Goal: Communication & Community: Share content

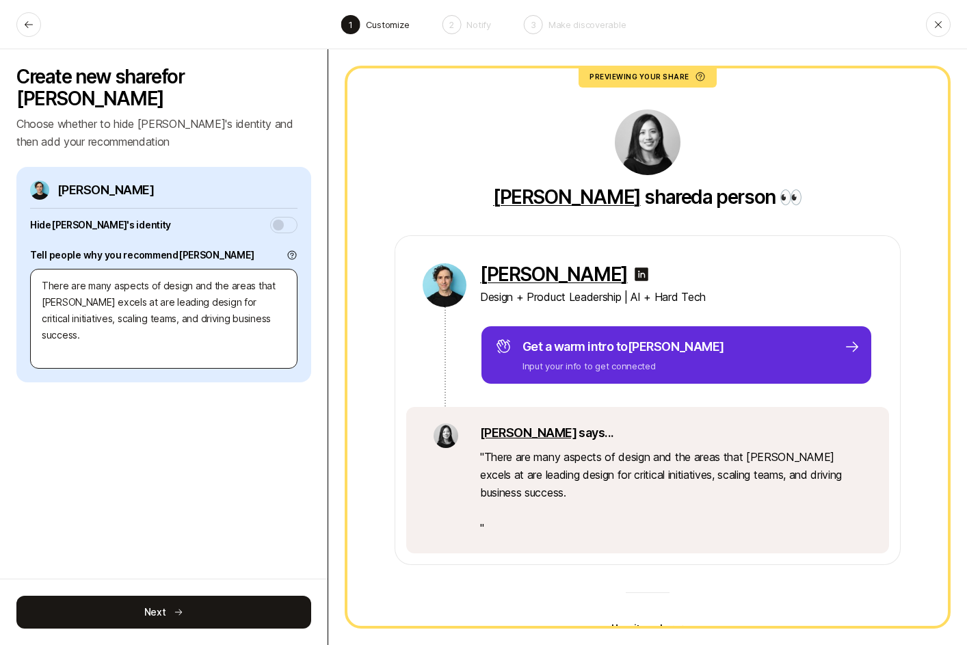
drag, startPoint x: 246, startPoint y: 313, endPoint x: 107, endPoint y: 282, distance: 141.7
click at [107, 282] on textarea "There are many aspects of design and the areas that Chris excels at are leading…" at bounding box center [164, 319] width 268 height 100
type textarea "There are many aspects of design and the areas that Chris excels at"
type textarea "x"
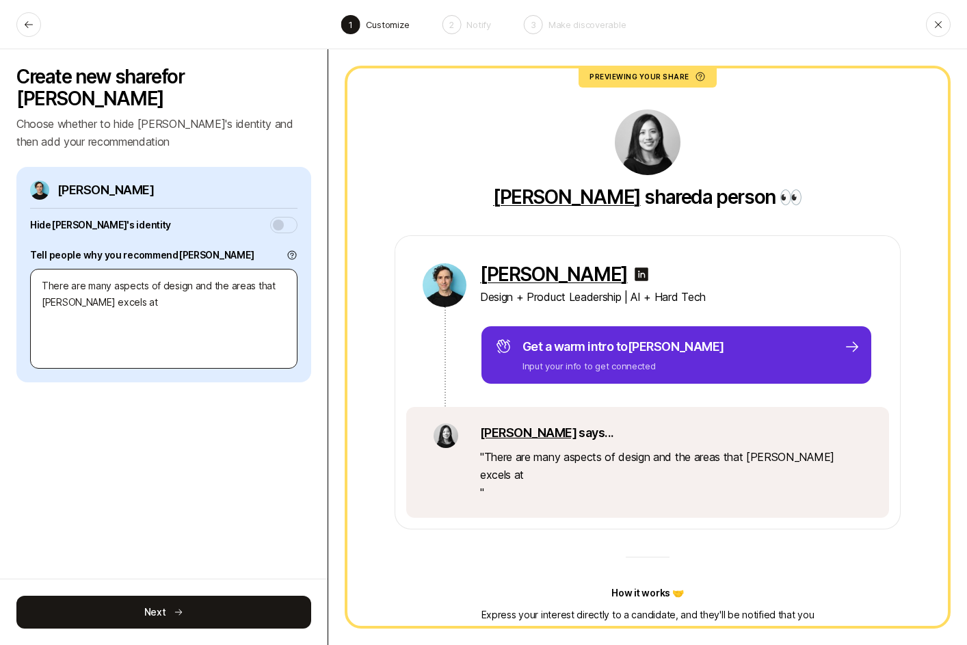
type textarea "There are many aspects of design and the areas that Chris excels at Translating…"
type textarea "x"
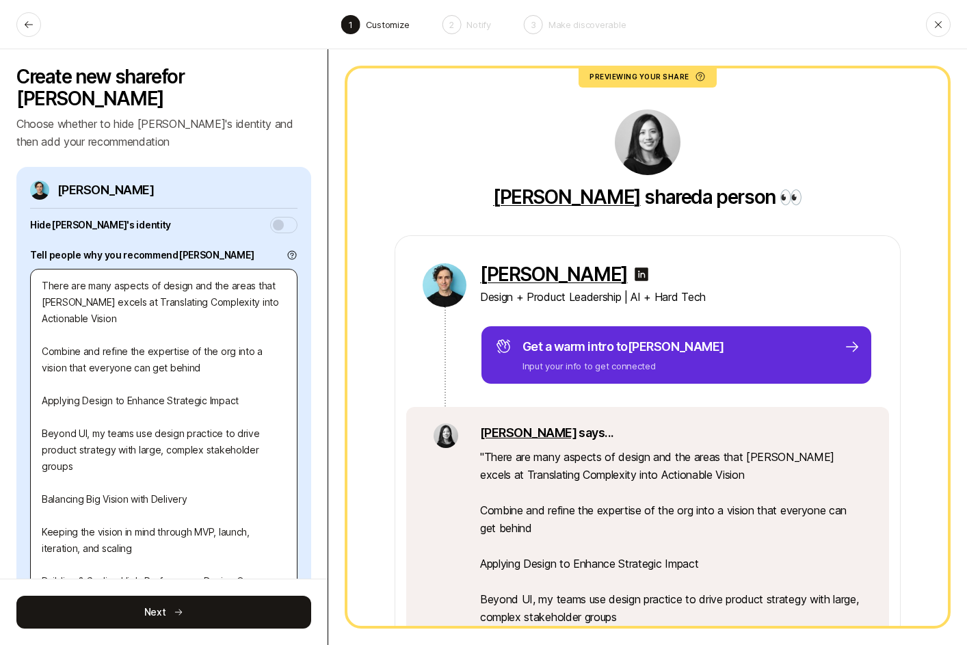
drag, startPoint x: 108, startPoint y: 280, endPoint x: 153, endPoint y: 575, distance: 298.2
click at [153, 575] on textarea "There are many aspects of design and the areas that Chris excels at Translating…" at bounding box center [164, 475] width 268 height 412
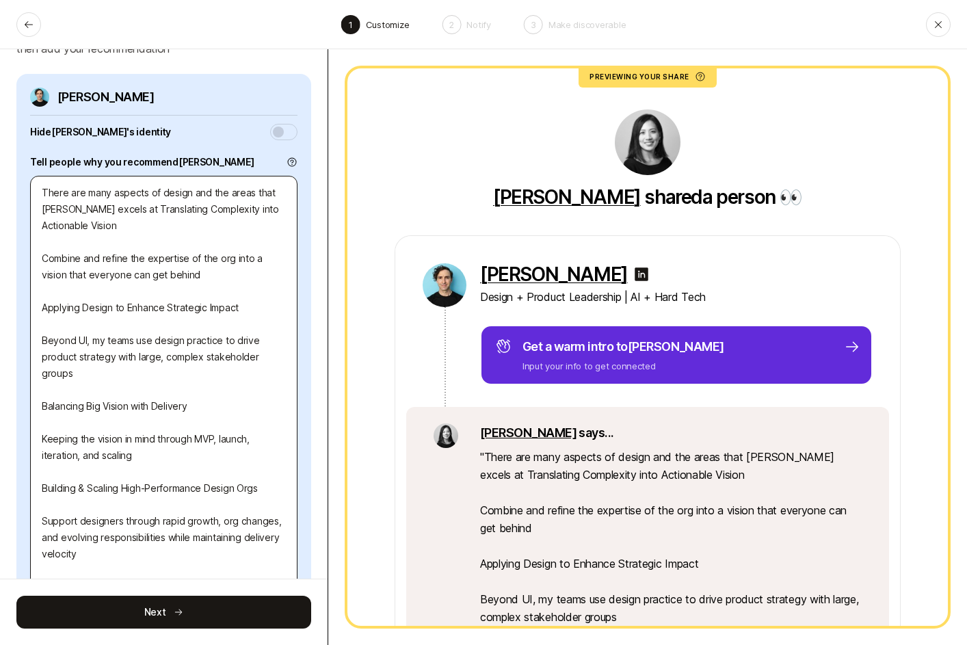
scroll to position [110, 0]
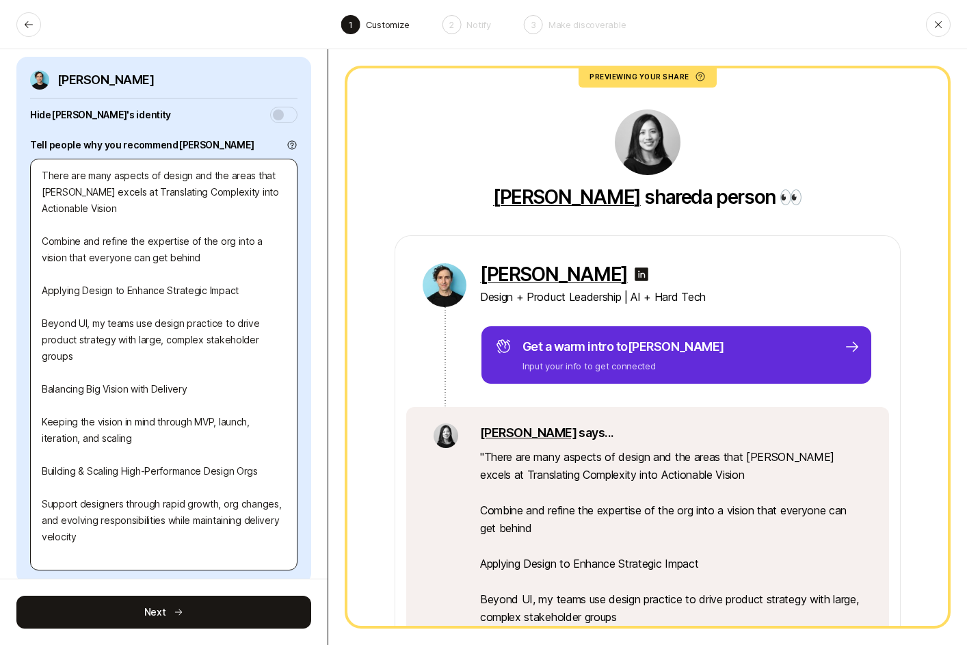
click at [156, 535] on textarea "There are many aspects of design and the areas that Chris excels at Translating…" at bounding box center [164, 365] width 268 height 412
type textarea "There are many aspects of design and the areas that Chris excels at"
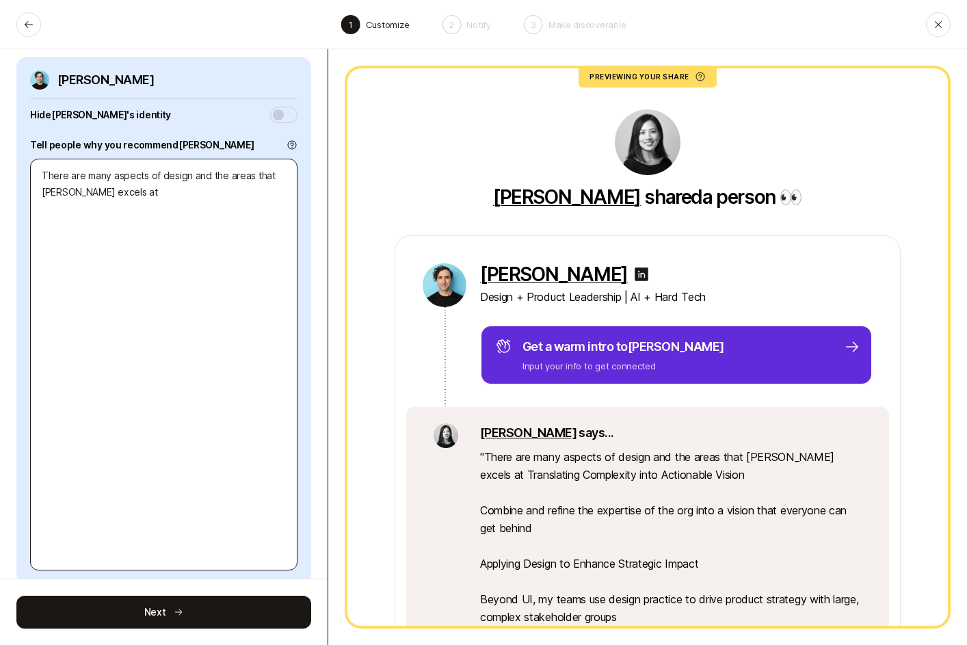
type textarea "x"
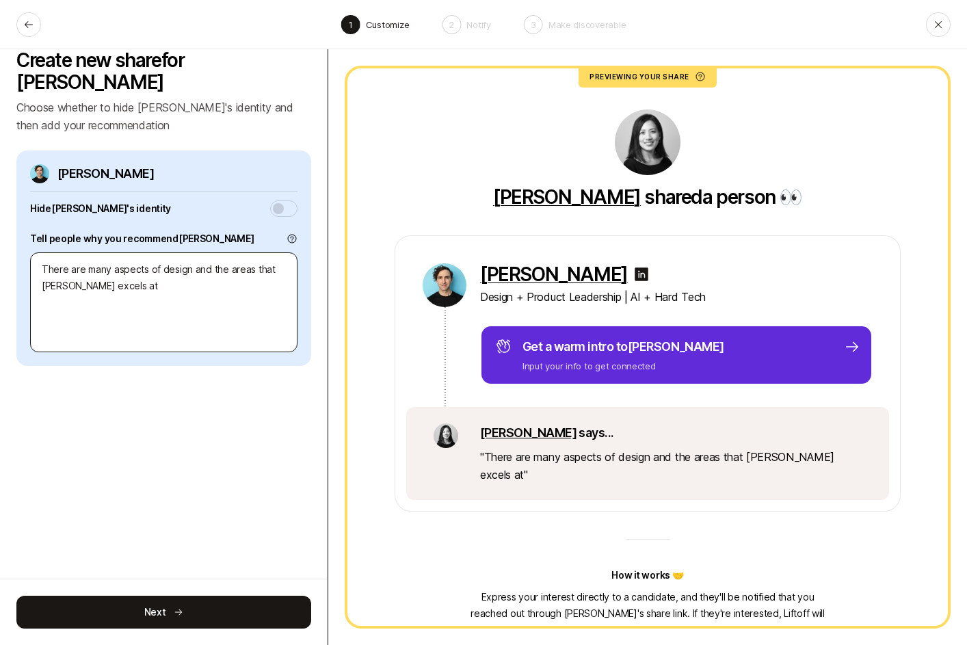
type textarea "x"
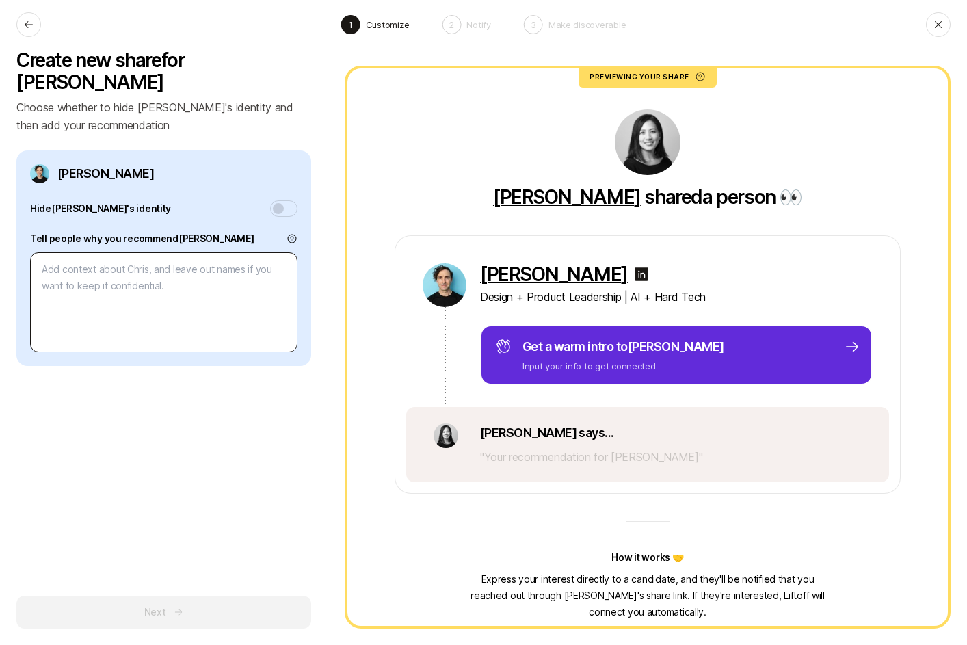
type textarea "C"
type textarea "x"
type textarea "Ch"
type textarea "x"
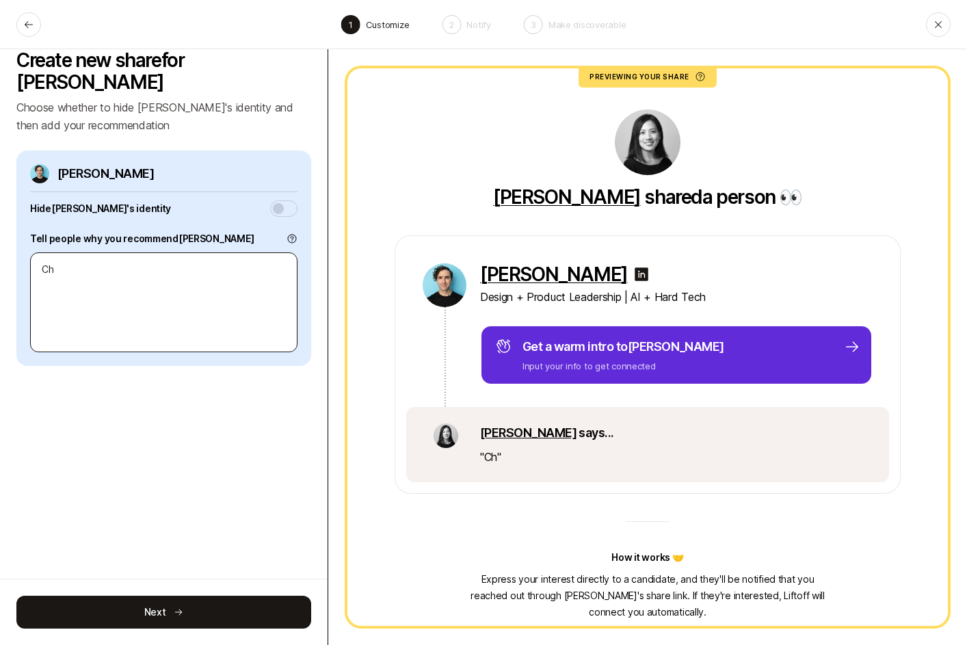
type textarea "Chr"
type textarea "x"
type textarea "Chrs"
type textarea "x"
type textarea "Chr"
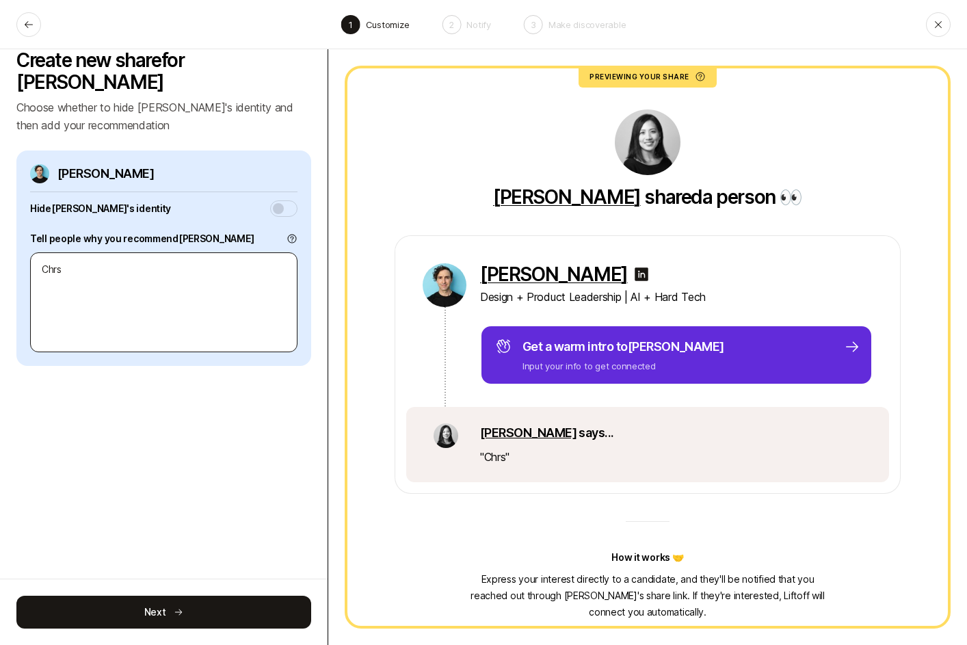
type textarea "x"
type textarea "Chrs"
type textarea "x"
type textarea "Chr"
type textarea "x"
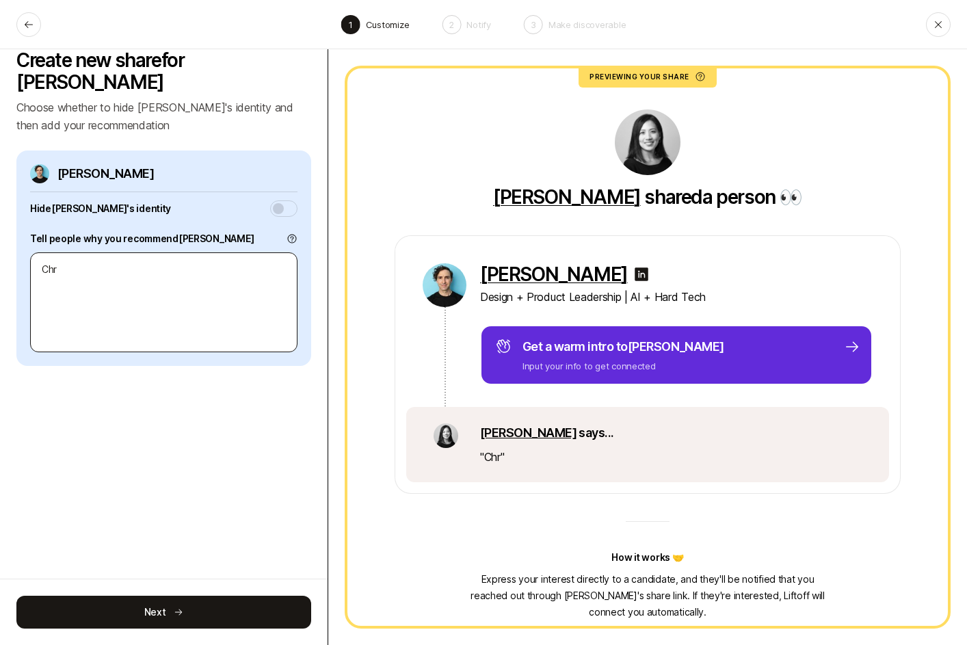
type textarea "Chri"
type textarea "x"
type textarea "Chris"
type textarea "x"
type textarea "Chris"
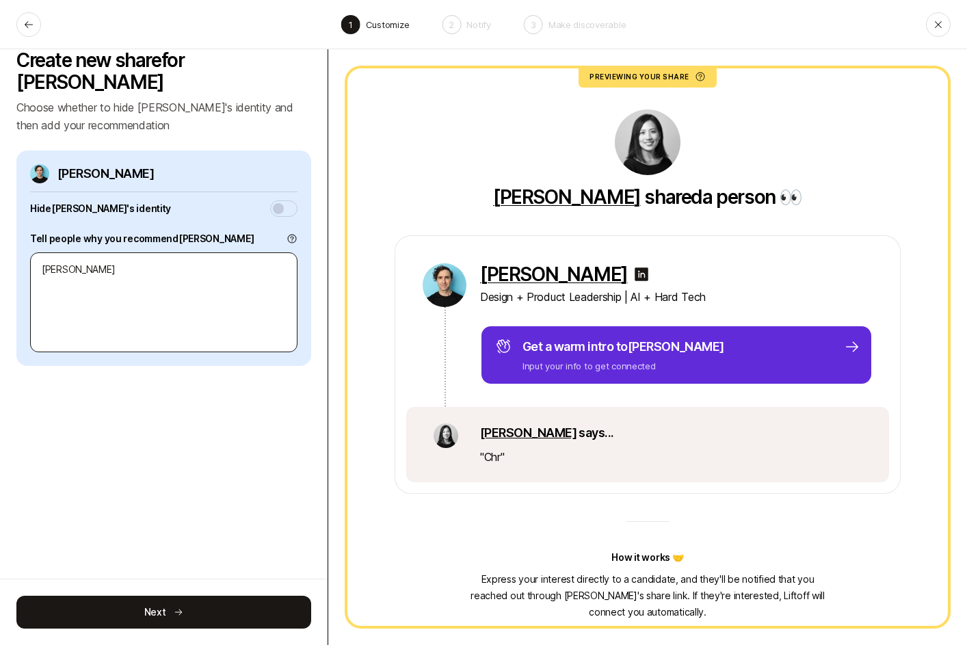
type textarea "x"
type textarea "Chris i"
type textarea "x"
type textarea "Chris is"
type textarea "x"
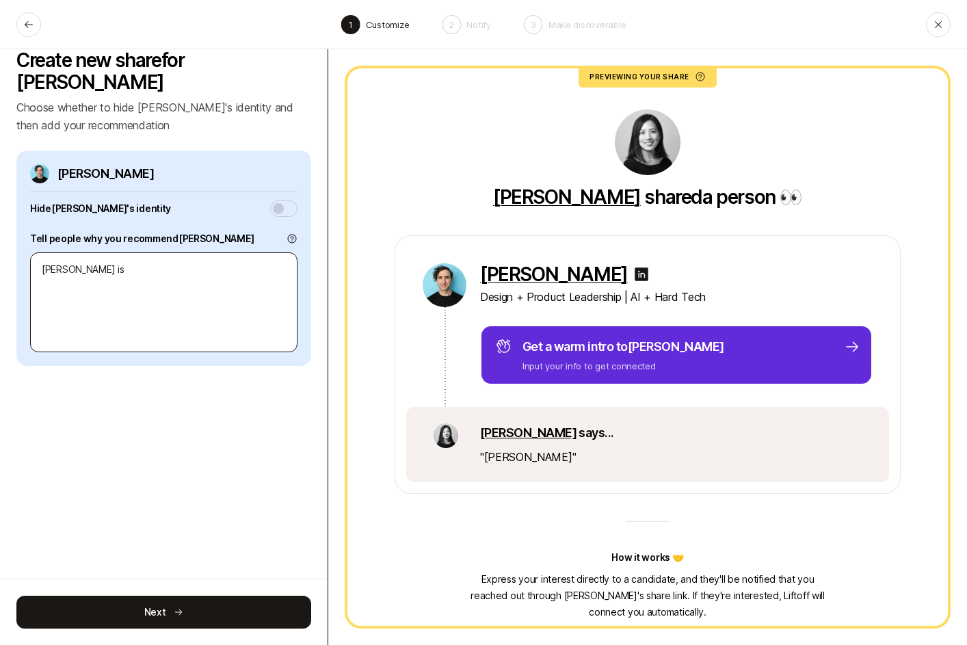
type textarea "Chris is"
type textarea "x"
type textarea "Chris is a"
type textarea "x"
type textarea "Chris is a"
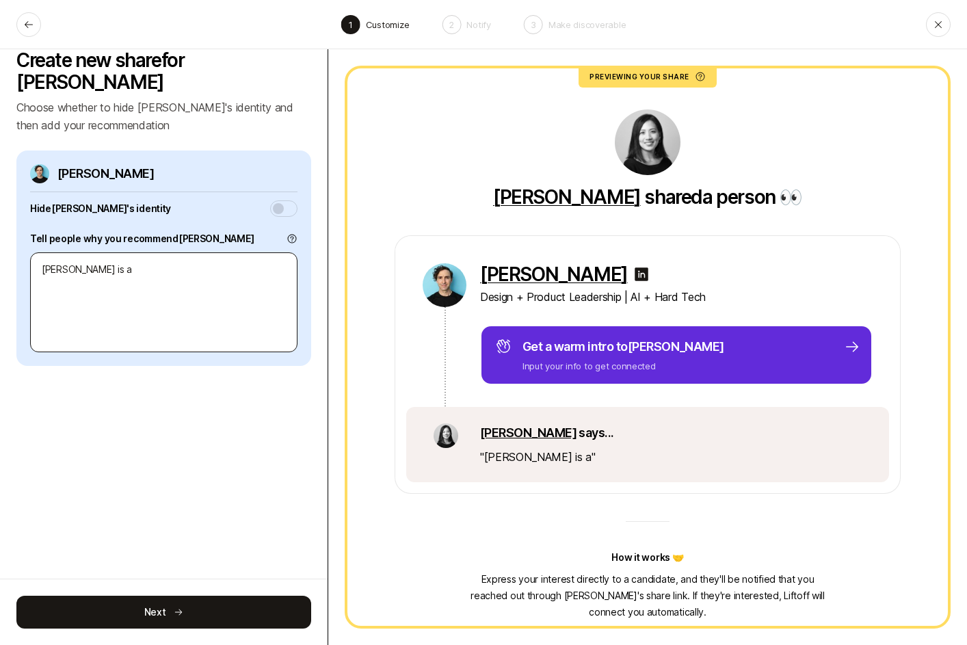
type textarea "x"
type textarea "Chris is a a"
type textarea "x"
type textarea "Chris is a ar"
type textarea "x"
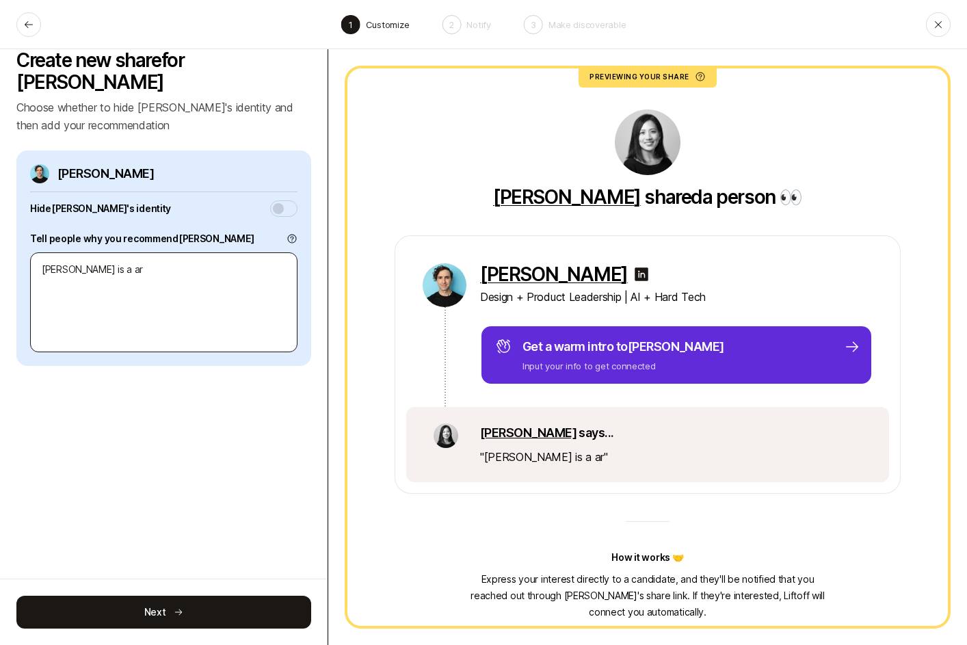
type textarea "Chris is a a"
type textarea "x"
type textarea "Chris is a"
type textarea "x"
type textarea "Chris is a r"
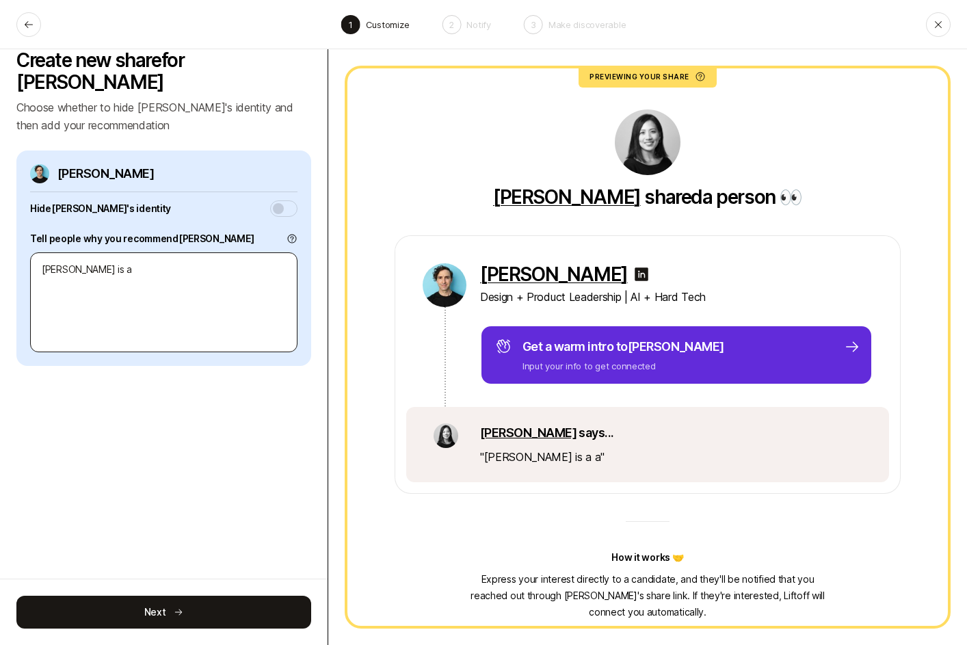
type textarea "x"
type textarea "Chris is a ra"
type textarea "x"
type textarea "Chris is a rar"
type textarea "x"
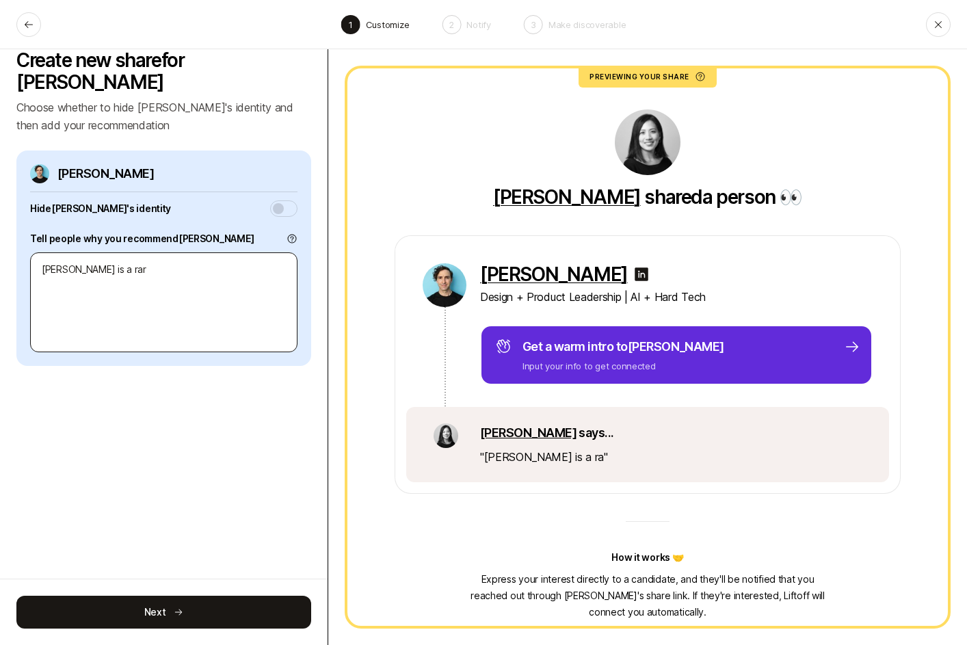
type textarea "Chris is a rare"
type textarea "x"
type textarea "Chris is a rare"
type textarea "x"
type textarea "Chris is a rare d"
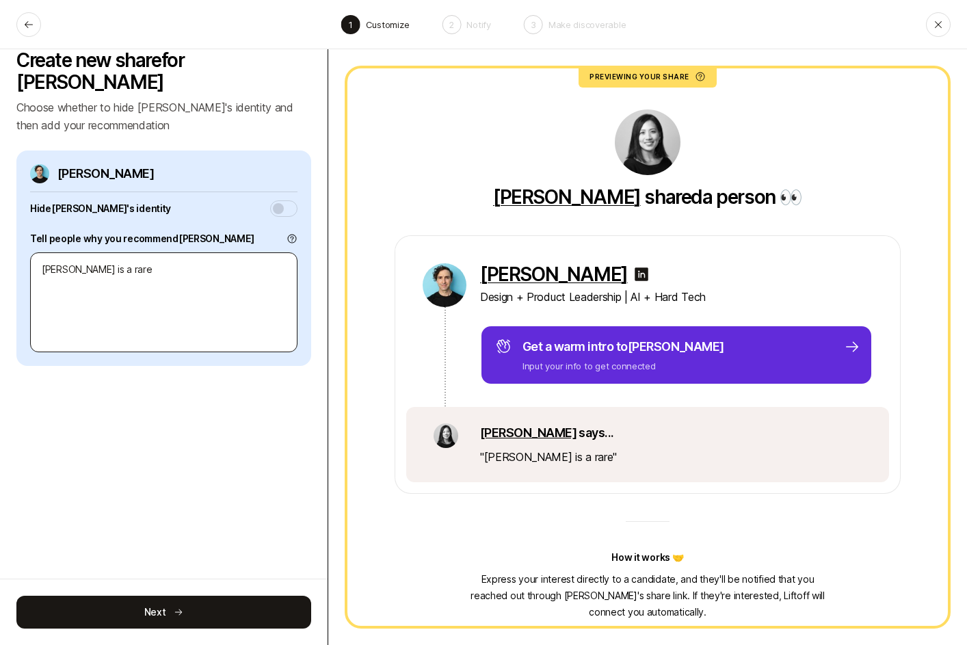
type textarea "x"
type textarea "Chris is a rare de"
type textarea "x"
type textarea "Chris is a rare des"
type textarea "x"
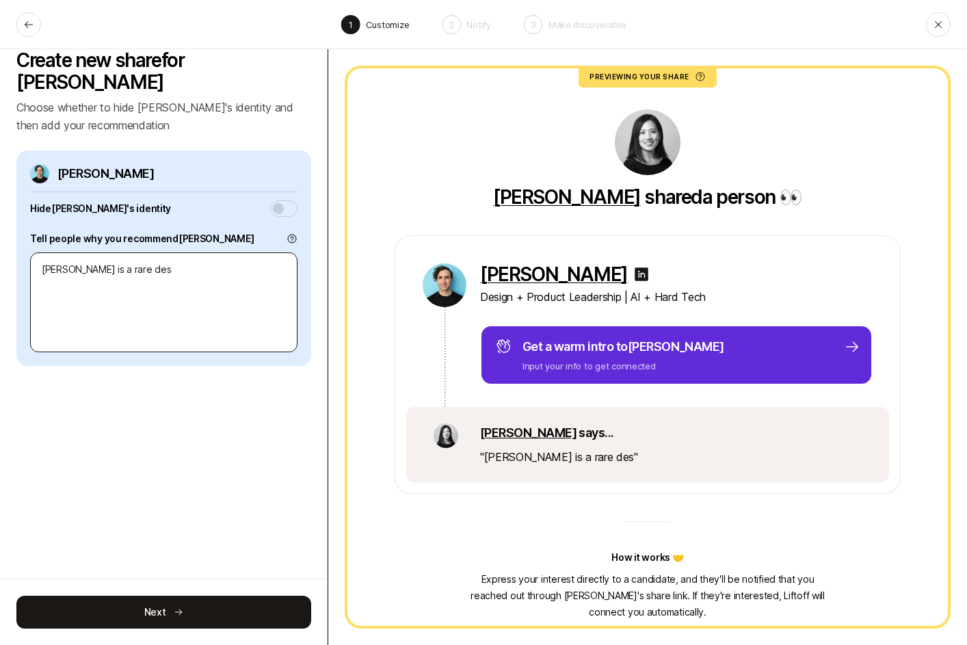
type textarea "x"
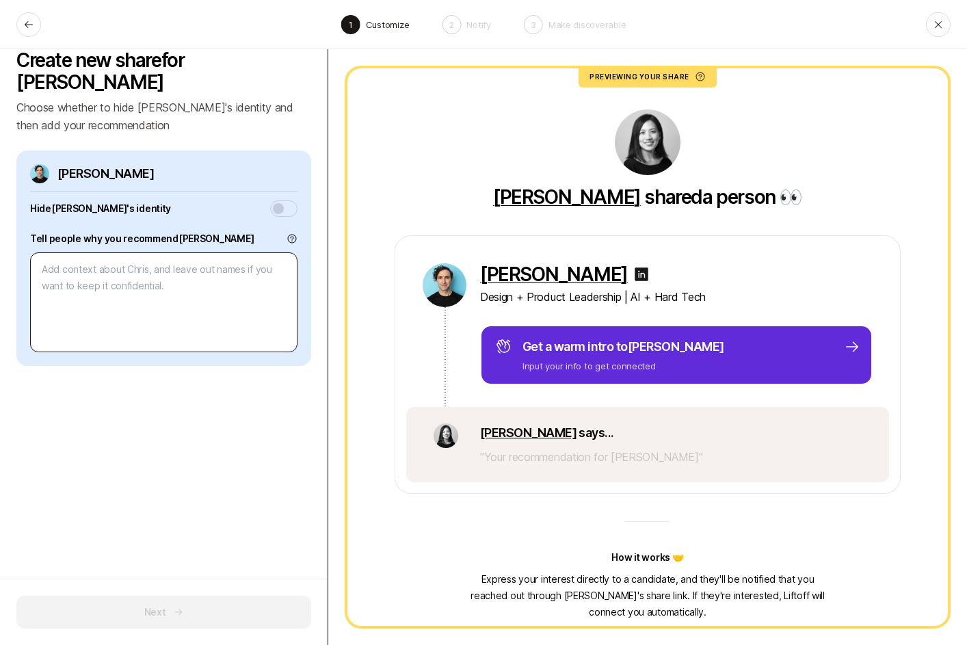
type textarea "C"
type textarea "x"
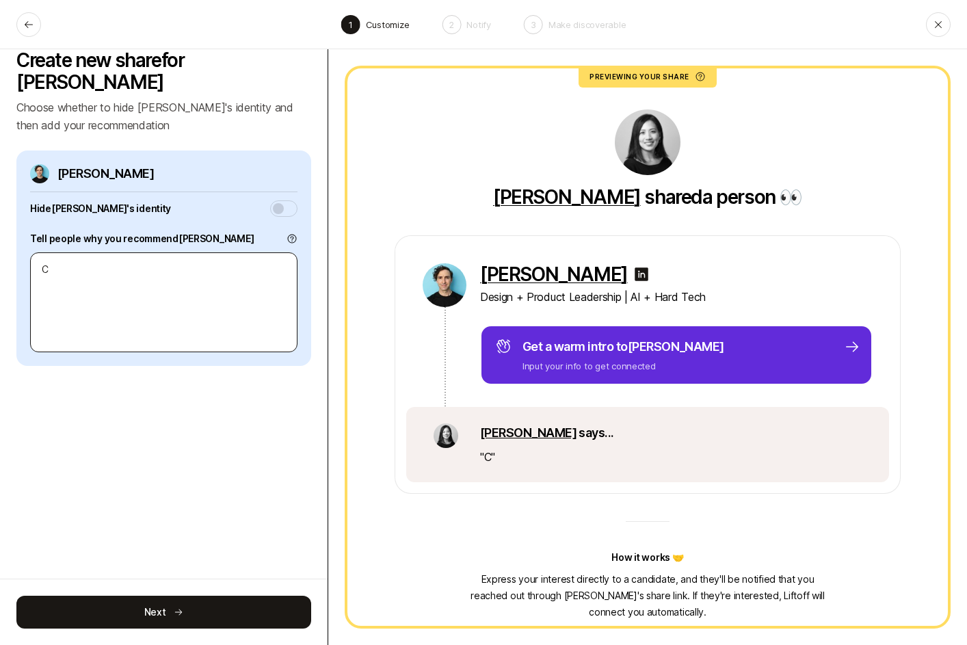
type textarea "Ch"
type textarea "x"
type textarea "Chr"
type textarea "x"
type textarea "Chri"
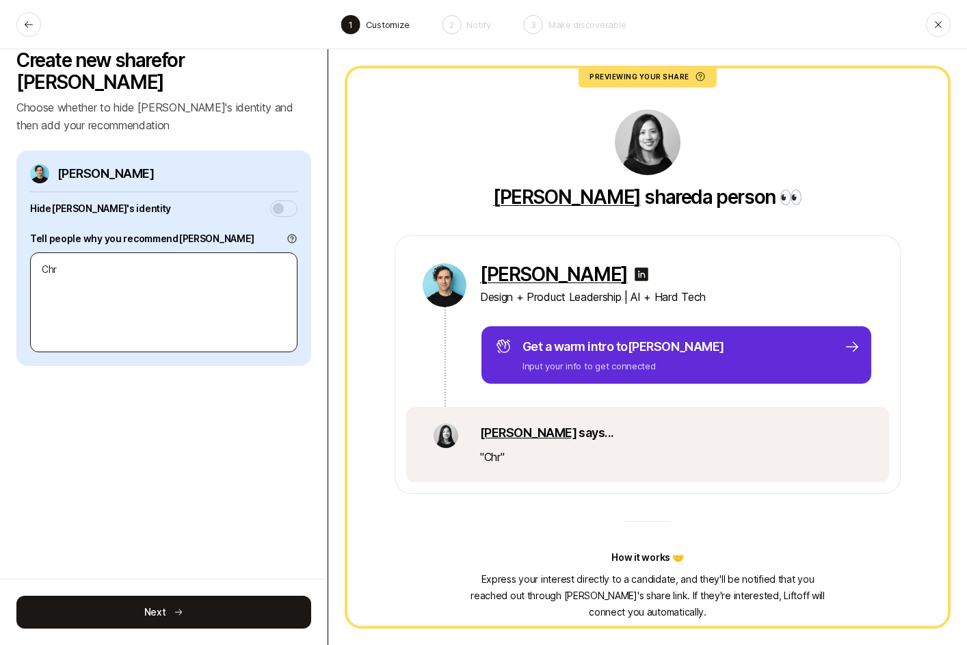
type textarea "x"
type textarea "Chris"
type textarea "x"
type textarea "Chris"
type textarea "x"
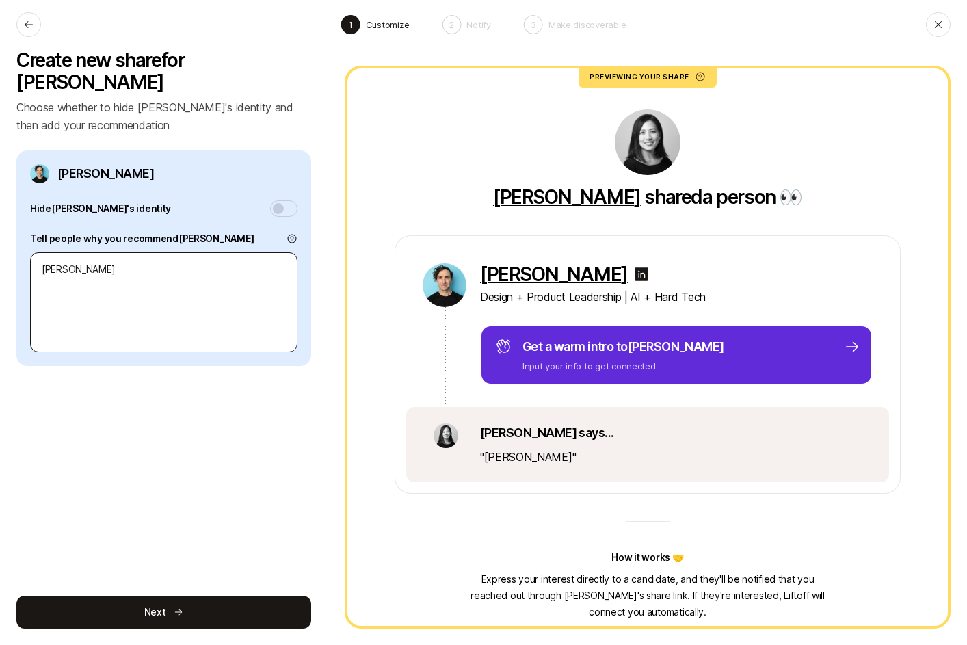
type textarea "Chris i"
type textarea "x"
type textarea "Chris is"
type textarea "x"
type textarea "Chris is"
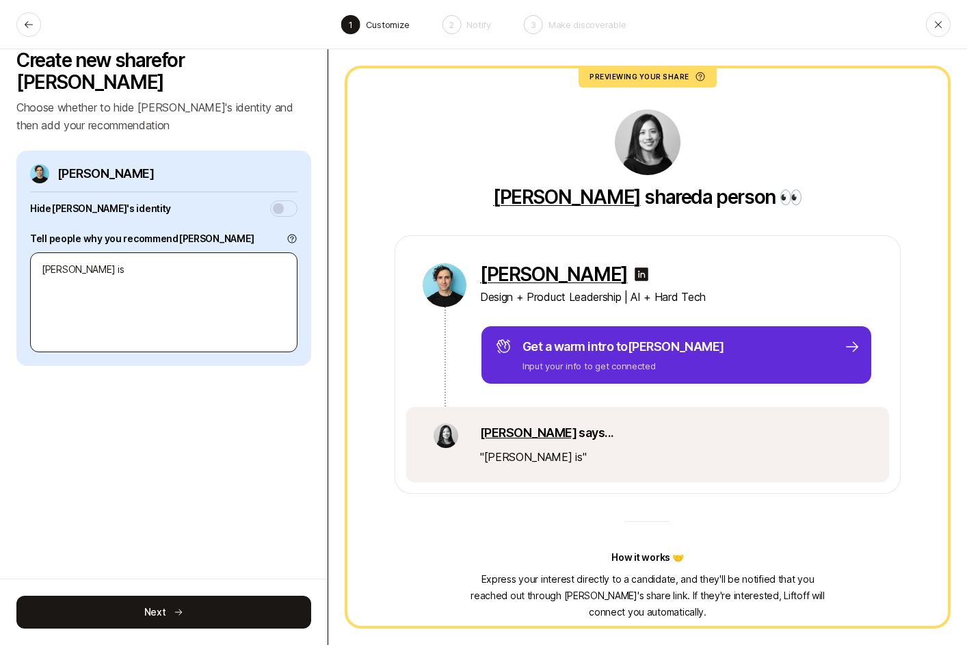
type textarea "x"
type textarea "Chris is o"
type textarea "x"
type textarea "Chris is on"
type textarea "x"
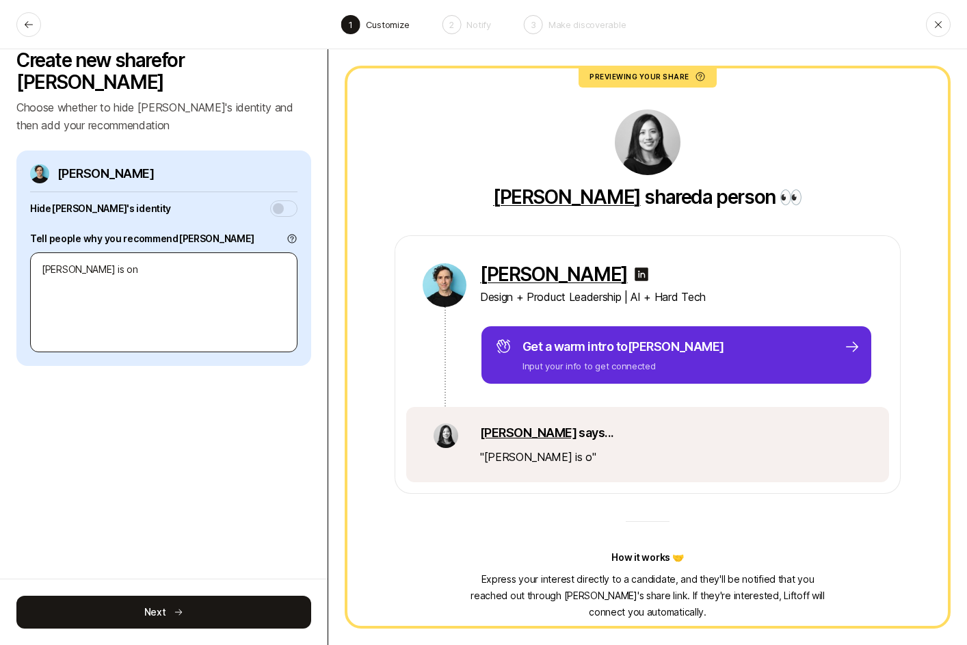
type textarea "Chris is one"
type textarea "x"
type textarea "Chris is one"
type textarea "x"
type textarea "Chris is one o"
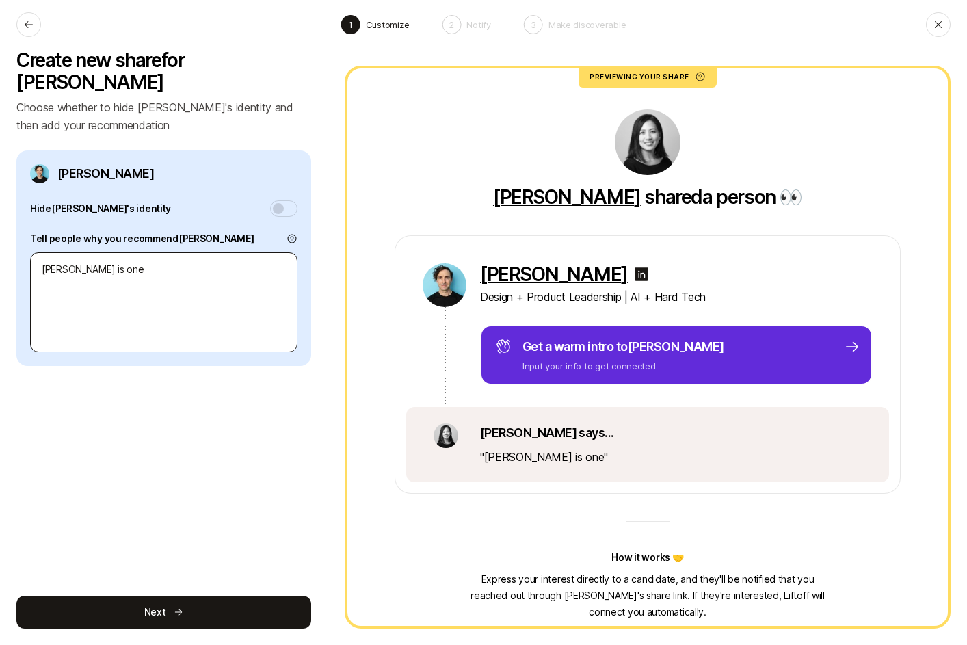
type textarea "x"
type textarea "Chris is one of"
type textarea "x"
type textarea "Chris is one of"
type textarea "x"
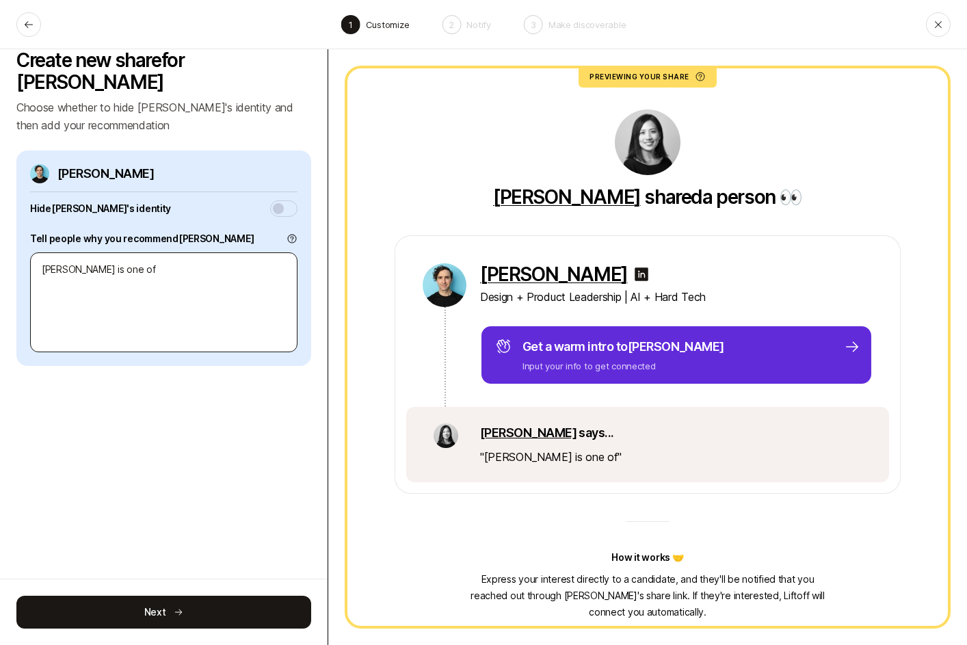
type textarea "Chris is one of t"
type textarea "x"
type textarea "Chris is one of th"
type textarea "x"
type textarea "Chris is one of tho"
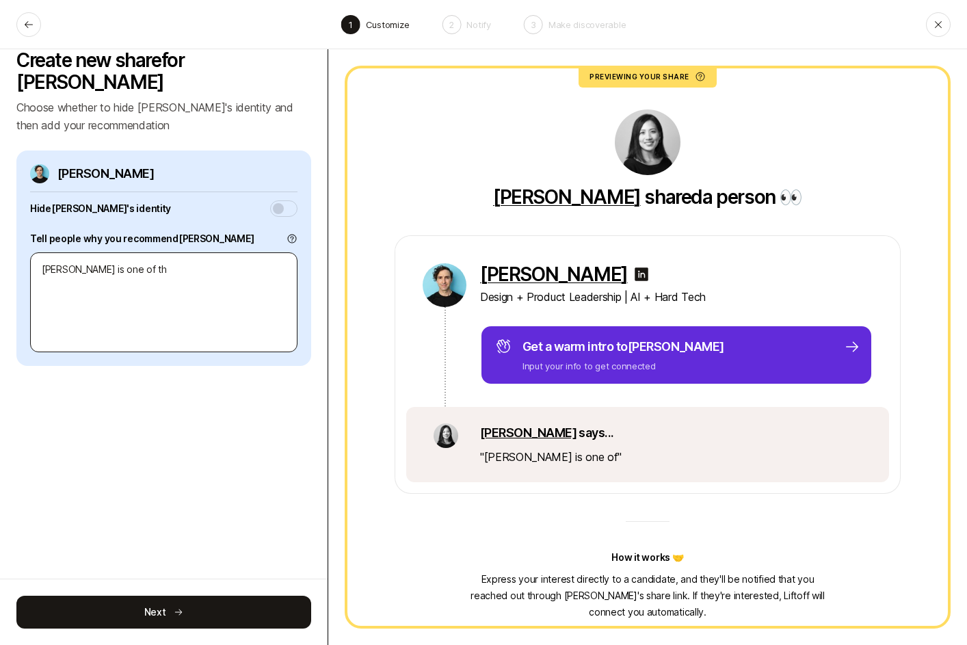
type textarea "x"
type textarea "Chris is one of thos"
type textarea "x"
type textarea "Chris is one of those"
type textarea "x"
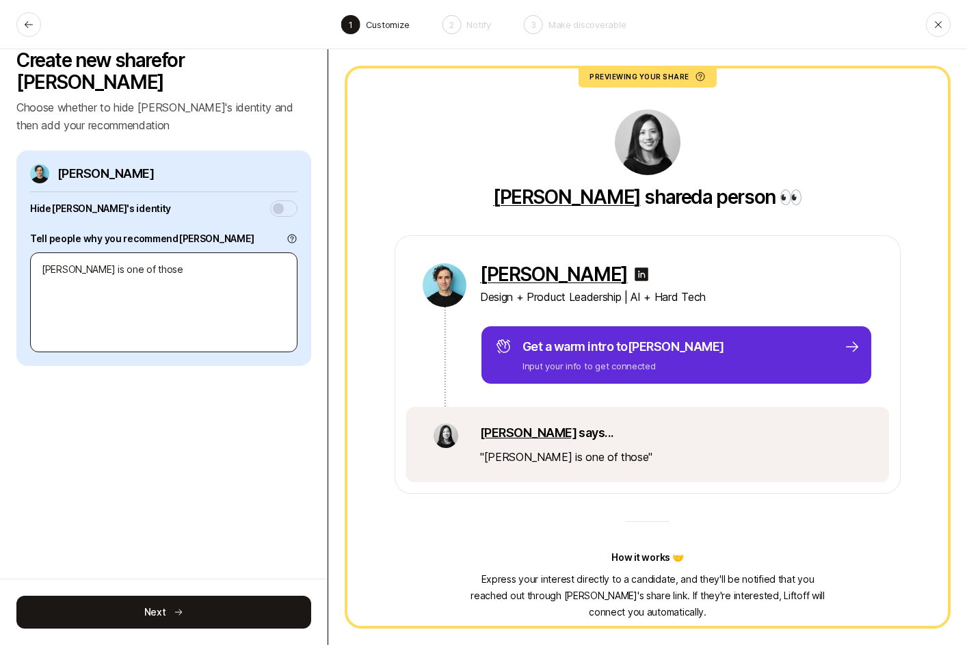
type textarea "Chris is one of those"
type textarea "x"
type textarea "Chris is one of those d"
type textarea "x"
type textarea "Chris is one of those de"
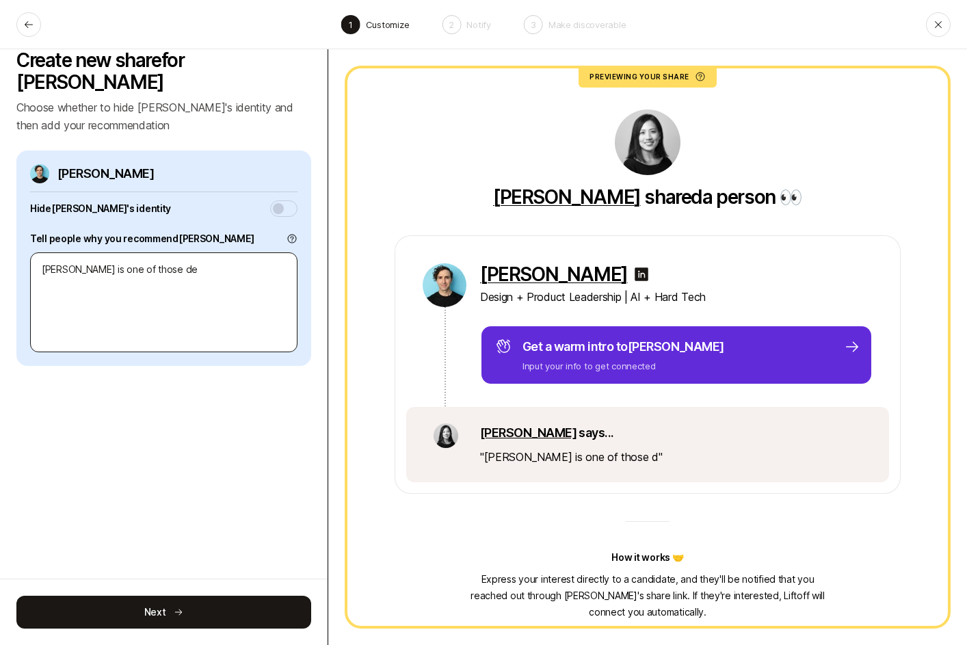
type textarea "x"
type textarea "Chris is one of those des"
type textarea "x"
type textarea "Chris is one of those desi"
type textarea "x"
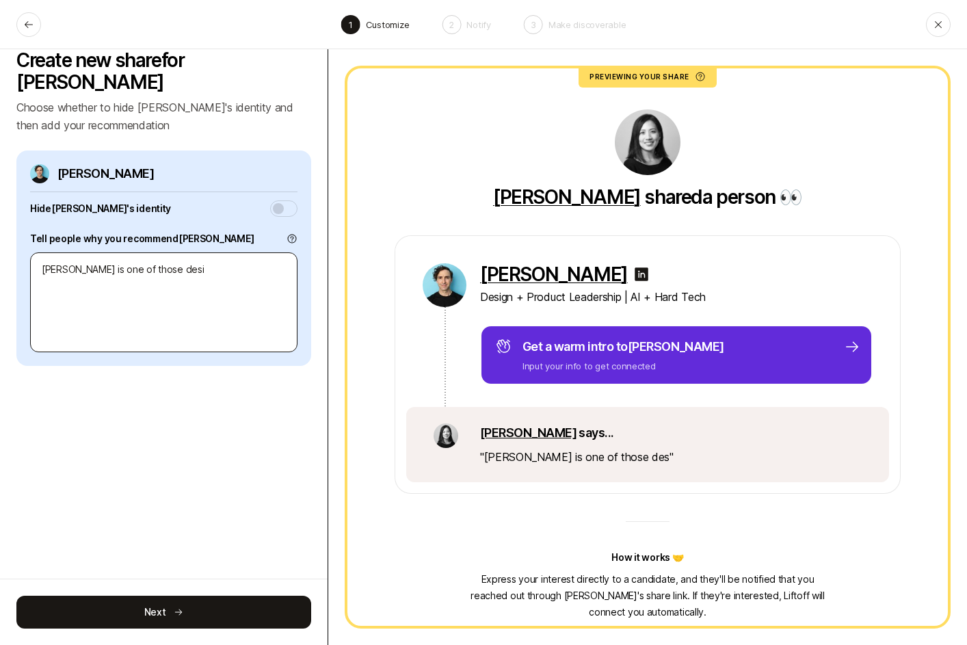
type textarea "Chris is one of those desig"
type textarea "x"
type textarea "Chris is one of those design"
type textarea "x"
type textarea "Chris is one of those designe"
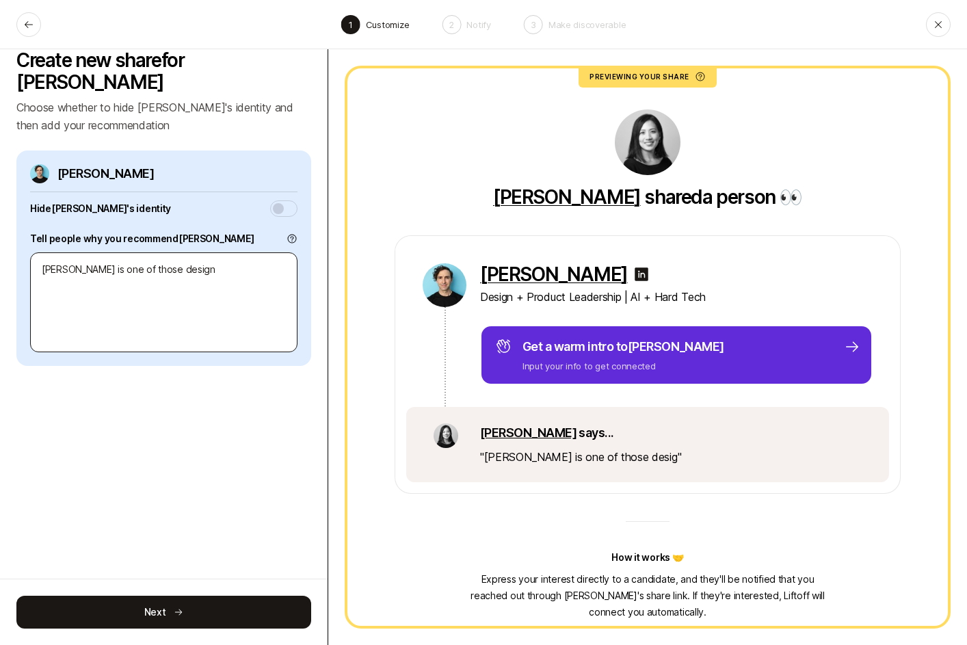
type textarea "x"
type textarea "Chris is one of those design"
type textarea "x"
type textarea "Chris is one of those design"
type textarea "x"
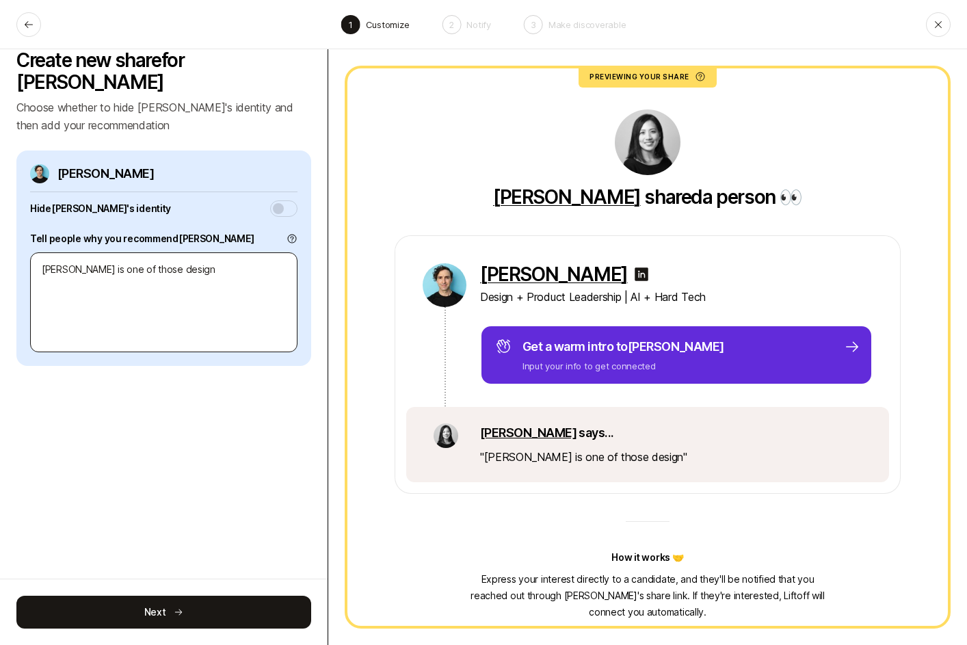
type textarea "Chris is one of those design l"
type textarea "x"
type textarea "Chris is one of those design le"
type textarea "x"
type textarea "Chris is one of those design lea"
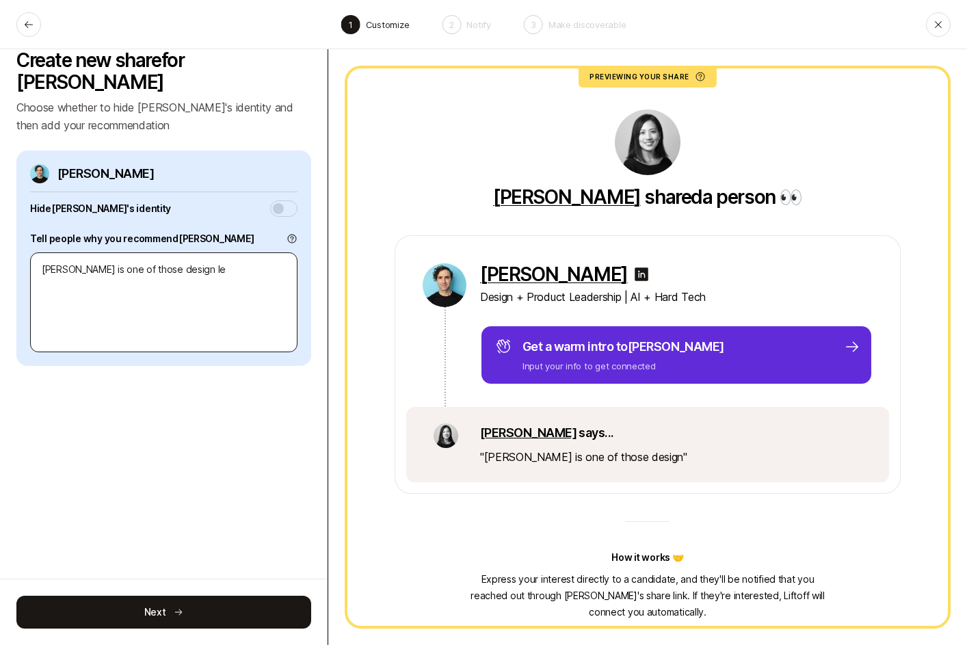
type textarea "x"
type textarea "Chris is one of those design lead"
type textarea "x"
type textarea "Chris is one of those design leade"
type textarea "x"
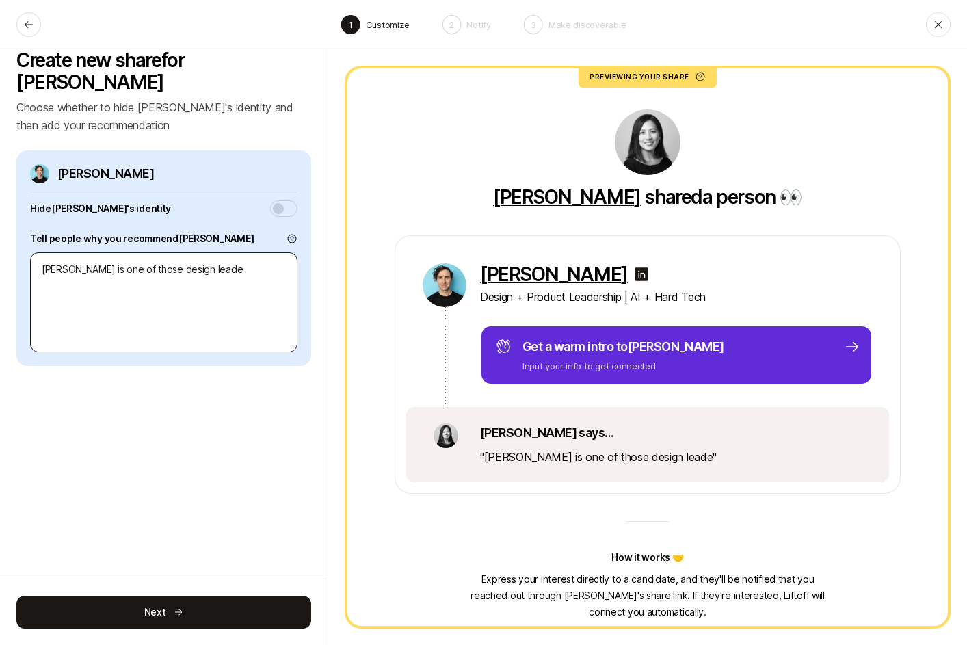
type textarea "Chris is one of those design leader"
type textarea "x"
type textarea "Chris is one of those design leaders"
type textarea "x"
type textarea "Chris is one of those design leaders"
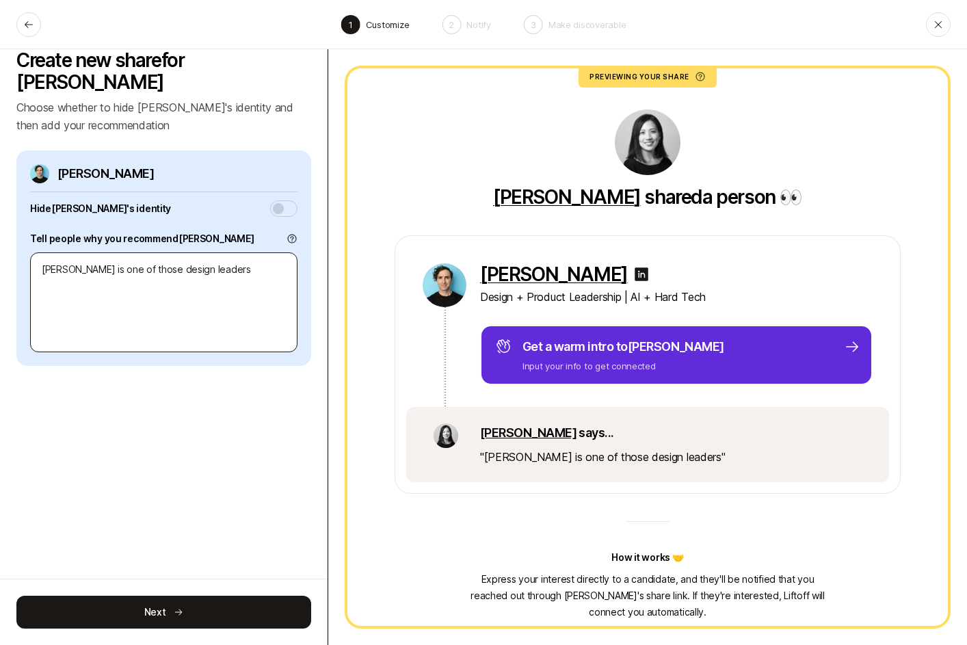
type textarea "x"
type textarea "Chris is one of those design leaders t"
type textarea "x"
type textarea "Chris is one of those design leaders th"
type textarea "x"
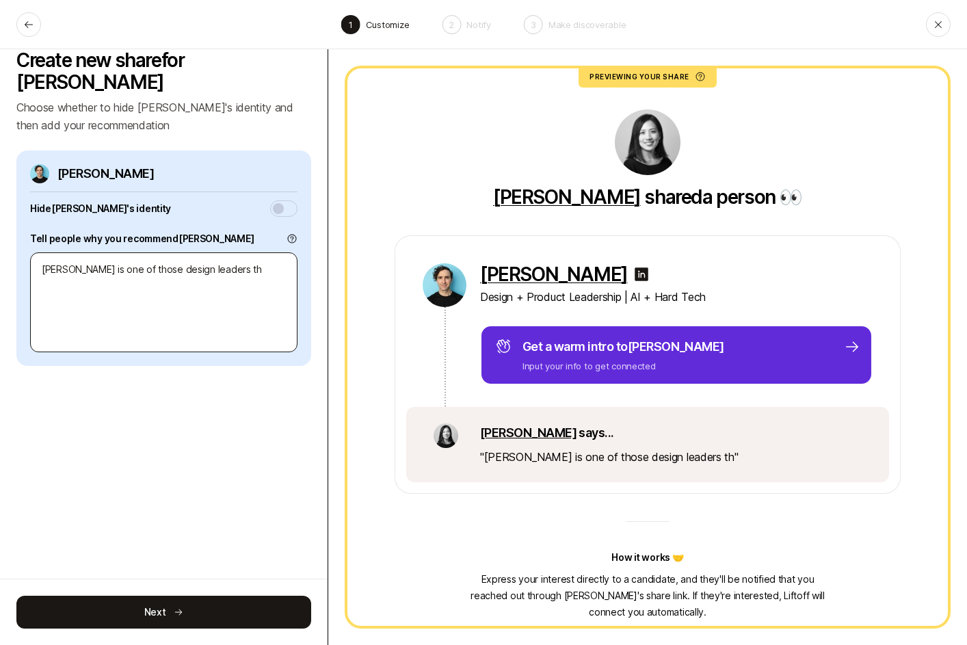
type textarea "Chris is one of those design leaders tha"
type textarea "x"
type textarea "Chris is one of those design leaders that"
type textarea "x"
type textarea "Chris is one of those design leaders that"
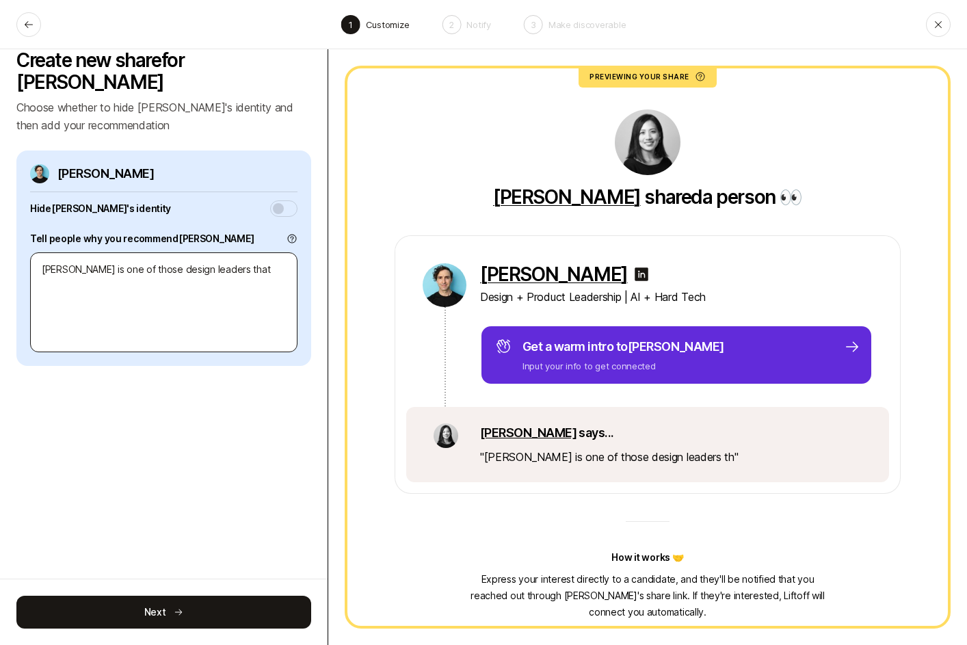
type textarea "x"
type textarea "Chris is one of those design leaders that"
click at [231, 252] on textarea "Chris is one of those design leaders that" at bounding box center [164, 302] width 268 height 100
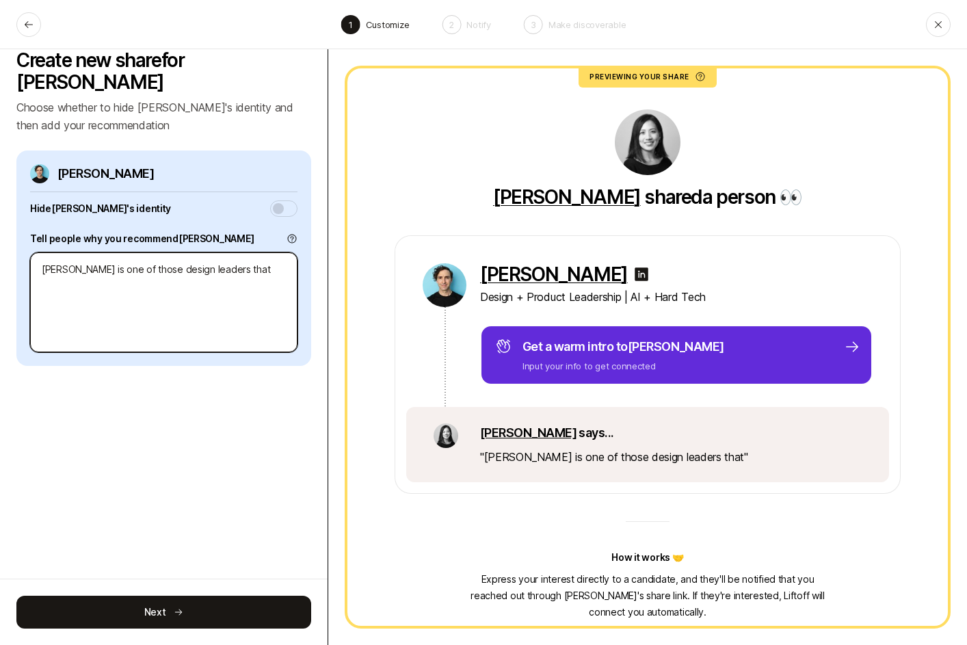
type textarea "x"
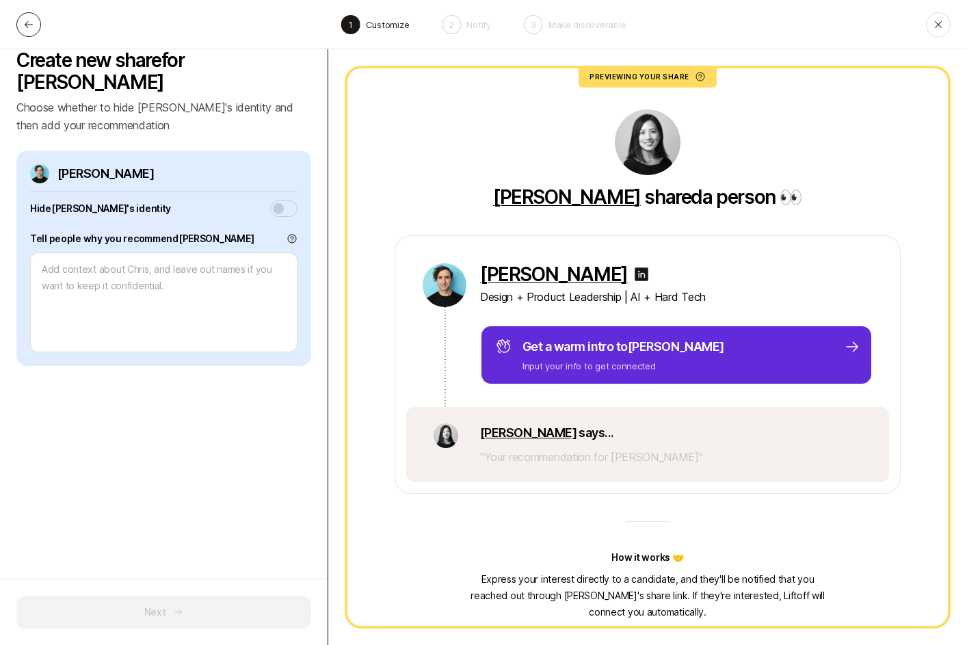
click at [25, 16] on button at bounding box center [28, 24] width 25 height 25
type textarea "x"
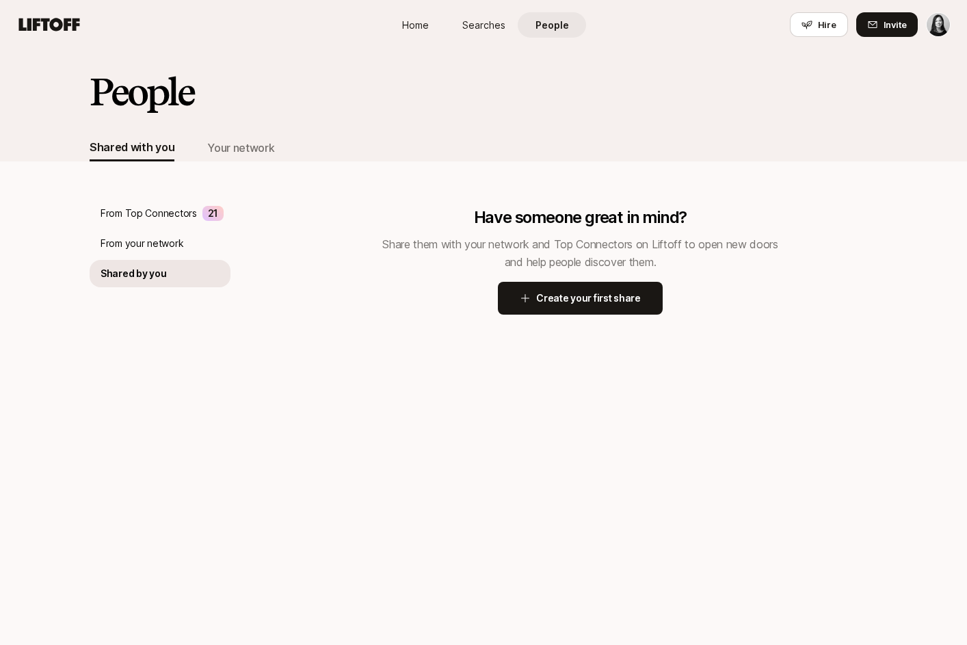
click at [25, 16] on icon at bounding box center [49, 24] width 66 height 19
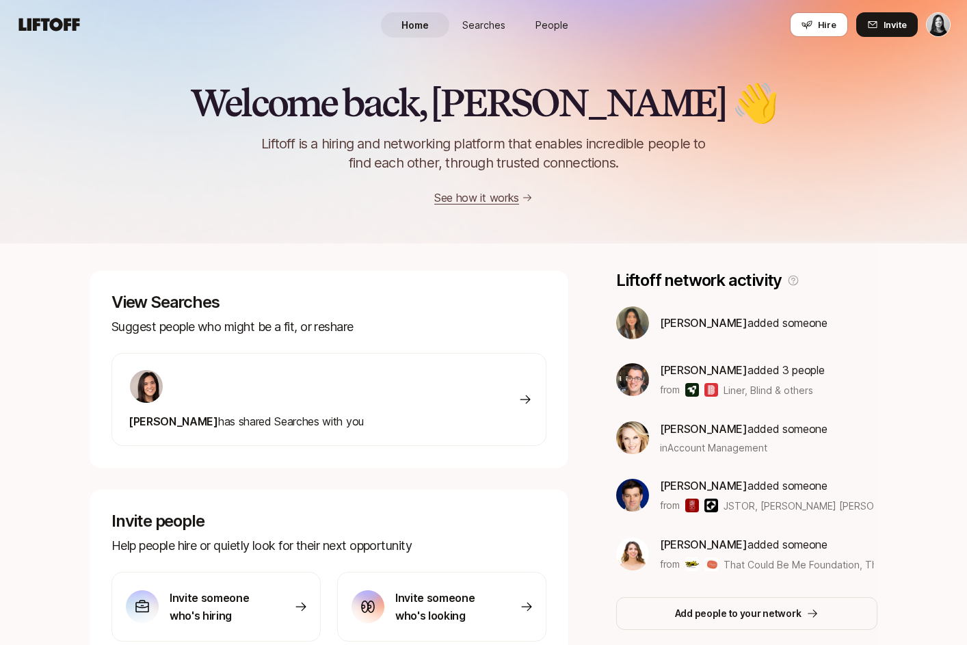
click at [556, 23] on span "People" at bounding box center [552, 25] width 33 height 14
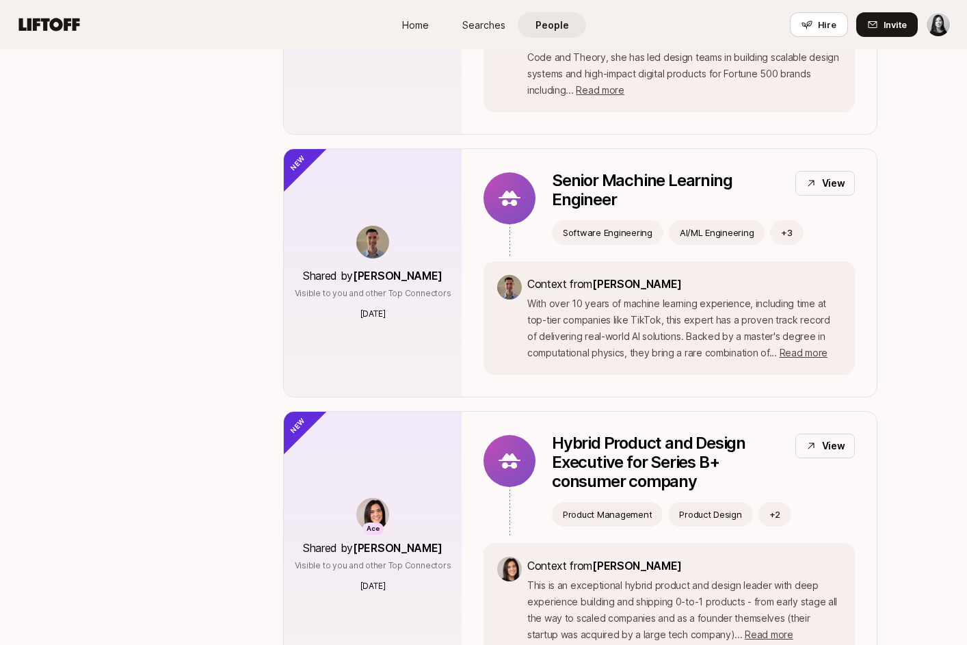
scroll to position [1596, 0]
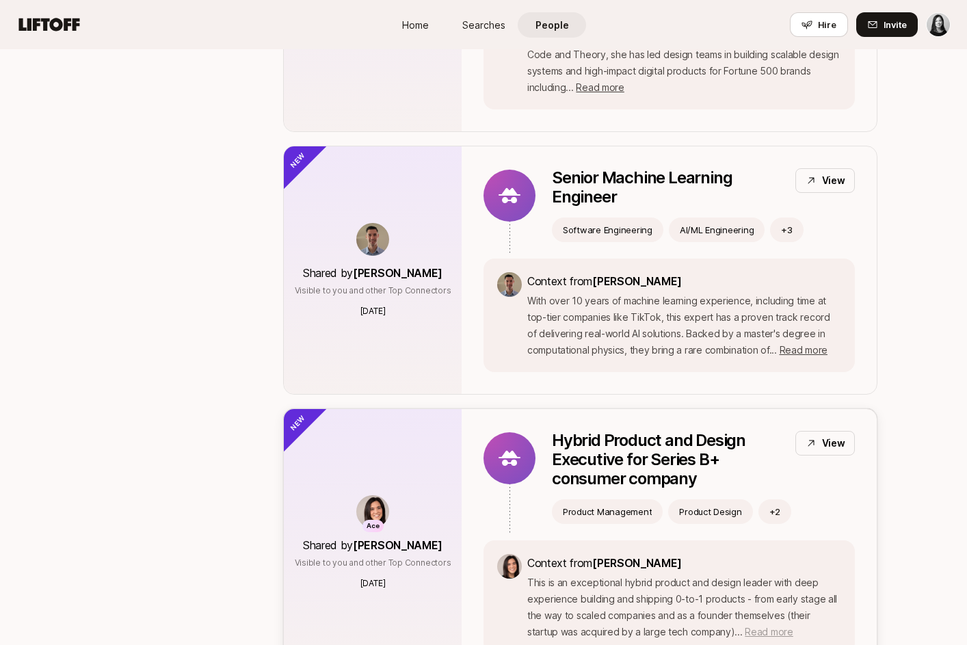
click at [745, 626] on span "Read more" at bounding box center [769, 632] width 48 height 12
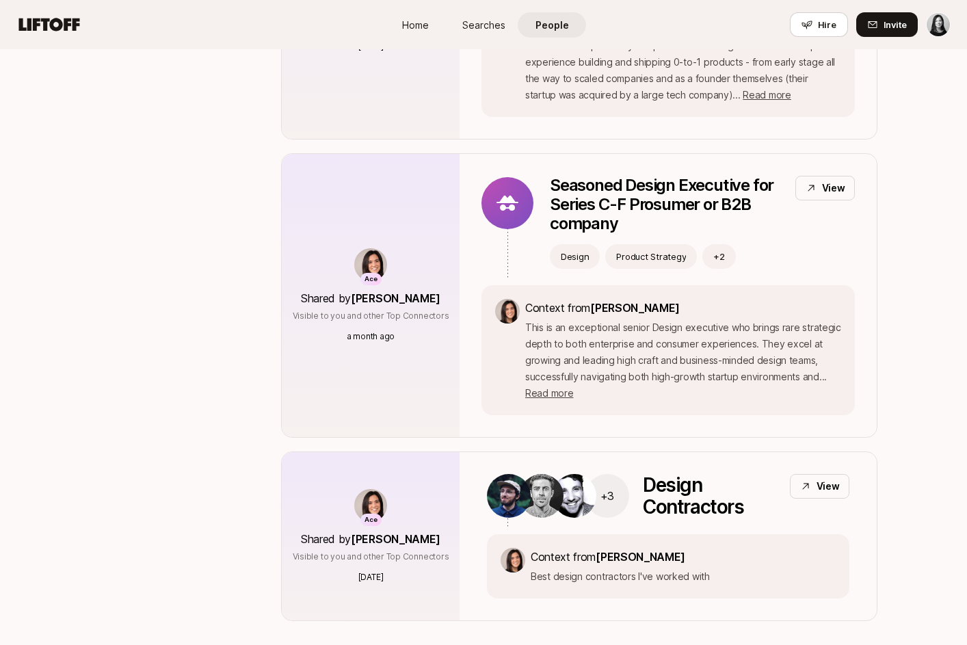
scroll to position [5718, 0]
click at [567, 387] on span "Read more" at bounding box center [549, 393] width 48 height 12
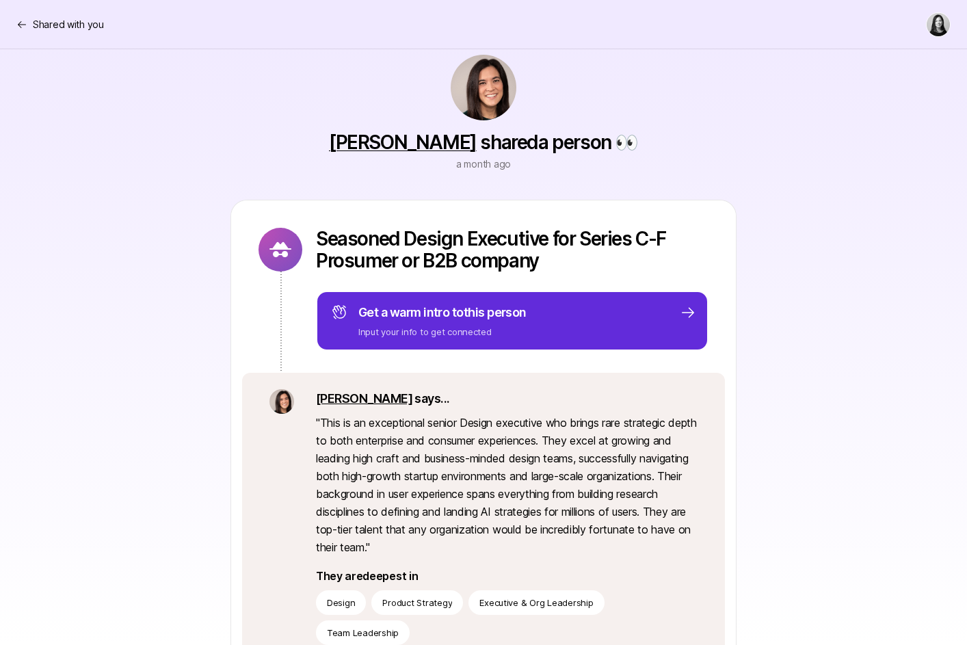
scroll to position [31, 0]
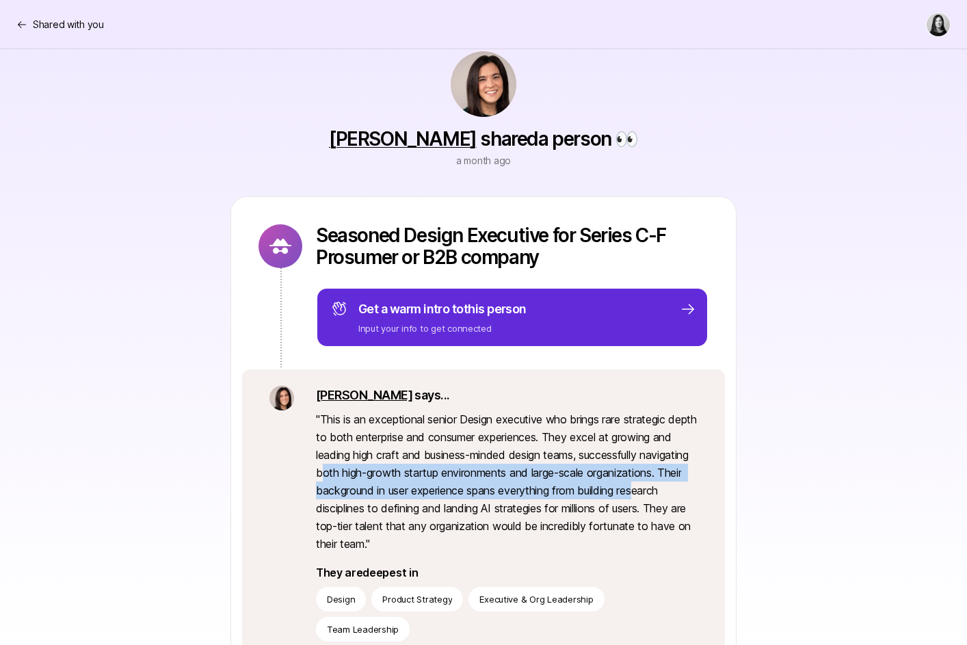
drag, startPoint x: 374, startPoint y: 465, endPoint x: 374, endPoint y: 501, distance: 35.6
click at [374, 501] on p "" This is an exceptional senior Design executive who brings rare strategic dept…" at bounding box center [507, 482] width 382 height 142
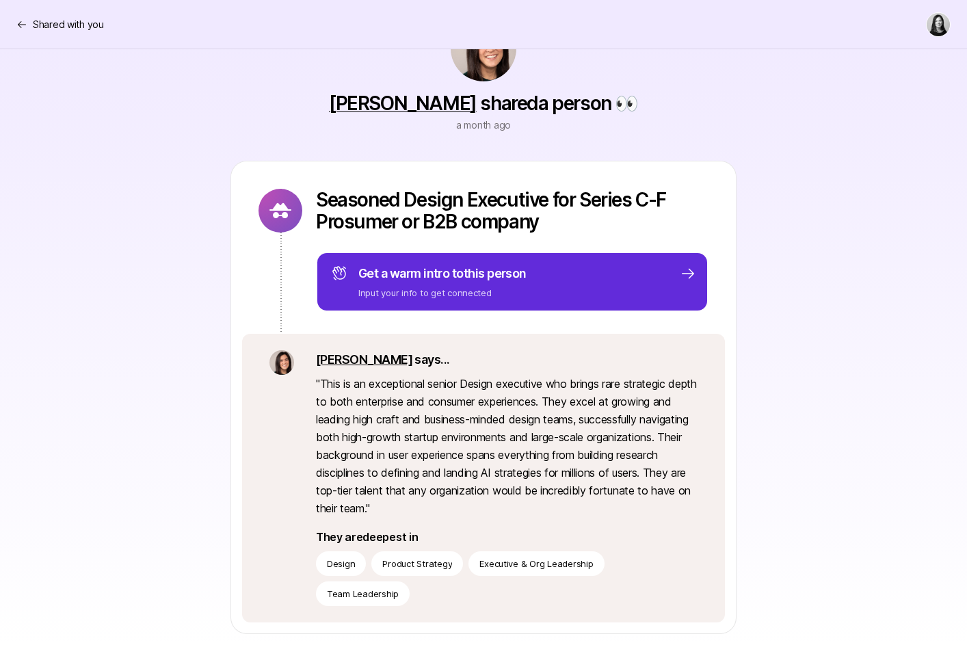
scroll to position [68, 0]
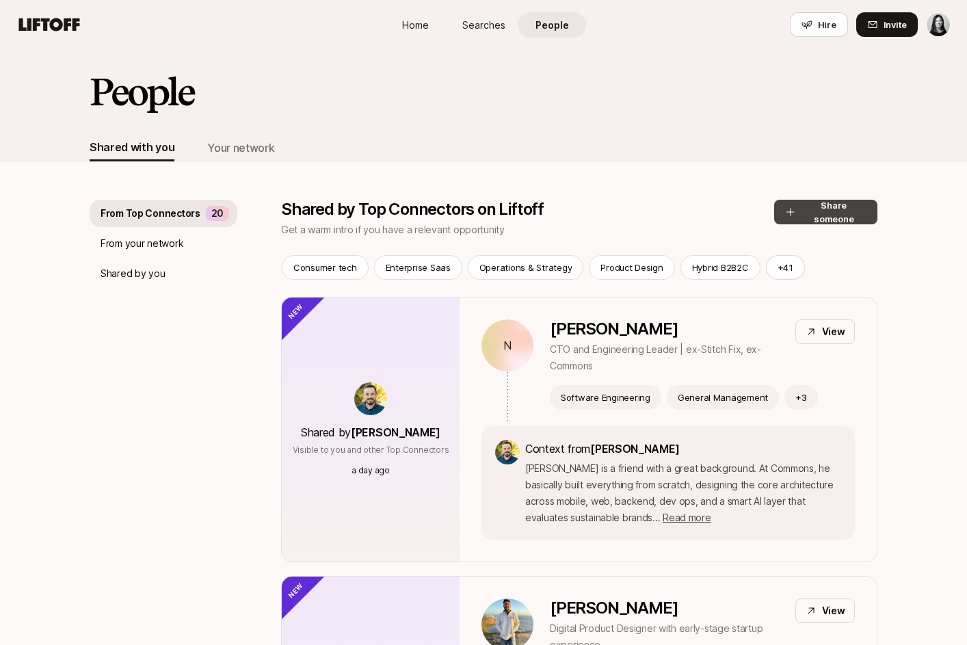
click at [802, 213] on button "Share someone" at bounding box center [826, 212] width 103 height 25
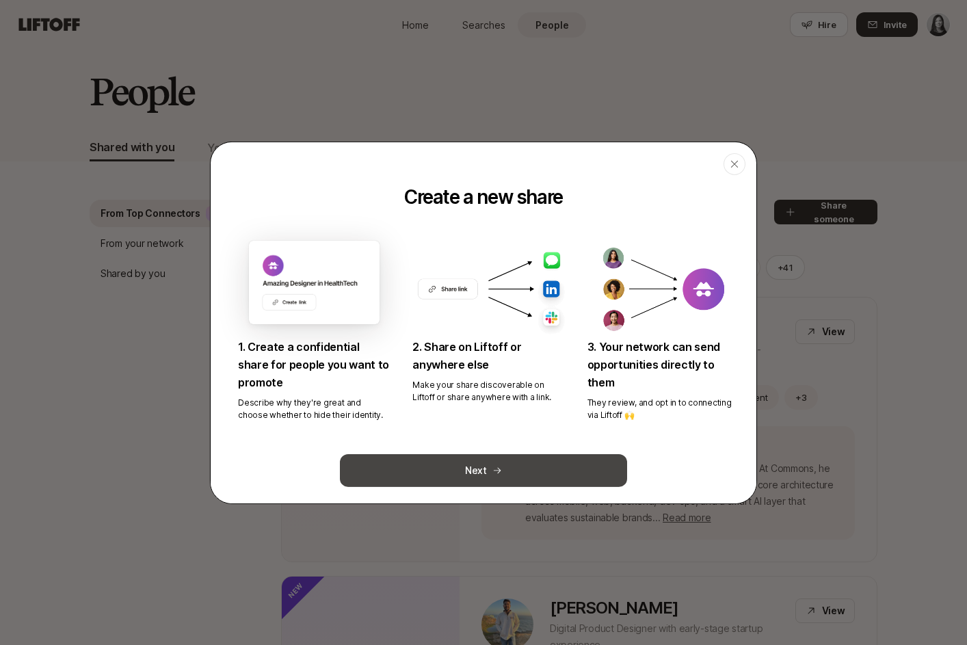
click at [480, 472] on button "Next" at bounding box center [483, 470] width 287 height 33
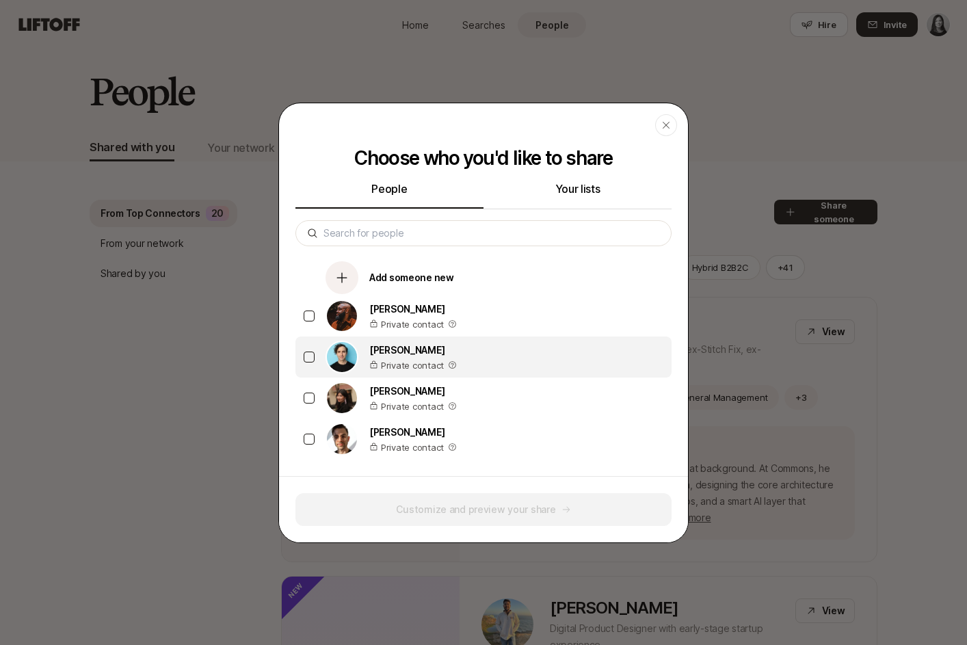
click at [436, 350] on p "Chris Baum" at bounding box center [413, 350] width 88 height 16
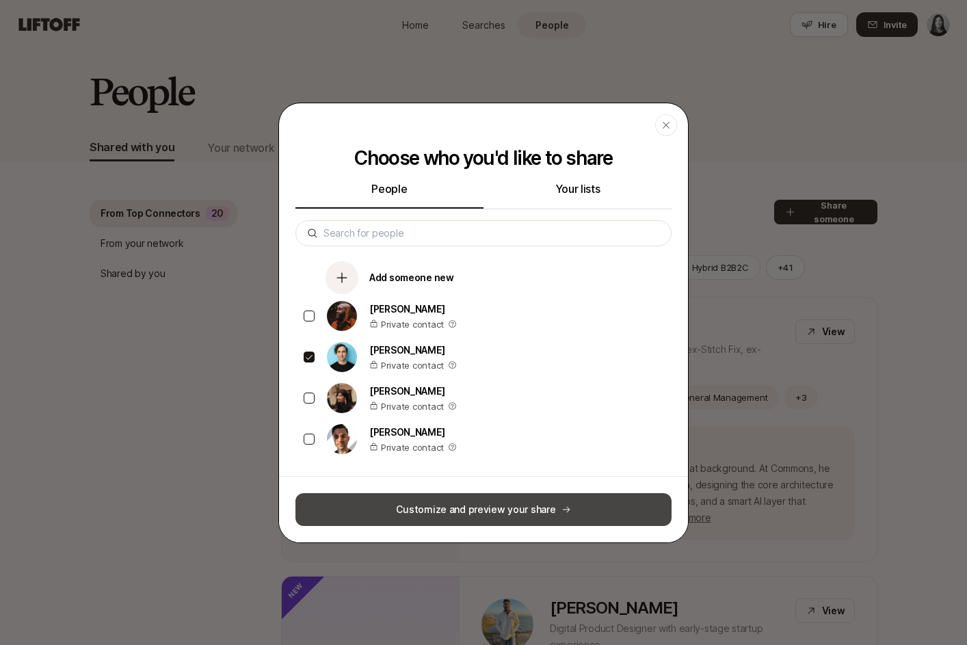
click at [456, 508] on button "Customize and preview your share" at bounding box center [484, 509] width 376 height 33
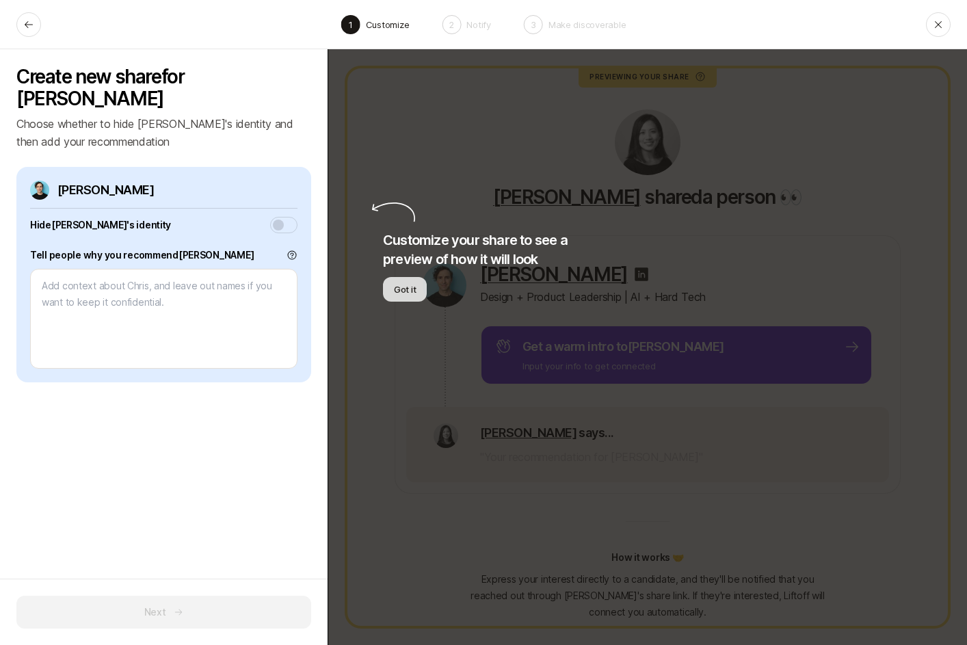
click at [399, 293] on button "Got it" at bounding box center [405, 289] width 44 height 25
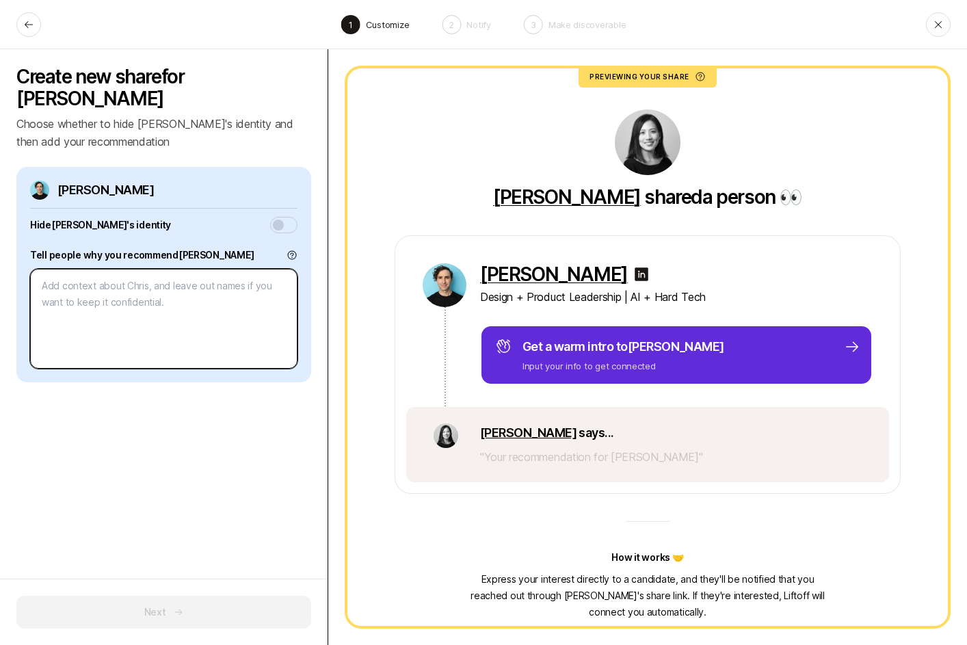
click at [244, 286] on textarea at bounding box center [164, 319] width 268 height 100
type textarea "x"
type textarea "C"
type textarea "x"
type textarea "Ch"
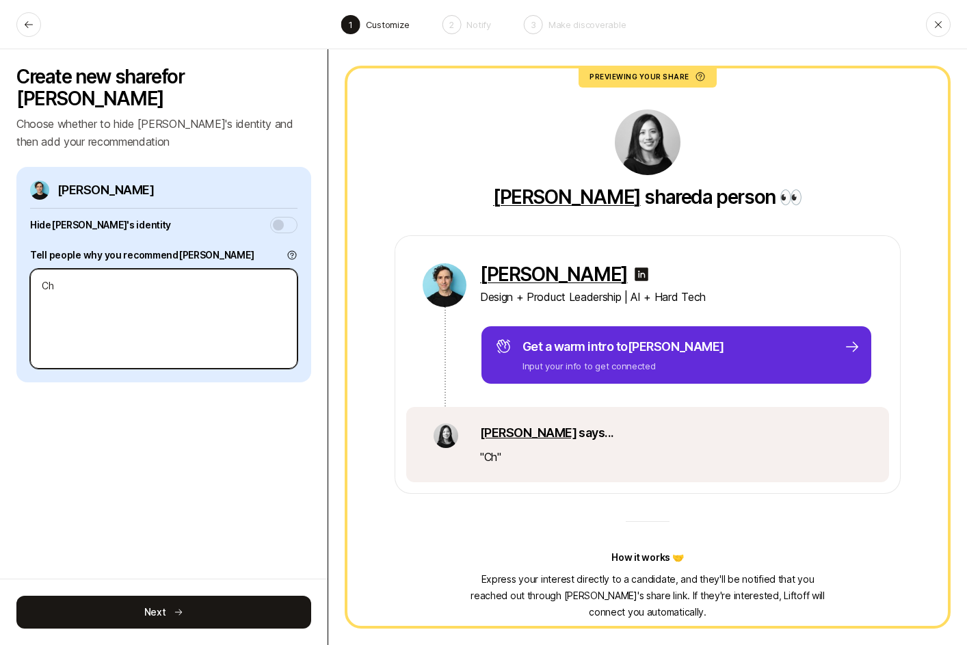
type textarea "x"
type textarea "Chr"
type textarea "x"
type textarea "Chri"
type textarea "x"
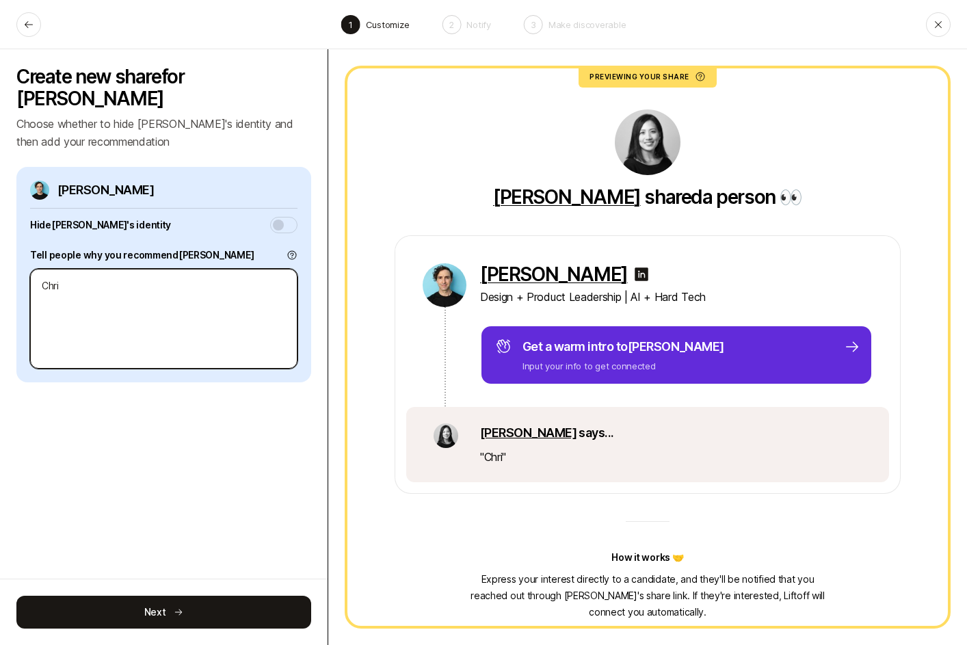
type textarea "Chris"
type textarea "x"
type textarea "Chris"
type textarea "x"
type textarea "Chris i"
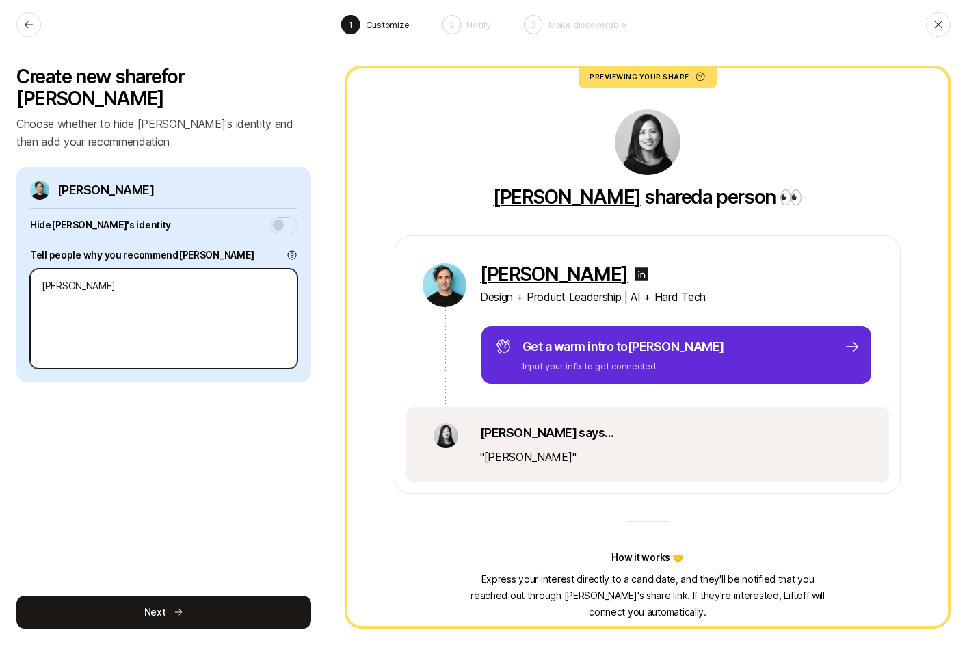
type textarea "x"
type textarea "Chris is"
type textarea "x"
type textarea "Chris is"
type textarea "x"
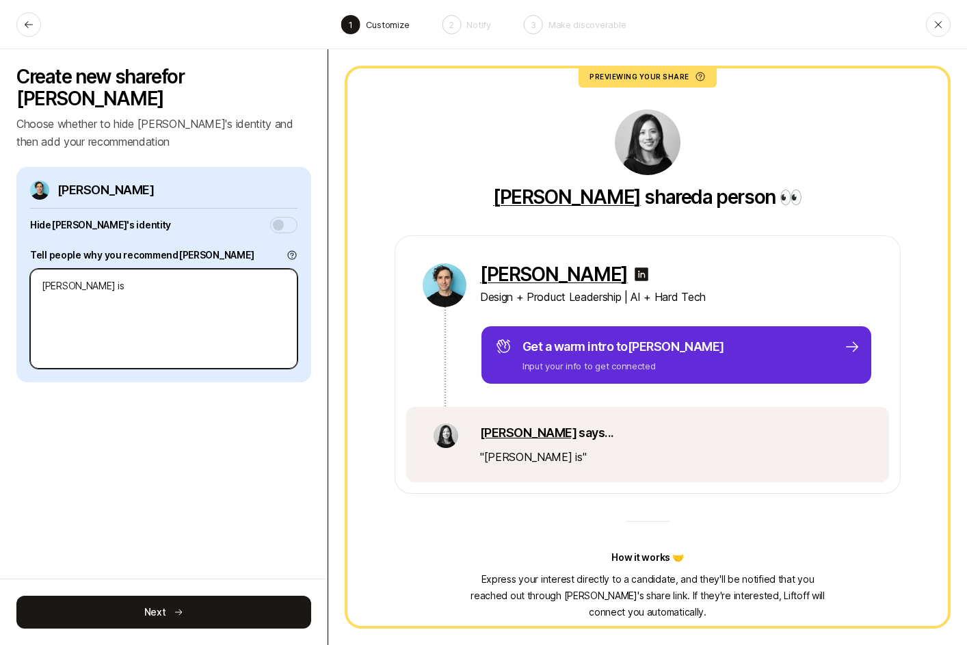
type textarea "Chris is o"
type textarea "x"
type textarea "Chris is one"
type textarea "x"
type textarea "Chris is one"
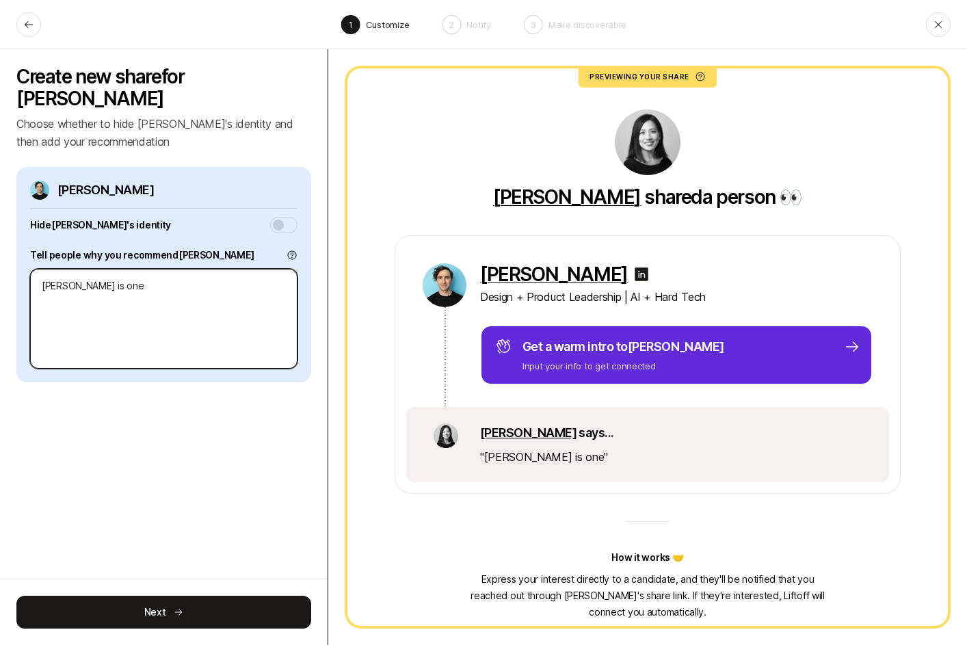
type textarea "x"
type textarea "Chris is one o"
type textarea "x"
type textarea "Chris is one of"
type textarea "x"
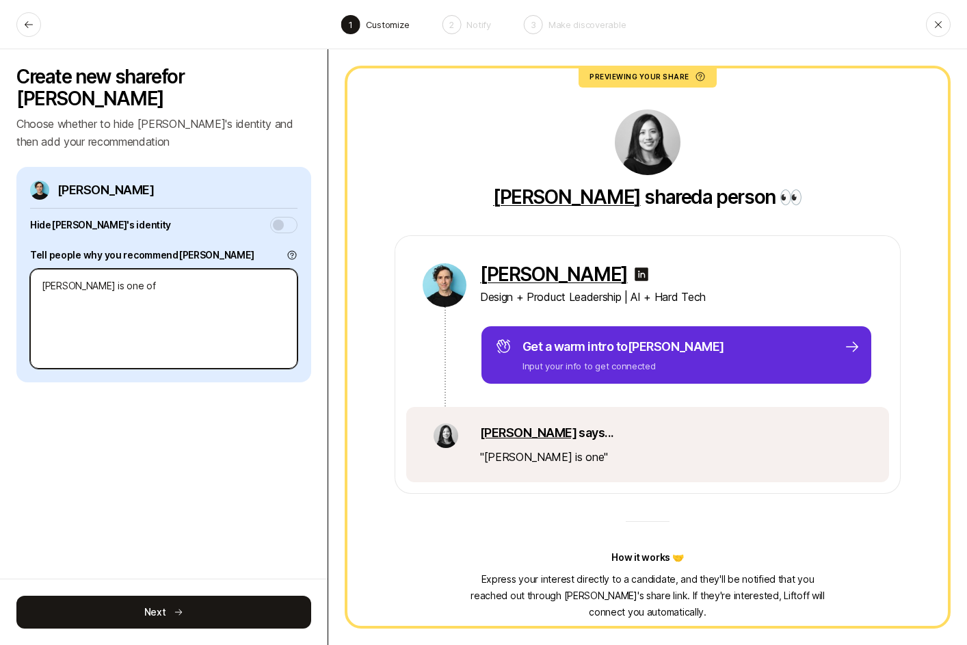
type textarea "Chris is one of"
type textarea "x"
type textarea "Chris is one of t"
type textarea "x"
type textarea "Chris is one of tho"
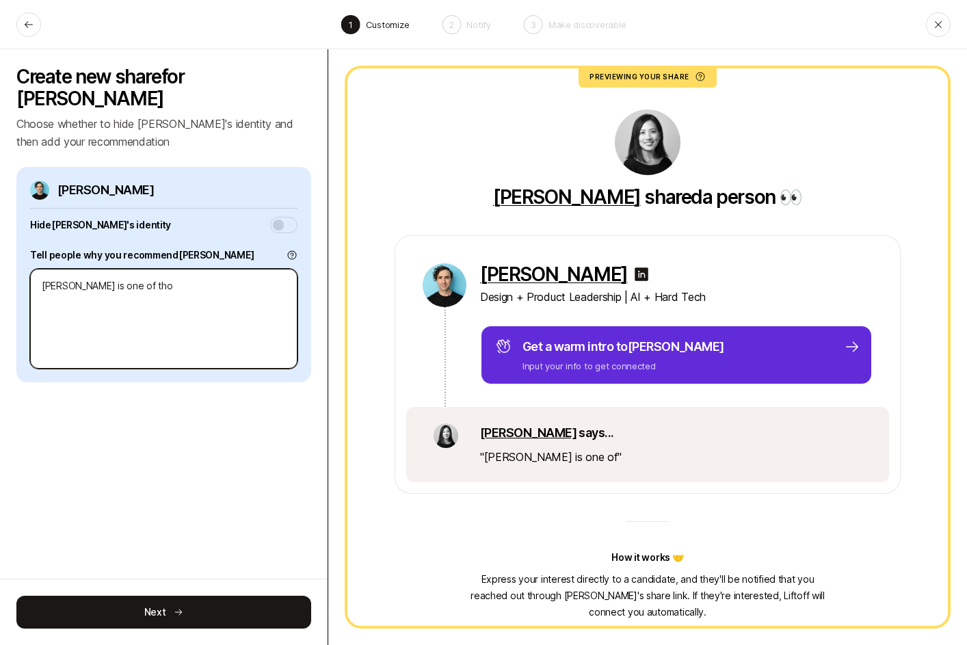
type textarea "x"
type textarea "Chris is one of thos"
type textarea "x"
type textarea "Chris is one of those"
type textarea "x"
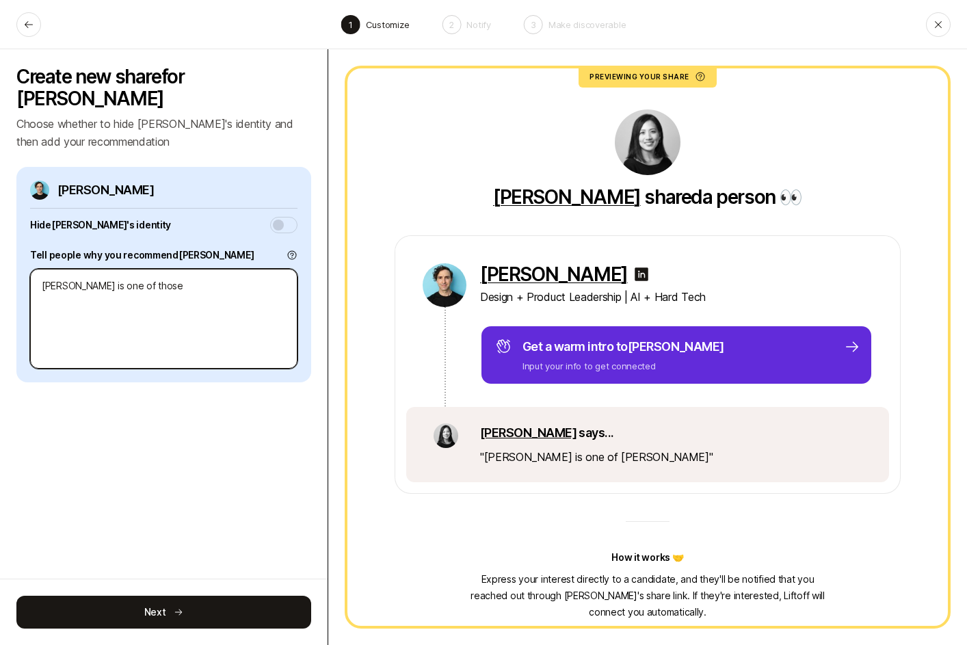
type textarea "Chris is one of those"
type textarea "x"
type textarea "Chris is one of those r"
type textarea "x"
type textarea "Chris is one of those ra"
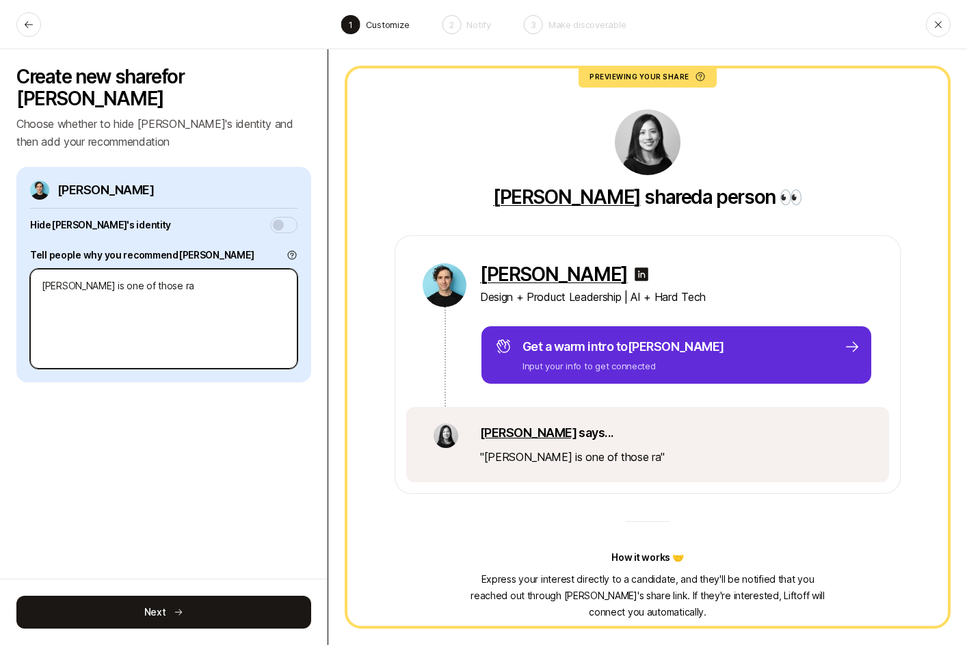
type textarea "x"
type textarea "Chris is one of those rar"
type textarea "x"
type textarea "Chris is one of those rare"
type textarea "x"
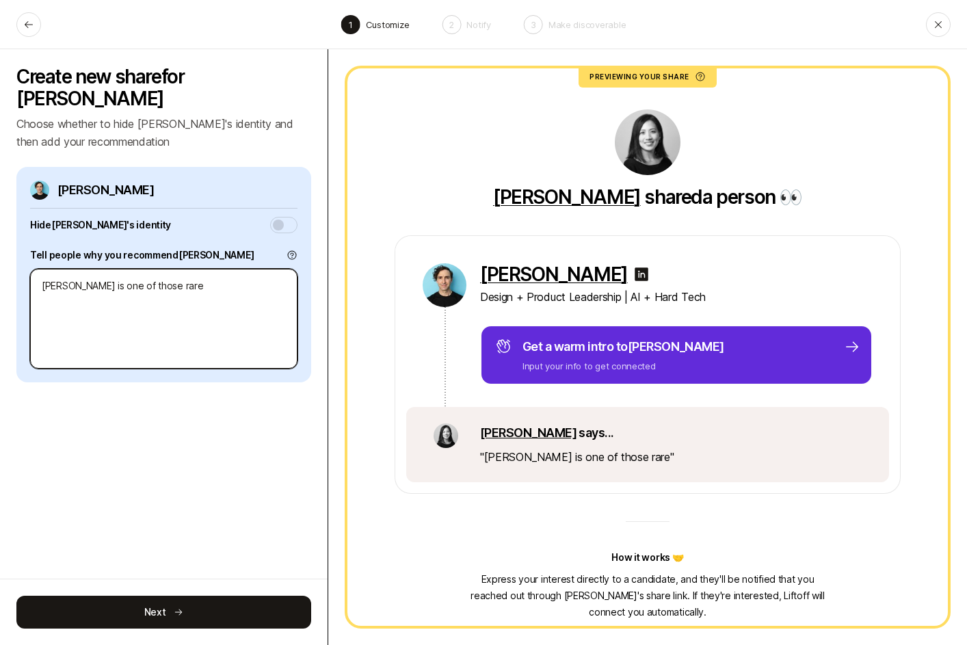
type textarea "Chris is one of those rare"
type textarea "x"
type textarea "Chris is one of those rare"
type textarea "x"
type textarea "Chris is one of those rar"
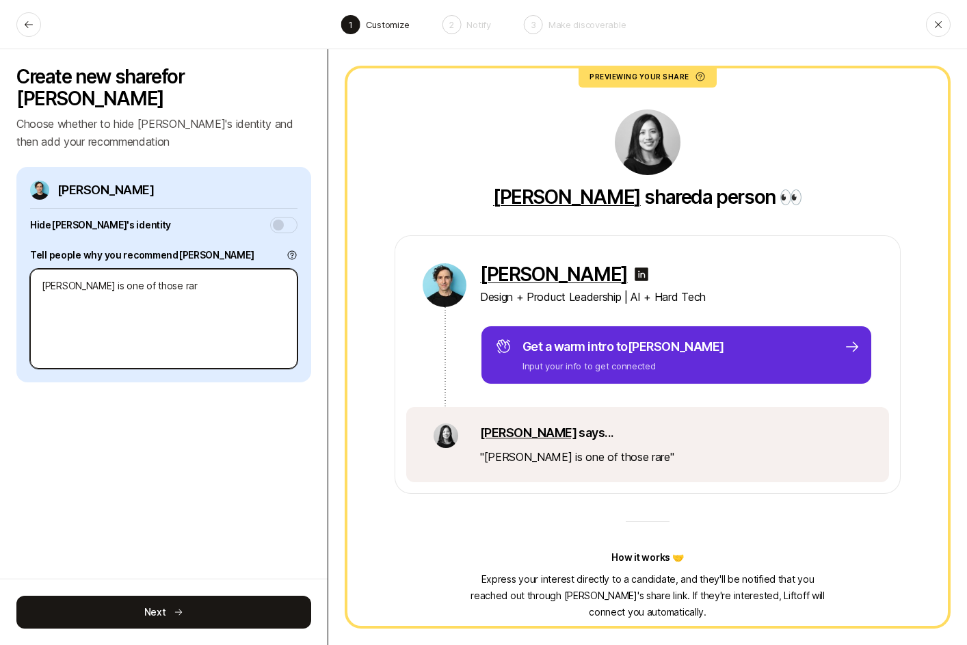
type textarea "x"
type textarea "Chris is one of those ra"
type textarea "x"
type textarea "Chris is one of those r"
type textarea "x"
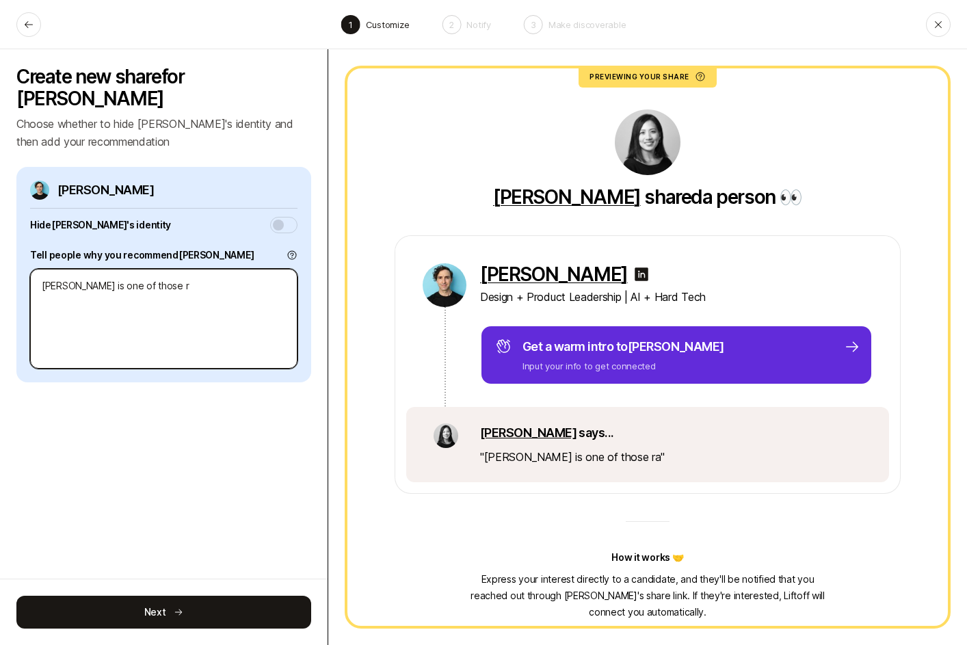
type textarea "Chris is one of those"
type textarea "x"
type textarea "Chris is one of those"
type textarea "x"
type textarea "Chris is one of thos"
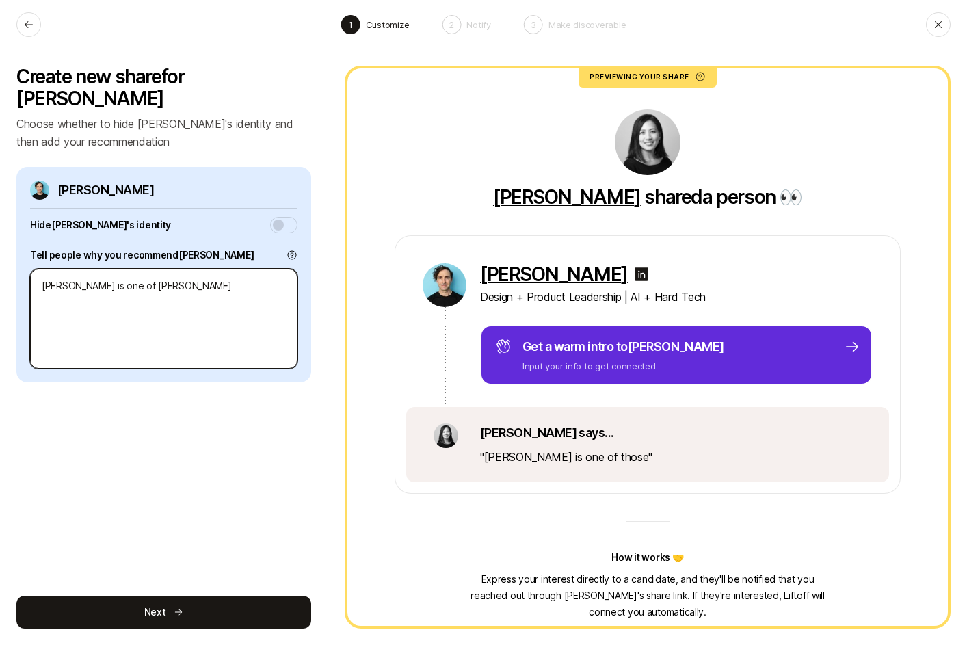
type textarea "x"
type textarea "Chris is one of tho"
type textarea "x"
type textarea "Chris is one of th"
type textarea "x"
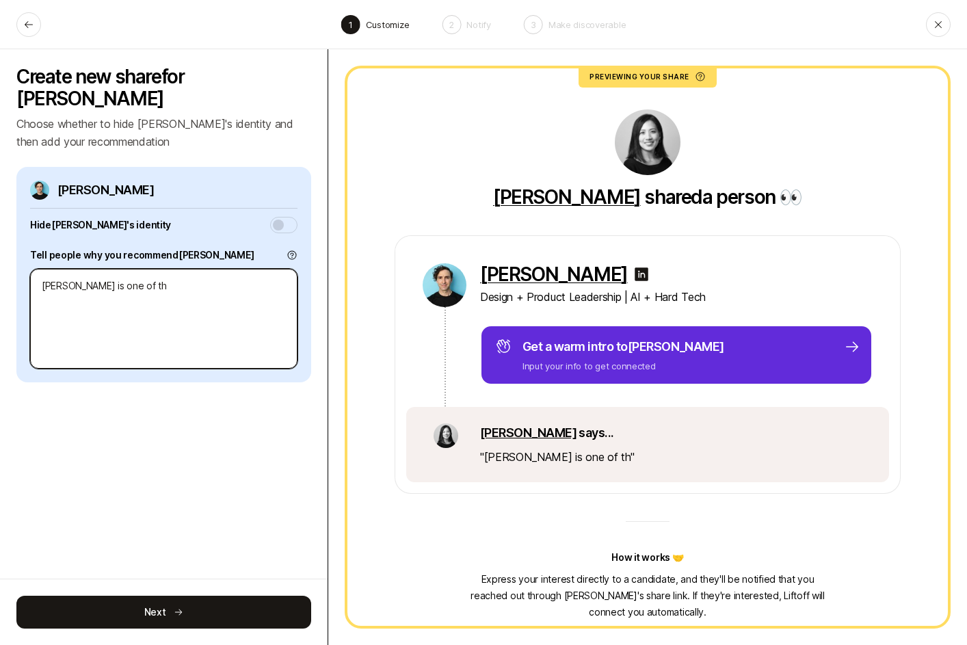
type textarea "Chris is one of t"
type textarea "x"
type textarea "Chris is one of"
type textarea "x"
type textarea "Chris is one of"
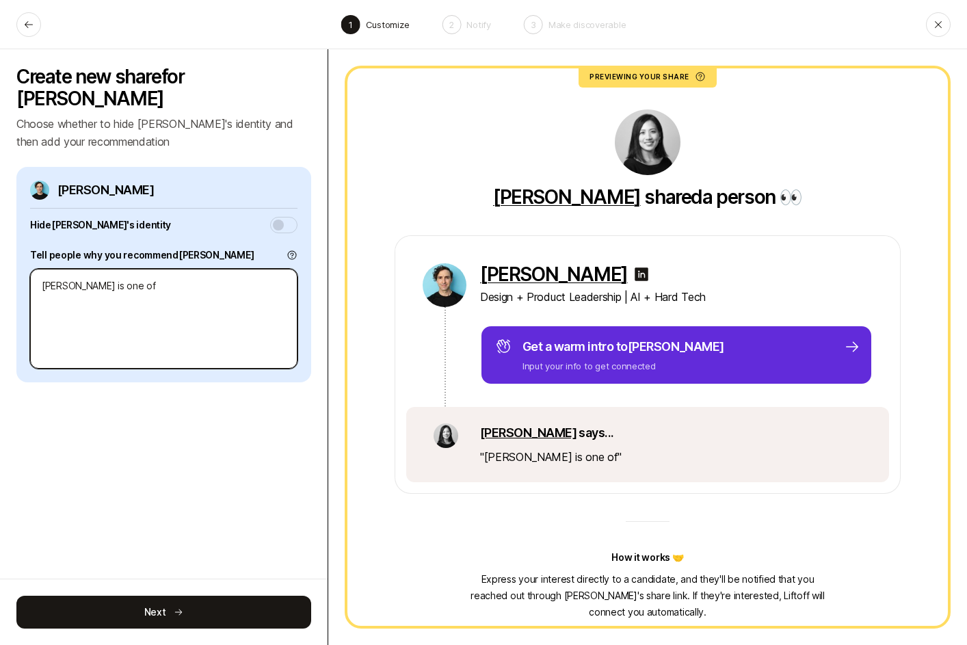
type textarea "x"
type textarea "Chris is one o"
type textarea "x"
type textarea "Chris is one"
type textarea "x"
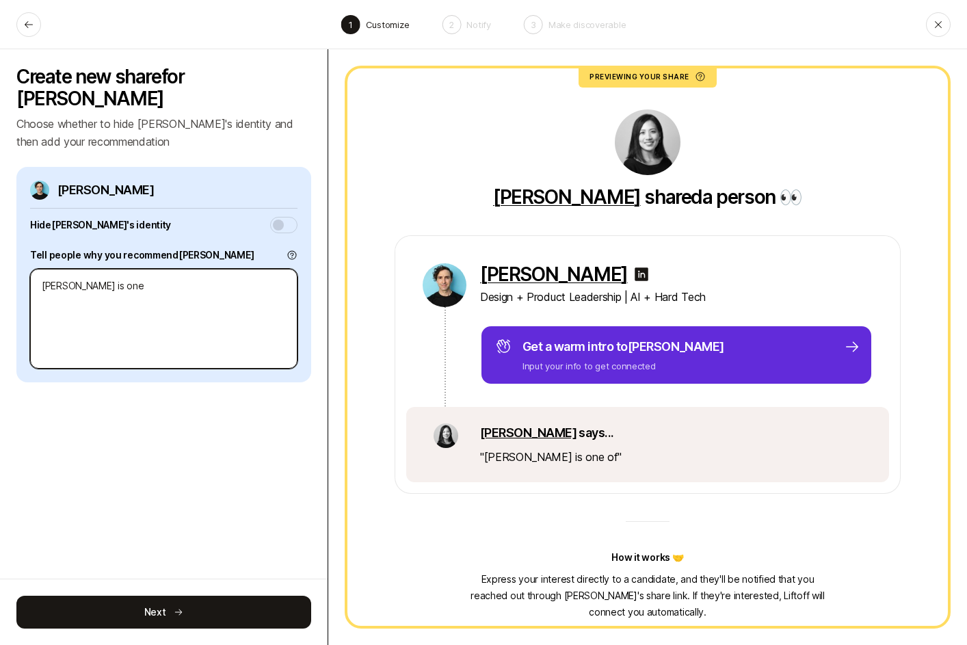
type textarea "Chris is one"
type textarea "x"
type textarea "Chris is on"
type textarea "x"
type textarea "Chris is o"
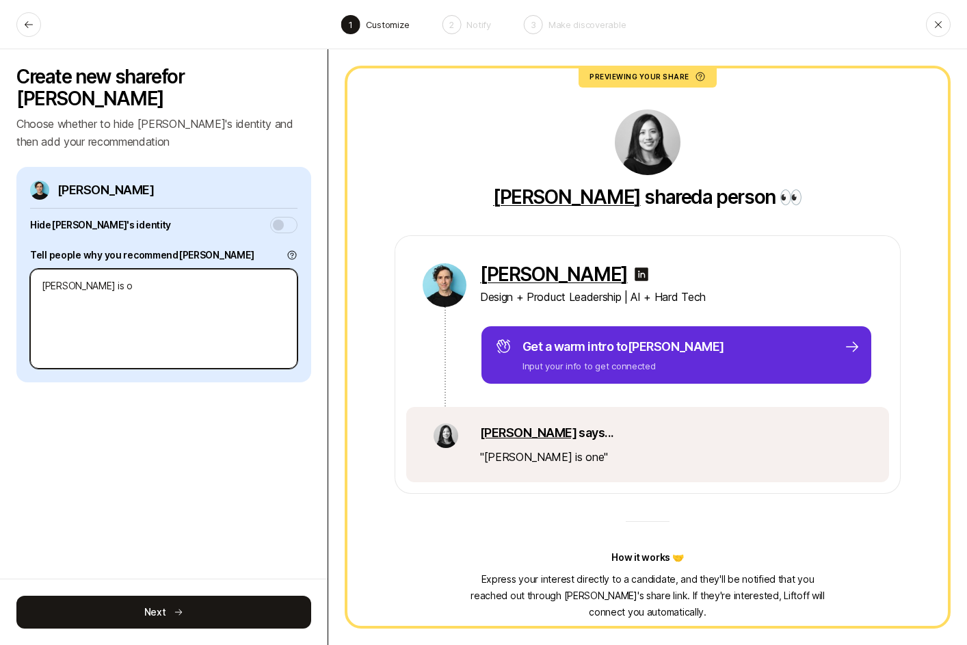
type textarea "x"
type textarea "Chris is"
type textarea "x"
type textarea "Chris is"
type textarea "x"
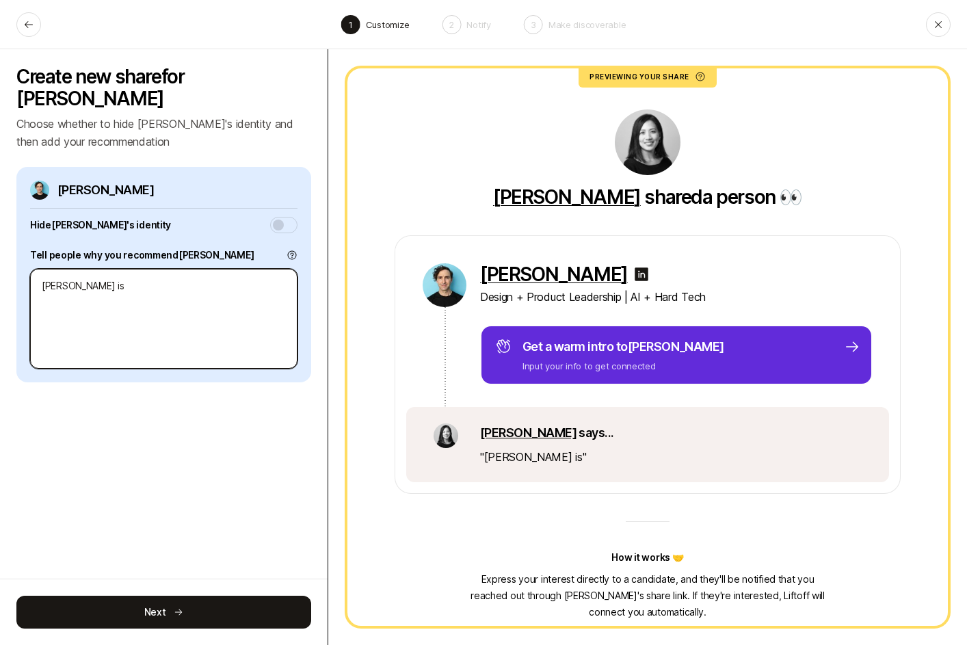
type textarea "Chris i"
type textarea "x"
type textarea "Chris"
type textarea "x"
type textarea "Chris"
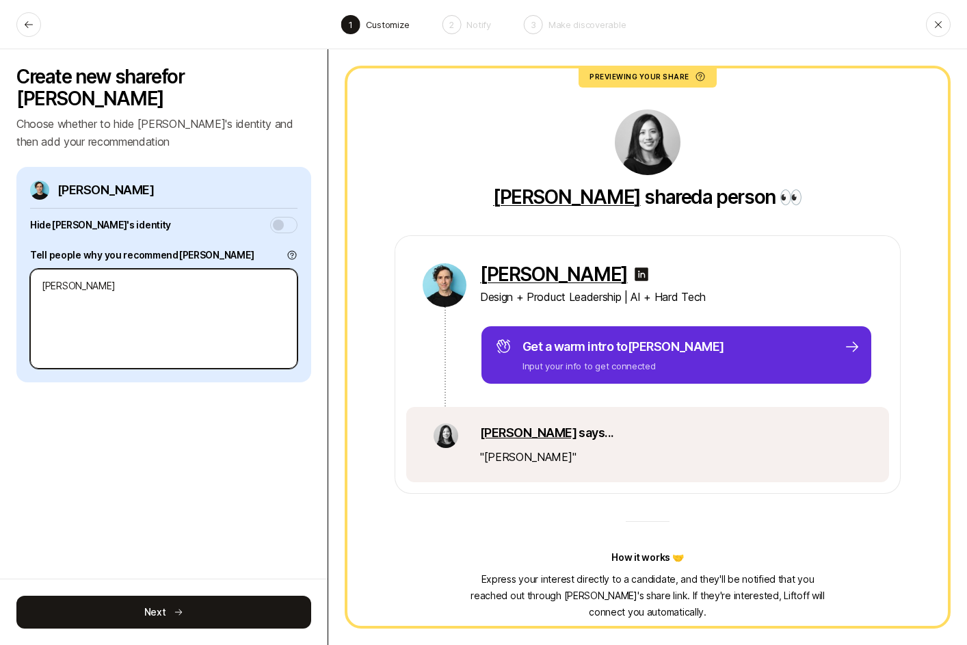
type textarea "x"
type textarea "Chri"
type textarea "x"
type textarea "Chr"
type textarea "x"
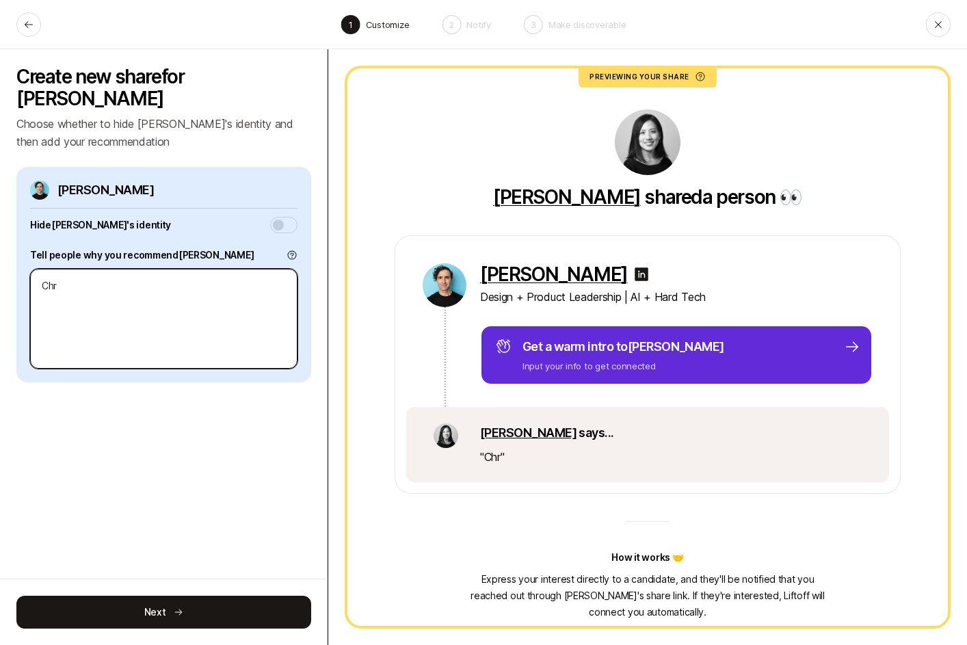
type textarea "Ch"
type textarea "x"
type textarea "C"
type textarea "x"
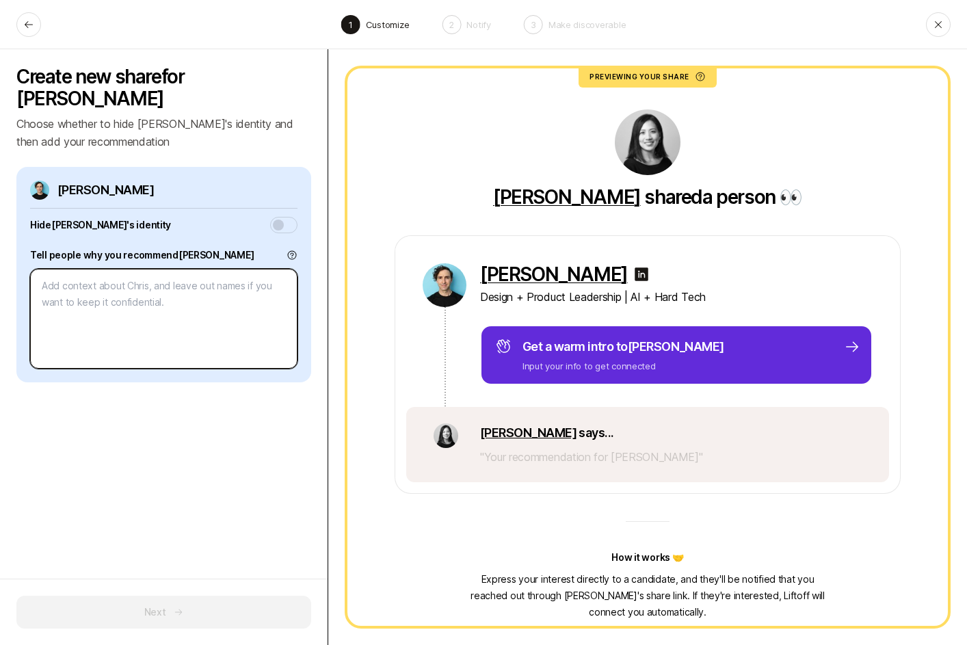
type textarea "x"
type textarea "I"
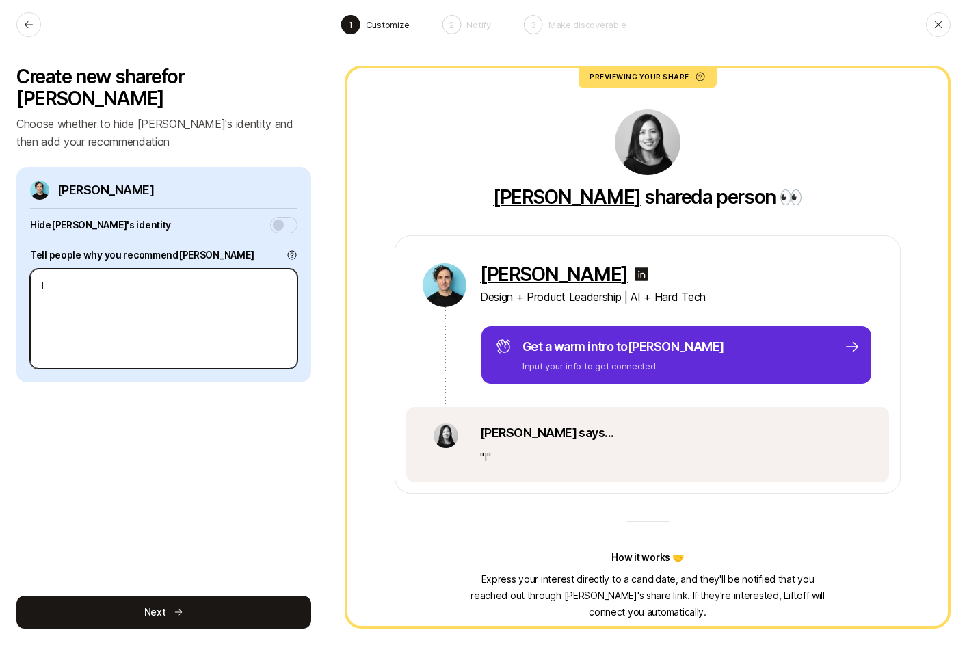
type textarea "x"
type textarea "I'v"
type textarea "x"
type textarea "I've"
type textarea "x"
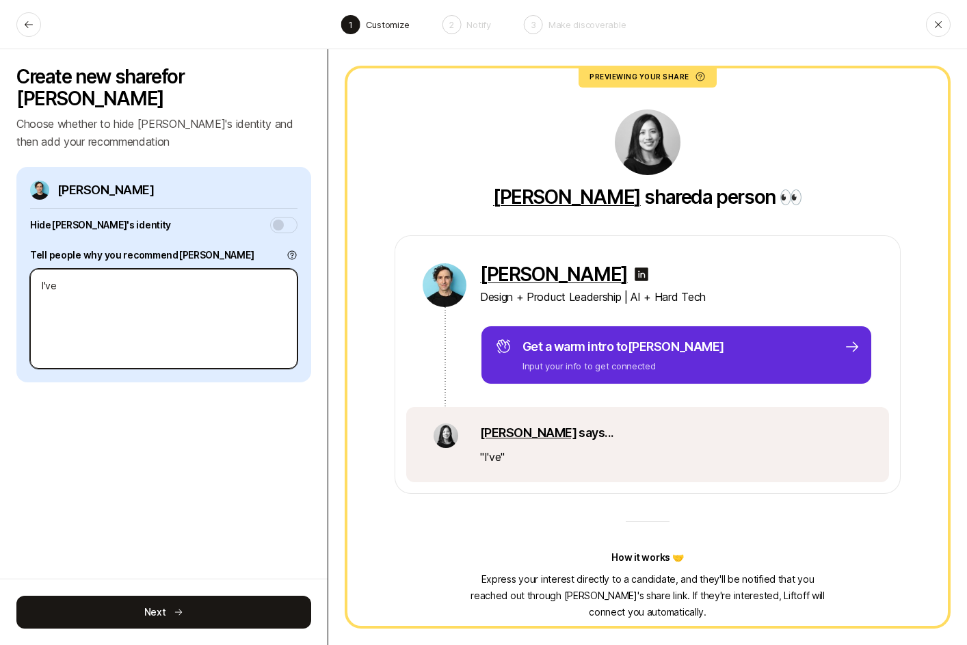
type textarea "I've k"
type textarea "x"
type textarea "I've kno"
type textarea "x"
type textarea "I've know"
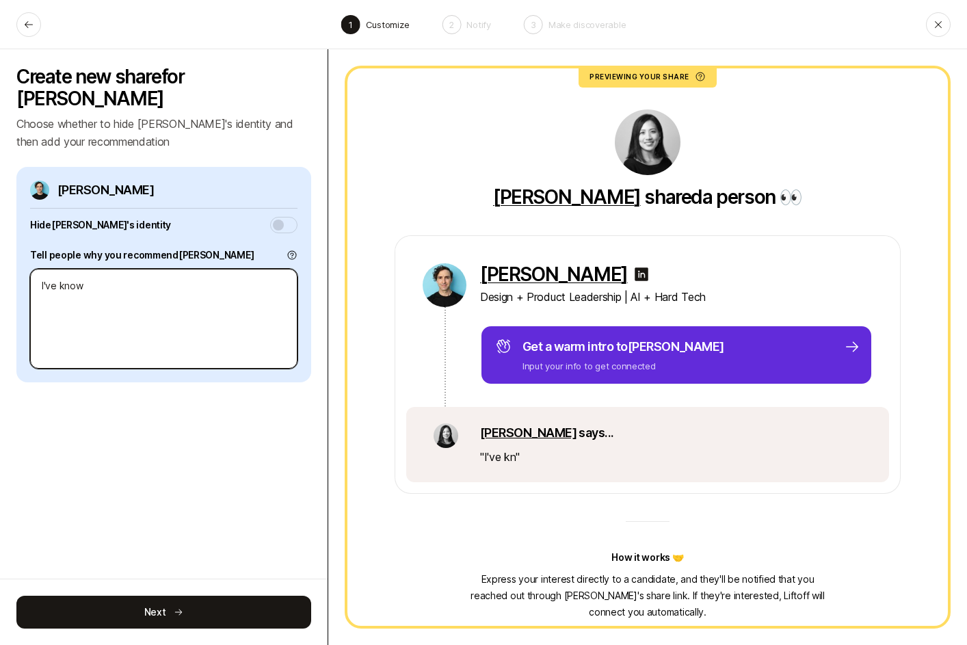
type textarea "x"
type textarea "I've known"
type textarea "x"
type textarea "I've known"
type textarea "x"
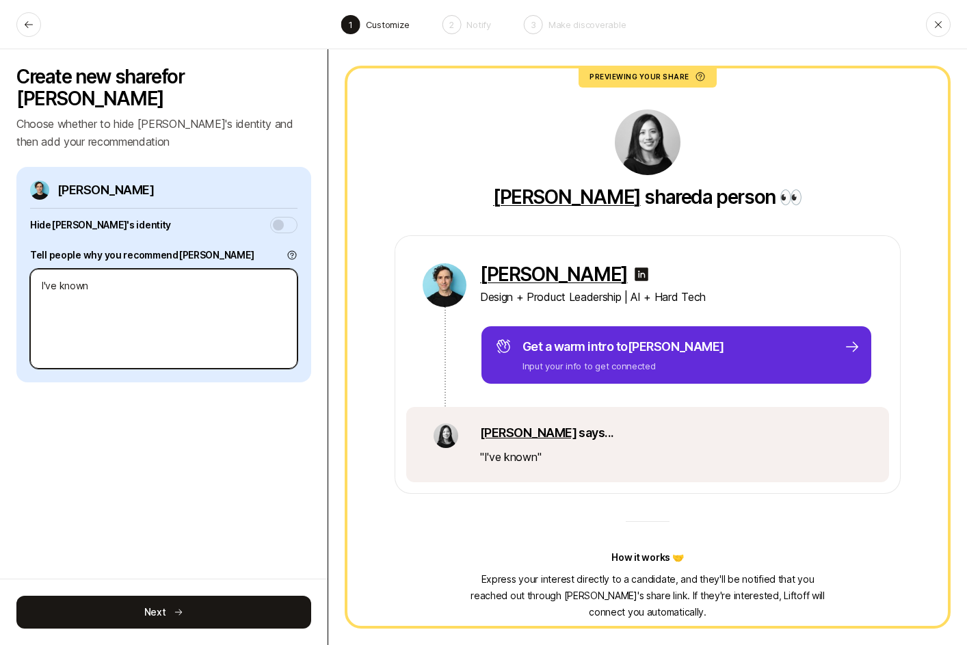
type textarea "I've known C"
type textarea "x"
type textarea "I've known Ch"
type textarea "x"
type textarea "I've known Chr"
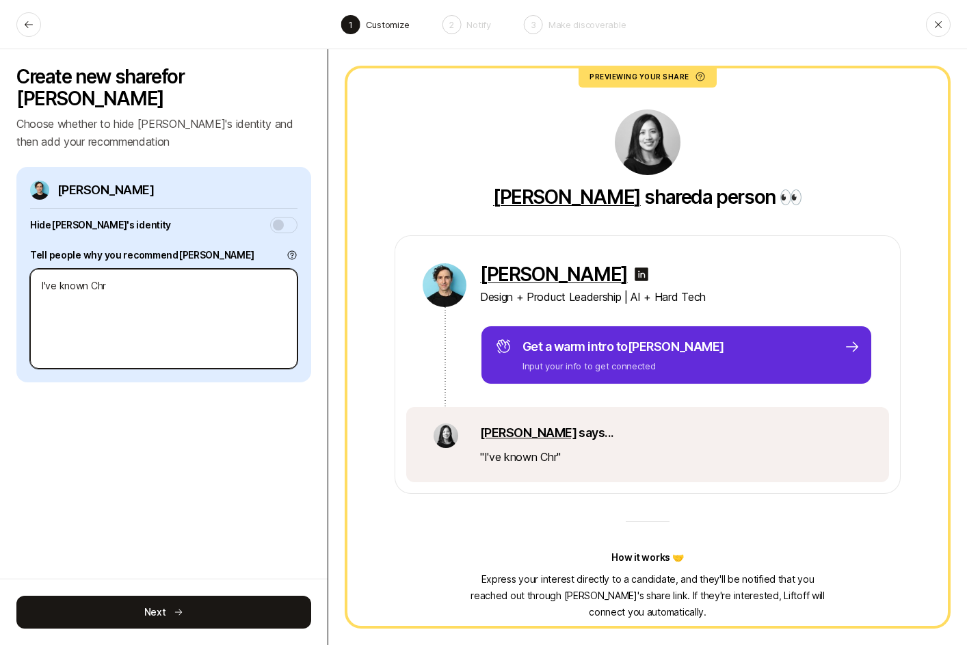
type textarea "x"
type textarea "I've known Chris"
type textarea "x"
type textarea "I've known Chris"
type textarea "x"
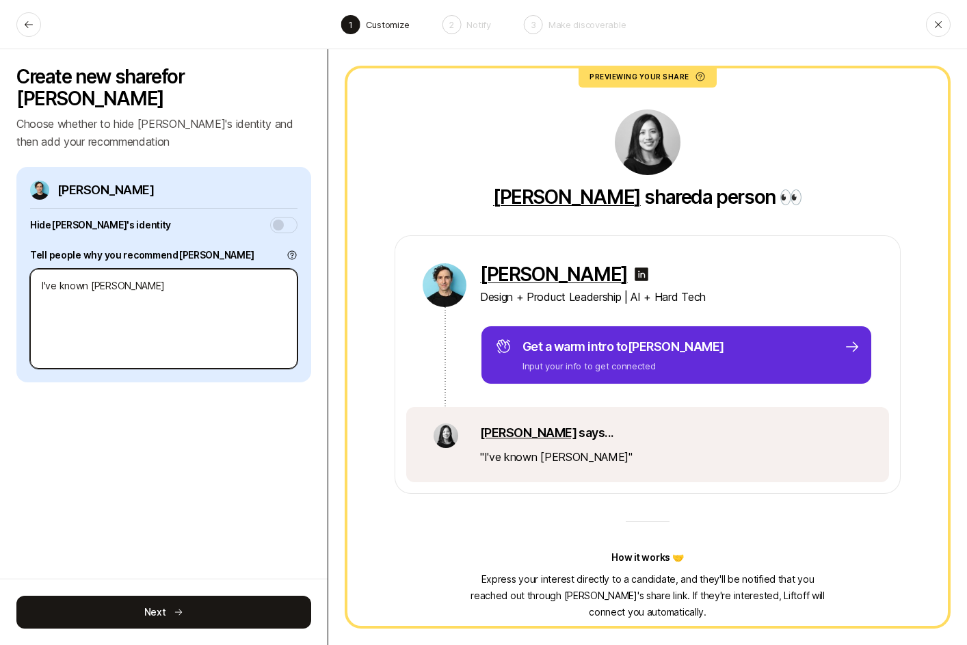
type textarea "I've known Chris f"
type textarea "x"
type textarea "I've known Chris fo"
type textarea "x"
type textarea "I've known Chris for"
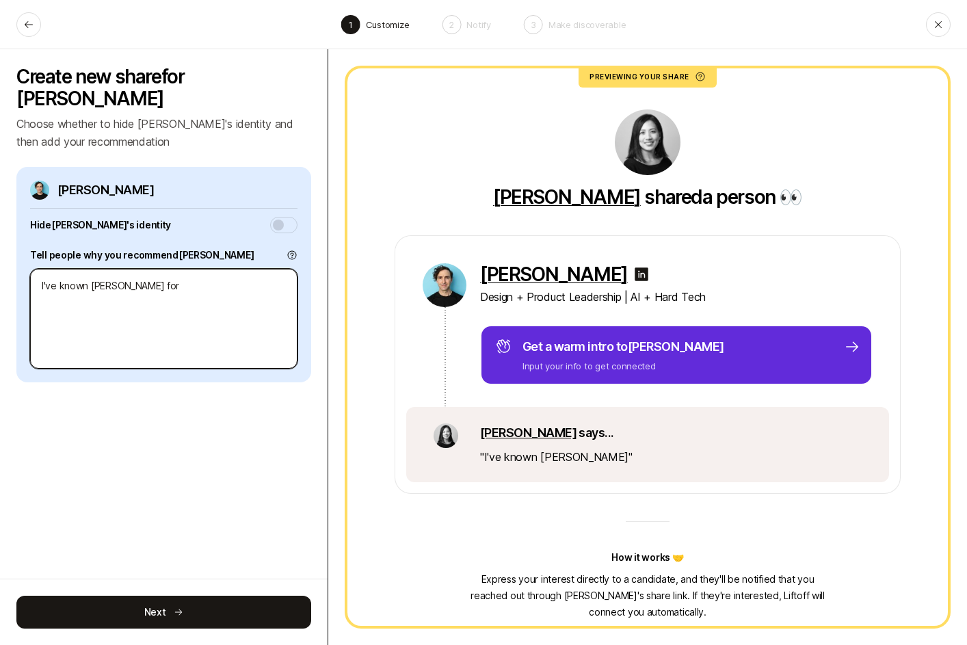
type textarea "x"
type textarea "I've known Chris for"
type textarea "x"
type textarea "I've known Chris for o"
type textarea "x"
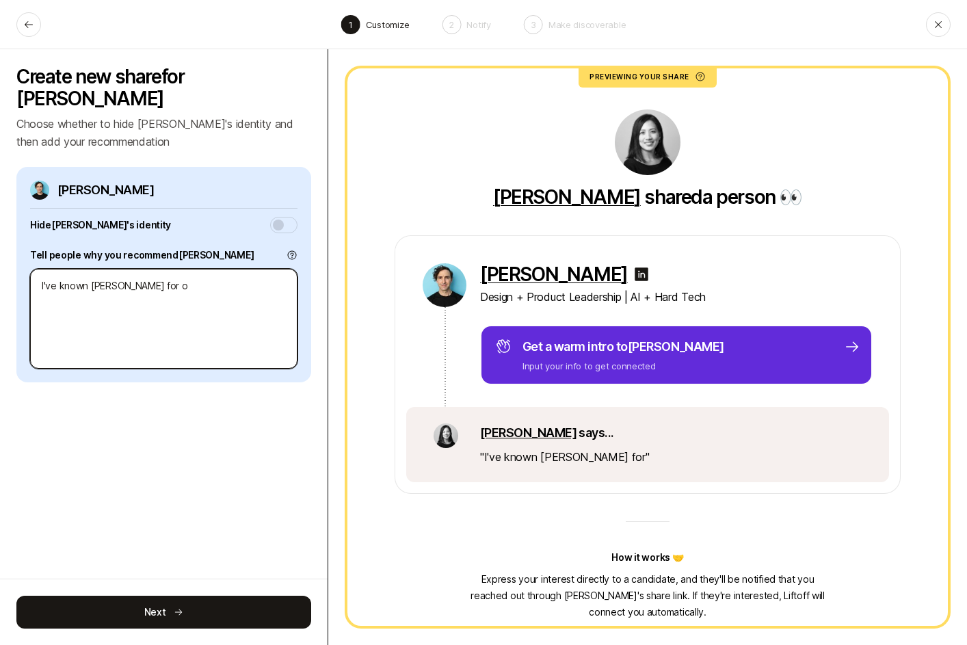
type textarea "I've known Chris for ov"
type textarea "x"
type textarea "I've known Chris for ove"
type textarea "x"
type textarea "I've known Chris for over"
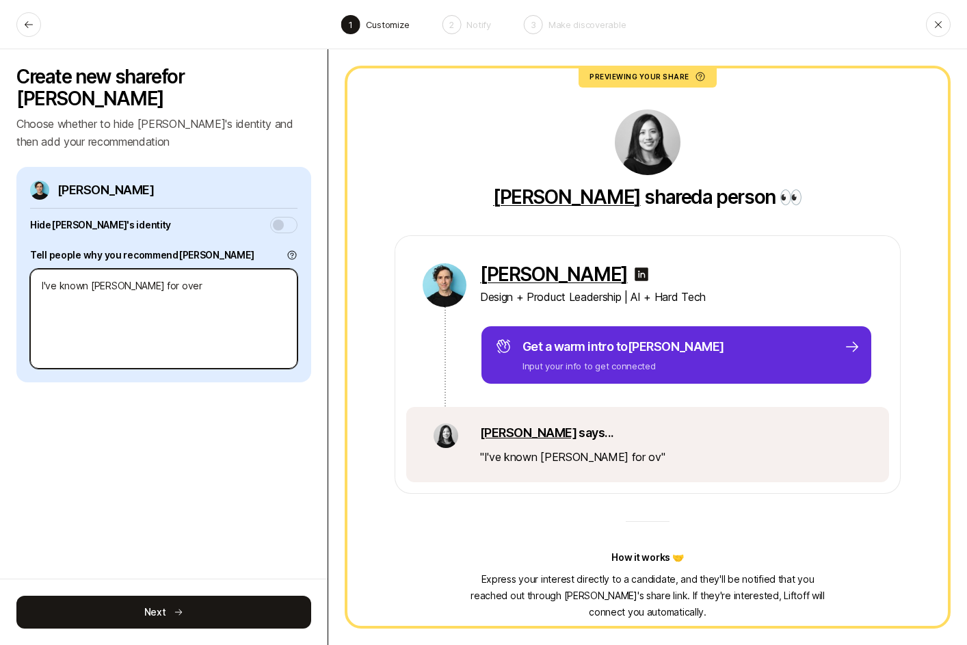
type textarea "x"
type textarea "I've known Chris for over"
type textarea "x"
type textarea "I've known Chris for over 1"
type textarea "x"
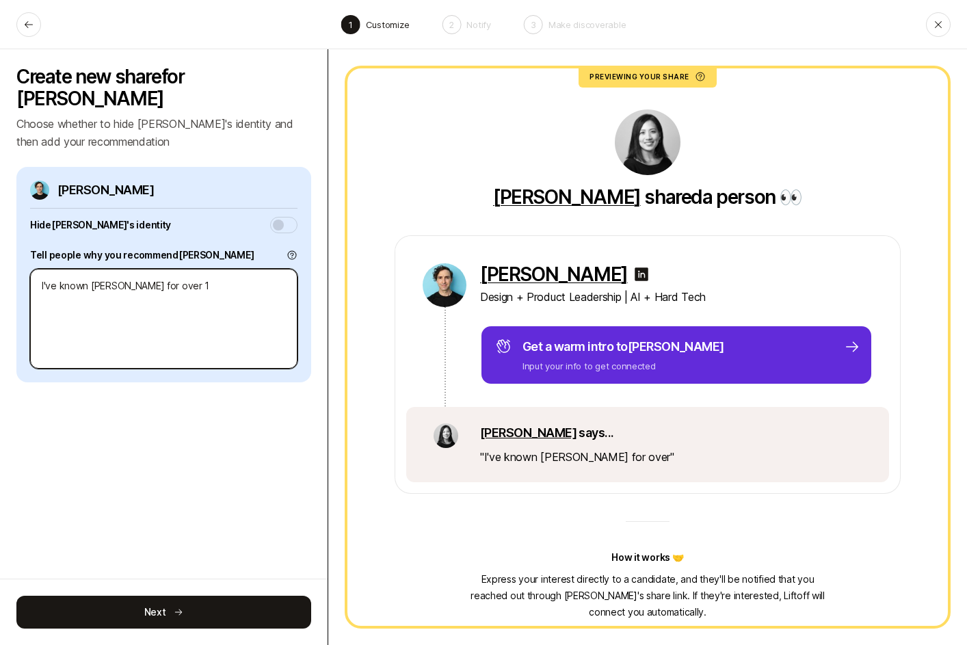
type textarea "I've known Chris for over 15"
type textarea "x"
type textarea "I've known Chris for over 15"
type textarea "x"
type textarea "I've known Chris for over 15 y"
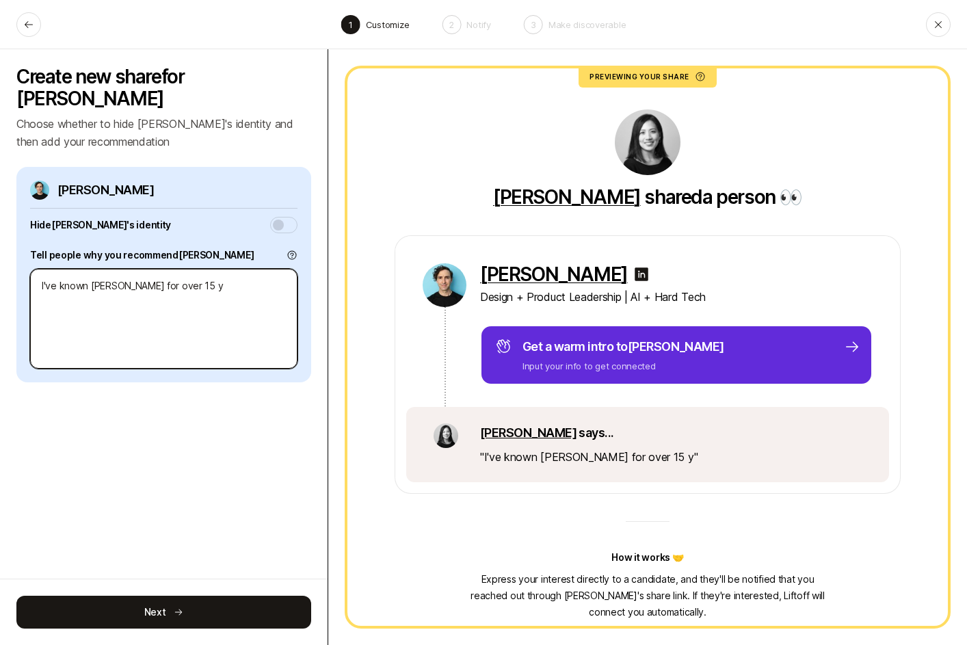
type textarea "x"
type textarea "I've known Chris for over 15 ye"
type textarea "x"
type textarea "I've known Chris for over 15 year"
type textarea "x"
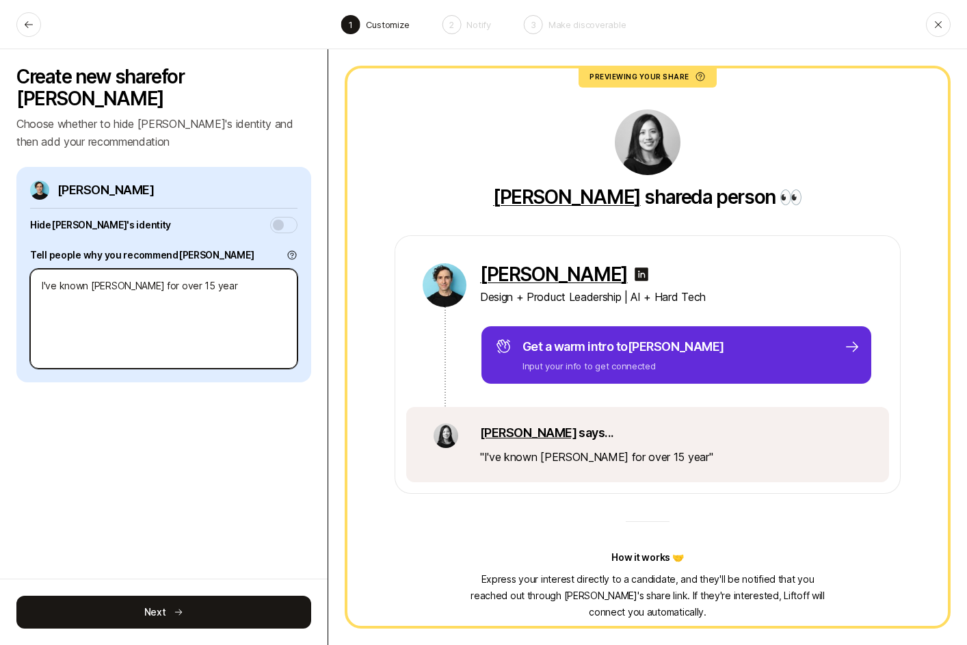
type textarea "I've known Chris for over 15 years"
type textarea "x"
type textarea "I've known Chris for over 15 years"
type textarea "x"
type textarea "I've known Chris for over 15 years"
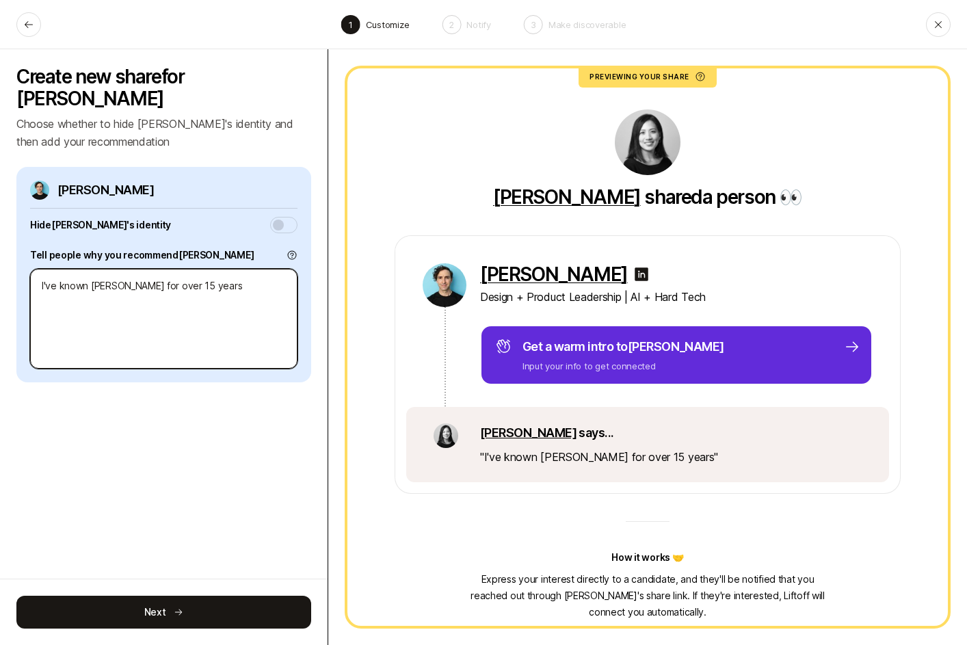
type textarea "x"
type textarea "I've known Chris for over 15 years"
type textarea "x"
type textarea "I've known Chris for over 15 years -"
type textarea "x"
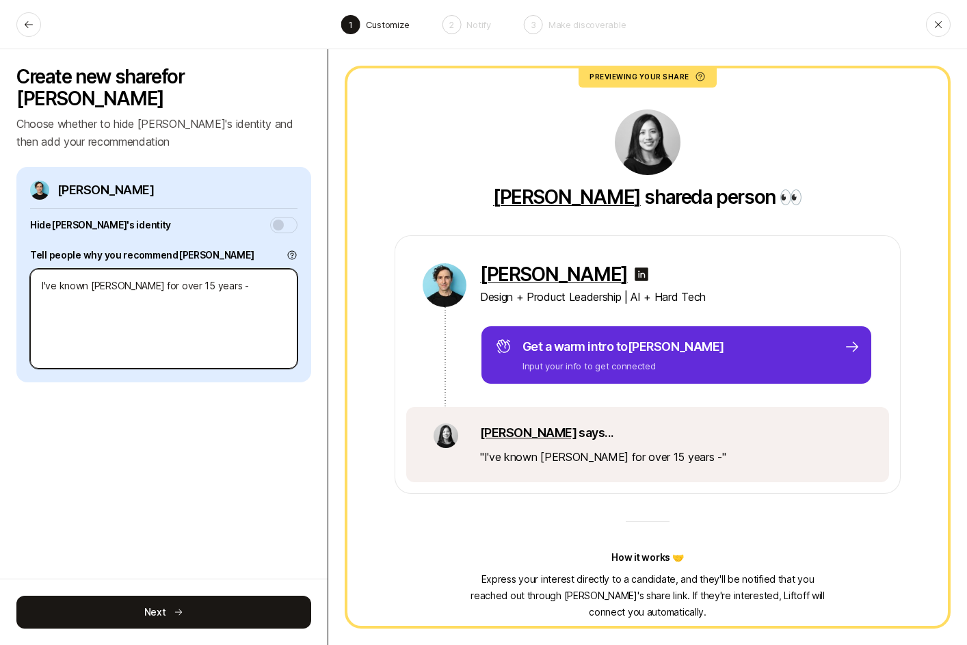
type textarea "I've known Chris for over 15 years -"
type textarea "x"
type textarea "I've known Chris for over 15 years -"
type textarea "x"
type textarea "I've known Chris for over 15 years --"
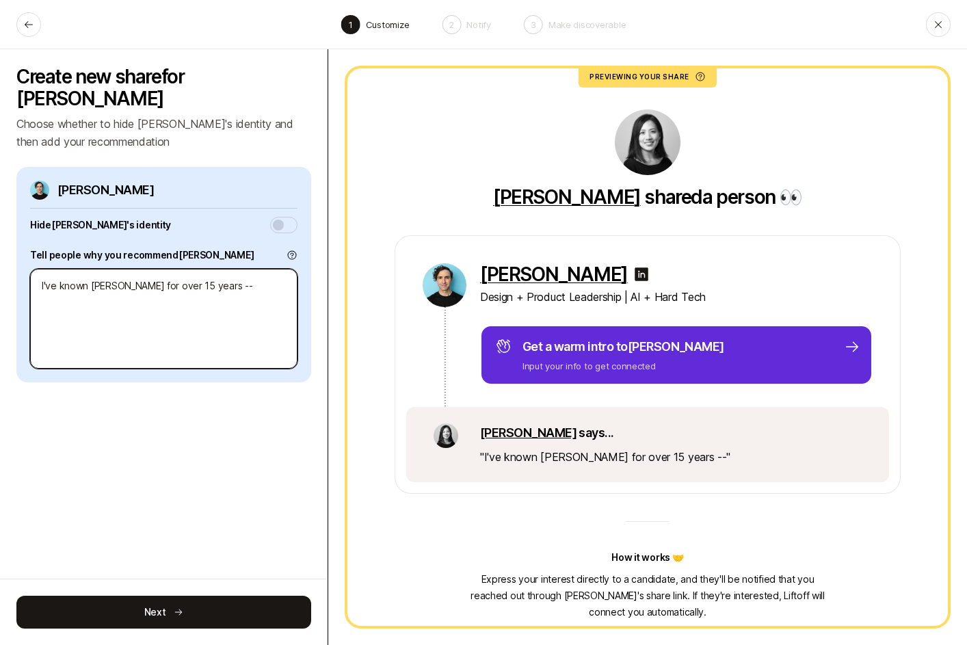
type textarea "x"
type textarea "I've known Chris for over 15 years -- f"
type textarea "x"
type textarea "I've known Chris for over 15 years -- fi"
type textarea "x"
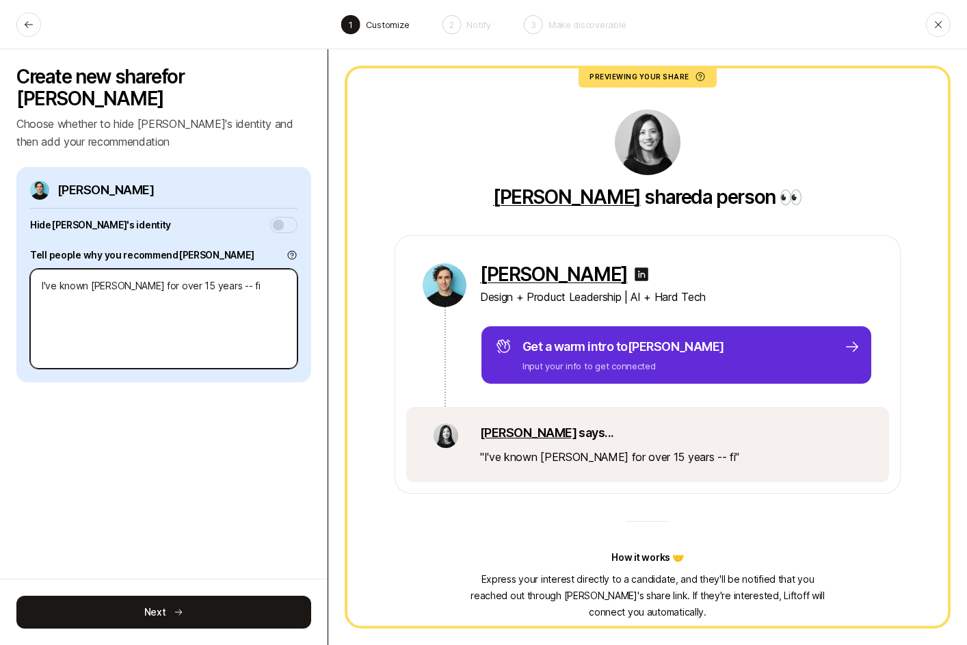
type textarea "I've known Chris for over 15 years -- fir"
type textarea "x"
type textarea "I've known Chris for over 15 years -- firs"
type textarea "x"
type textarea "I've known Chris for over 15 years -- first"
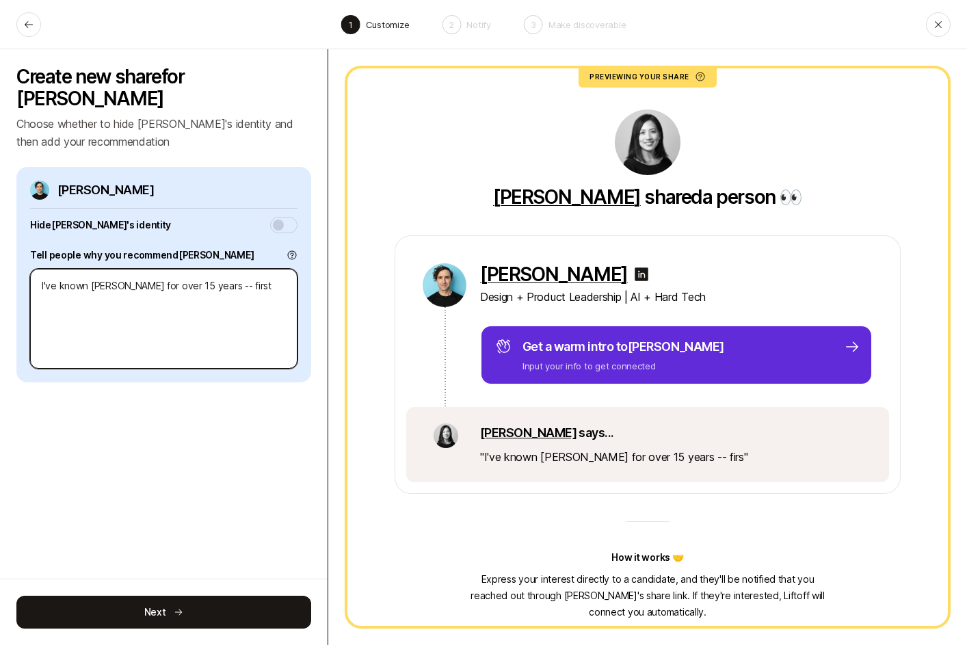
type textarea "x"
type textarea "I've known Chris for over 15 years -- first a"
type textarea "x"
type textarea "I've known Chris for over 15 years -- first as"
type textarea "x"
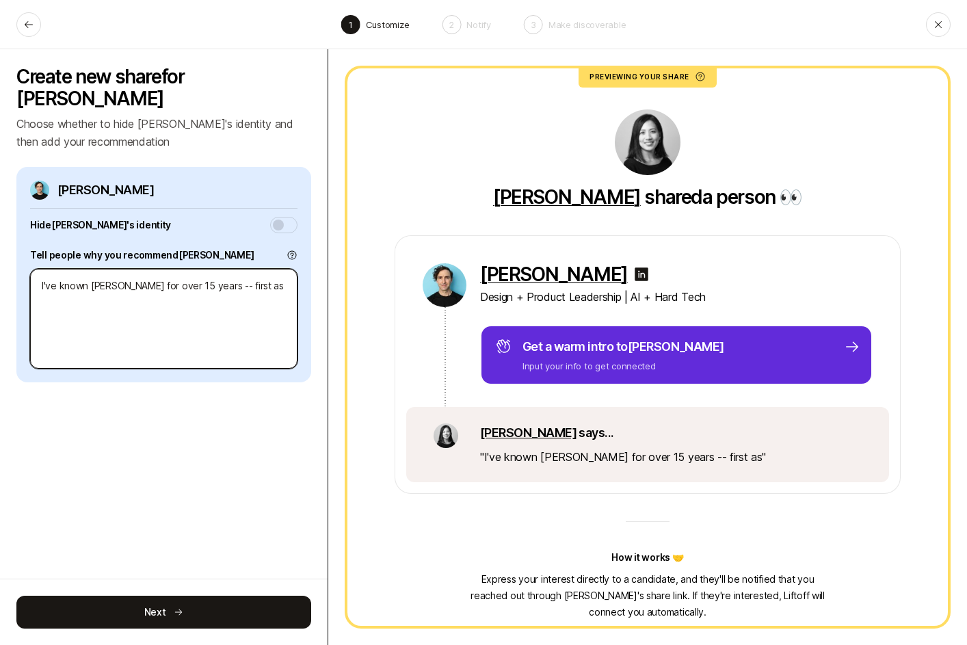
type textarea "I've known Chris for over 15 years -- first as a"
type textarea "x"
type textarea "I've known Chris for over 15 years -- first as a"
type textarea "x"
type textarea "I've known Chris for over 15 years -- first as a d"
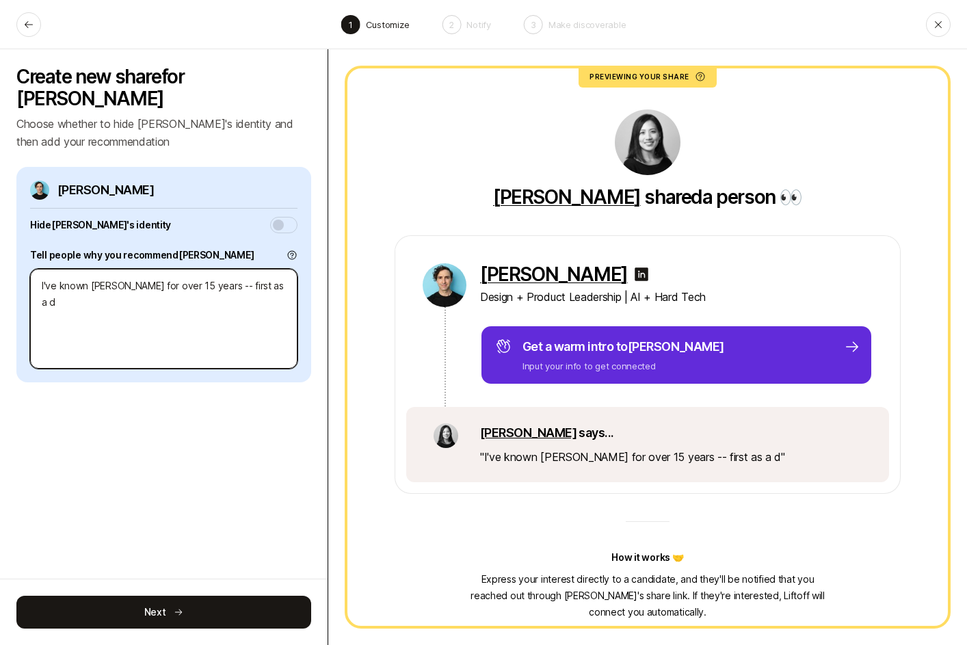
type textarea "x"
type textarea "I've known Chris for over 15 years -- first as a"
type textarea "x"
type textarea "I've known Chris for over 15 years -- first as a me"
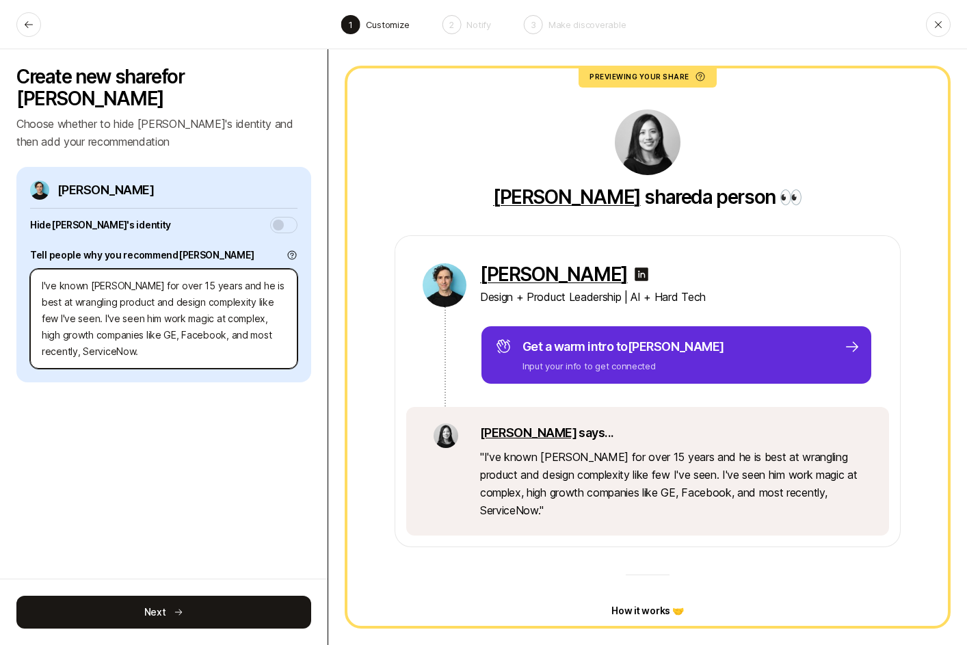
drag, startPoint x: 67, startPoint y: 296, endPoint x: 116, endPoint y: 354, distance: 75.7
click at [116, 354] on div "Chris Baum Hide Chris 's identity Tell people why you recommend Chris I've know…" at bounding box center [163, 275] width 295 height 216
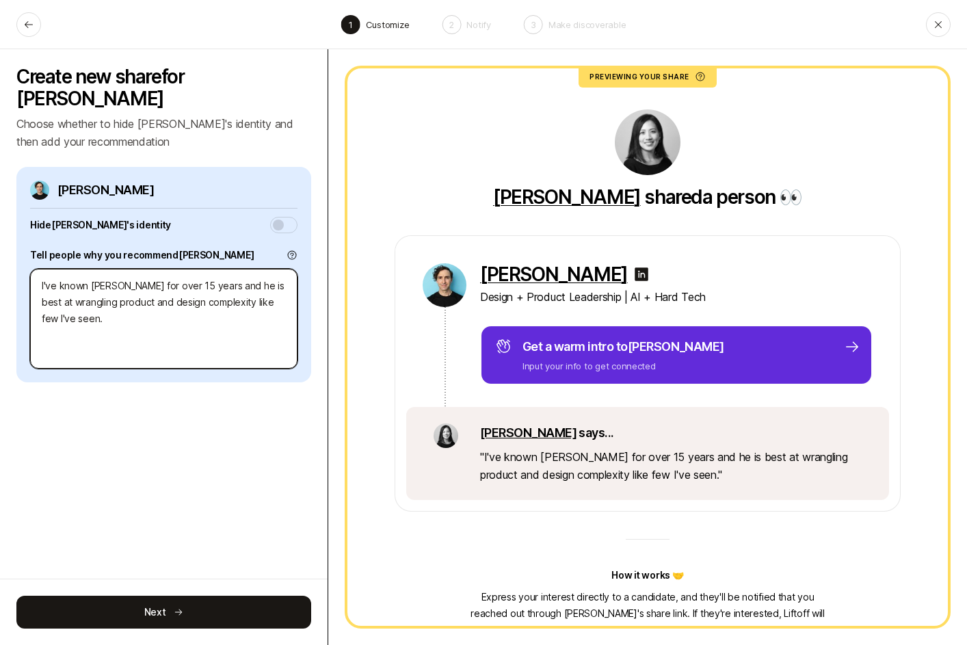
click at [218, 288] on textarea "I've known Chris for over 15 years and he is best at wrangling product and desi…" at bounding box center [164, 319] width 268 height 100
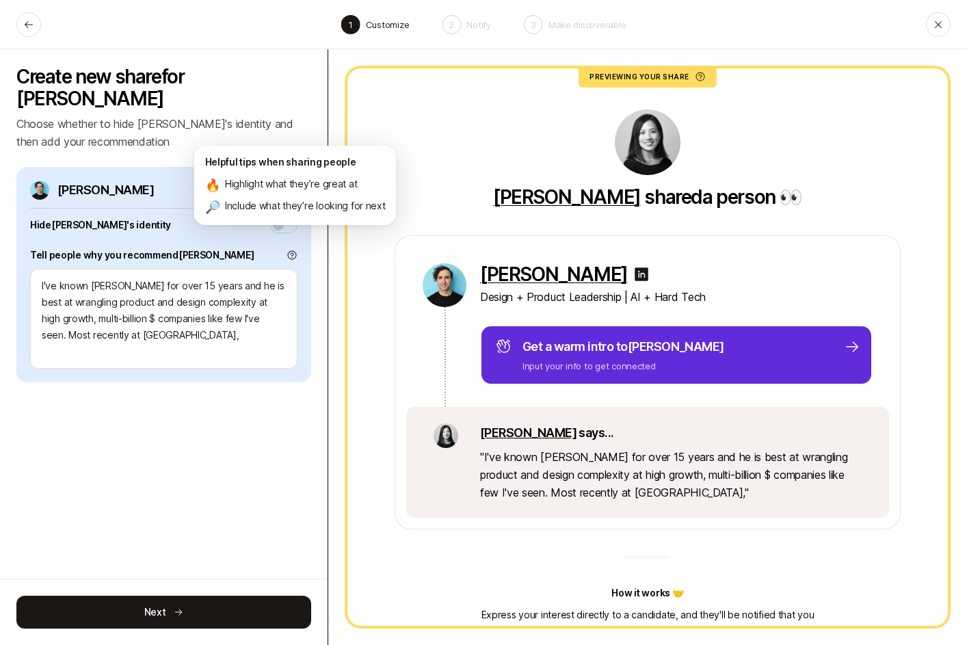
click at [294, 251] on icon at bounding box center [292, 255] width 9 height 9
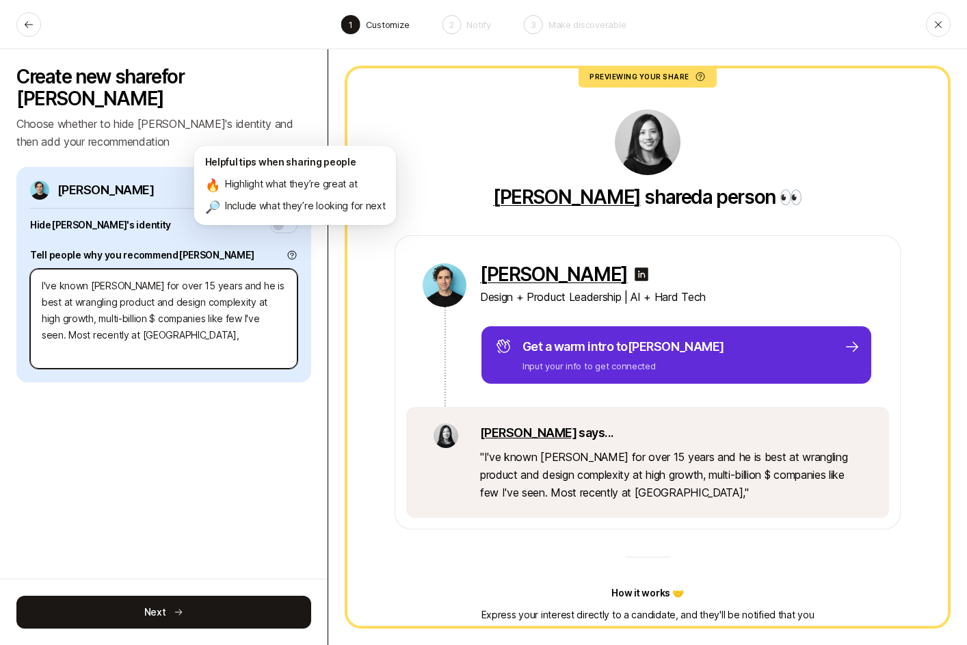
click at [207, 283] on textarea "I've known Chris for over 15 years and he is best at wrangling product and desi…" at bounding box center [164, 319] width 268 height 100
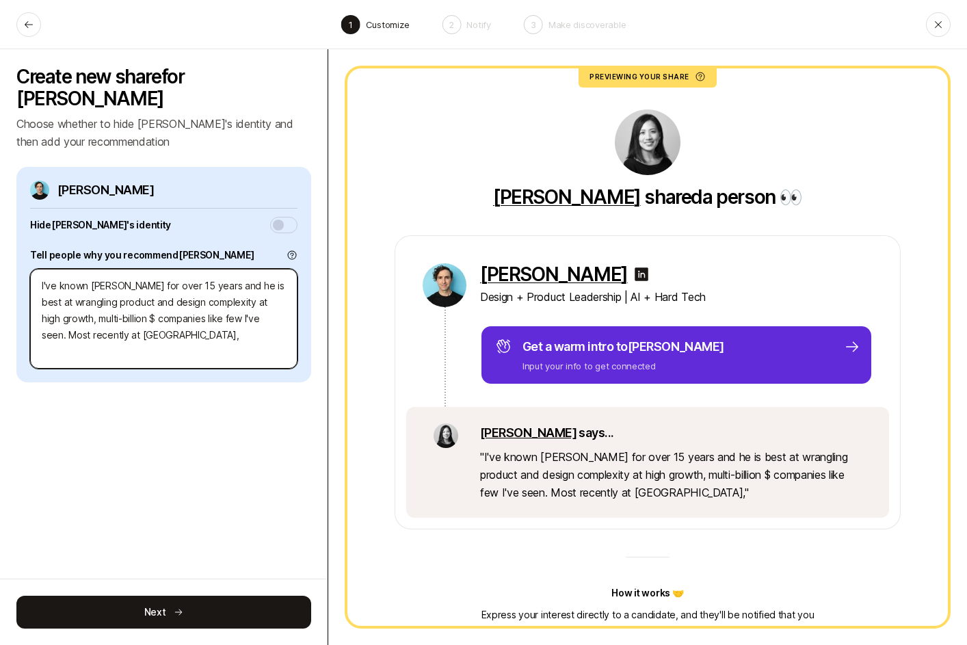
drag, startPoint x: 210, startPoint y: 317, endPoint x: 15, endPoint y: 250, distance: 206.0
click at [15, 250] on div "Create new share for Chris Choose whether to hide Chris's identity and then add…" at bounding box center [164, 347] width 328 height 596
paste textarea "Baum for over 15 years, and he has been both a mentor and a collaborator. Chris…"
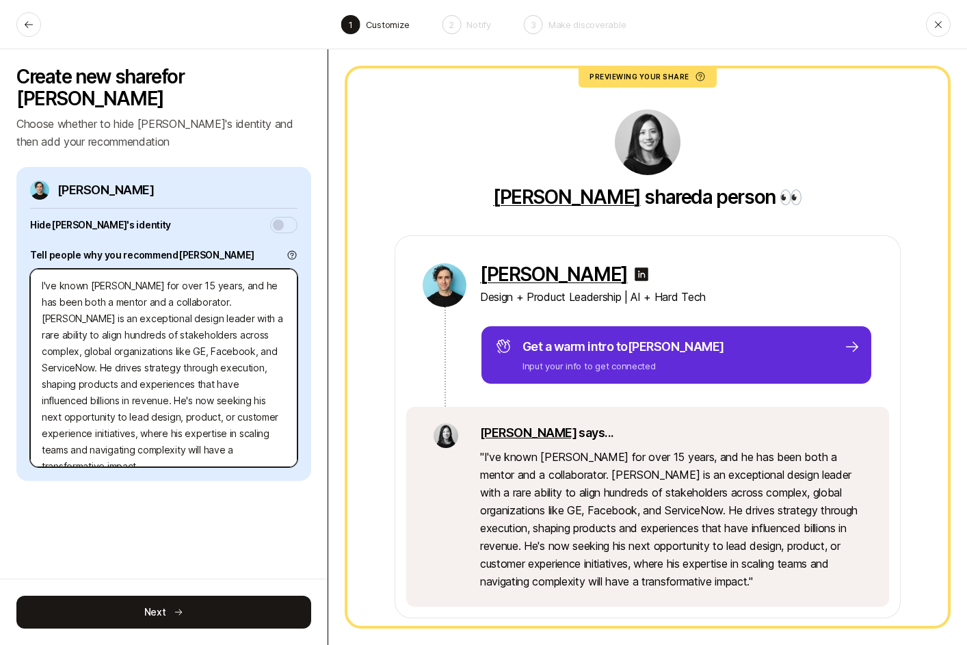
drag, startPoint x: 142, startPoint y: 262, endPoint x: 124, endPoint y: 262, distance: 17.8
click at [124, 269] on textarea "I've known Chris Baum for over 15 years, and he has been both a mentor and a co…" at bounding box center [164, 368] width 268 height 198
drag, startPoint x: 193, startPoint y: 263, endPoint x: 273, endPoint y: 280, distance: 81.7
click at [273, 280] on textarea "I've known Chris for over 15 years, and he has been both a mentor and a collabo…" at bounding box center [164, 368] width 268 height 198
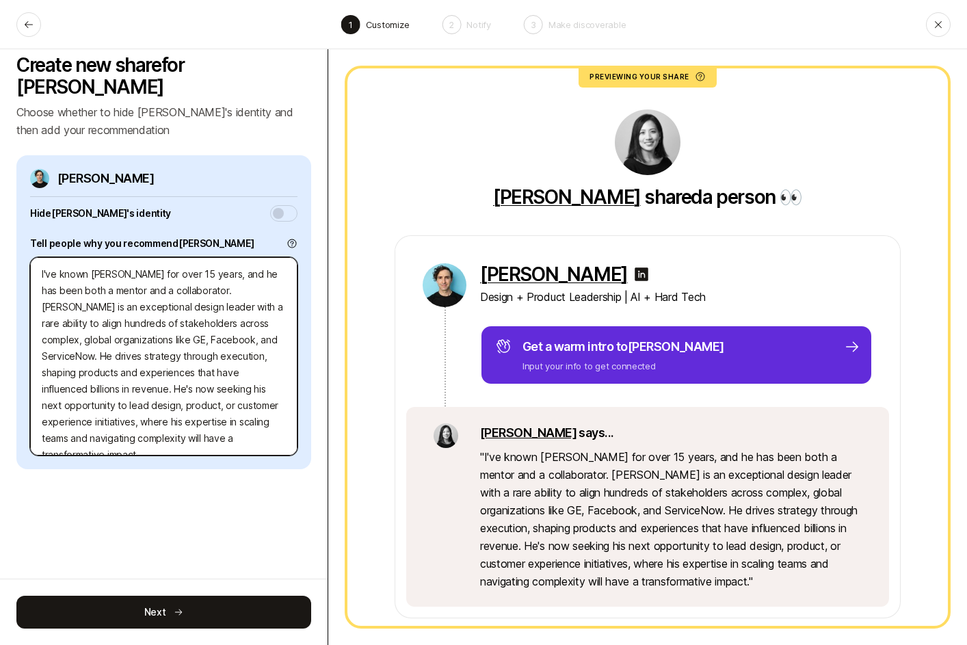
scroll to position [16, 0]
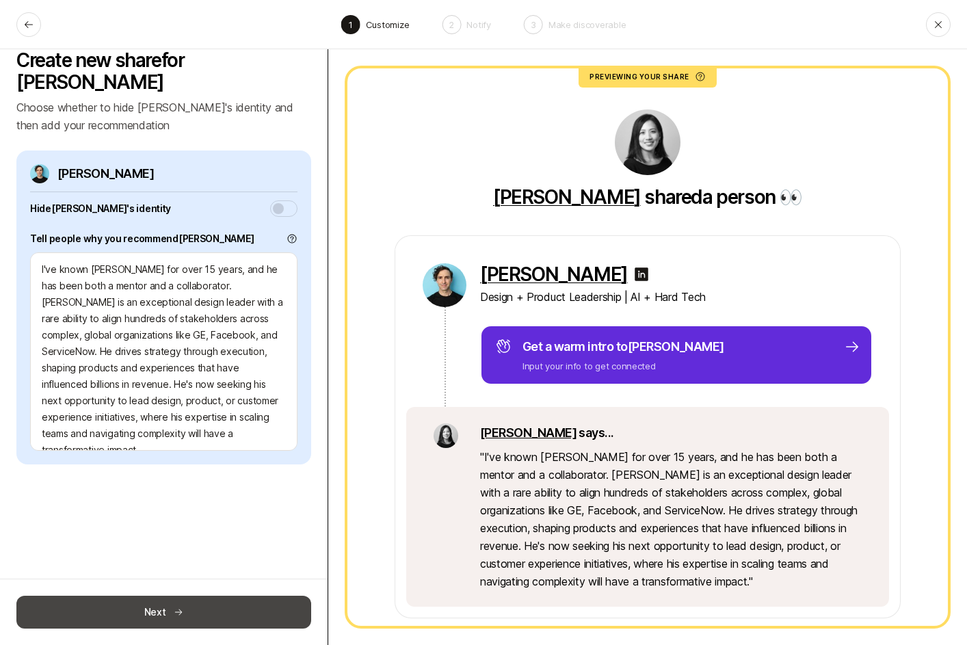
click at [209, 610] on button "Next" at bounding box center [163, 612] width 295 height 33
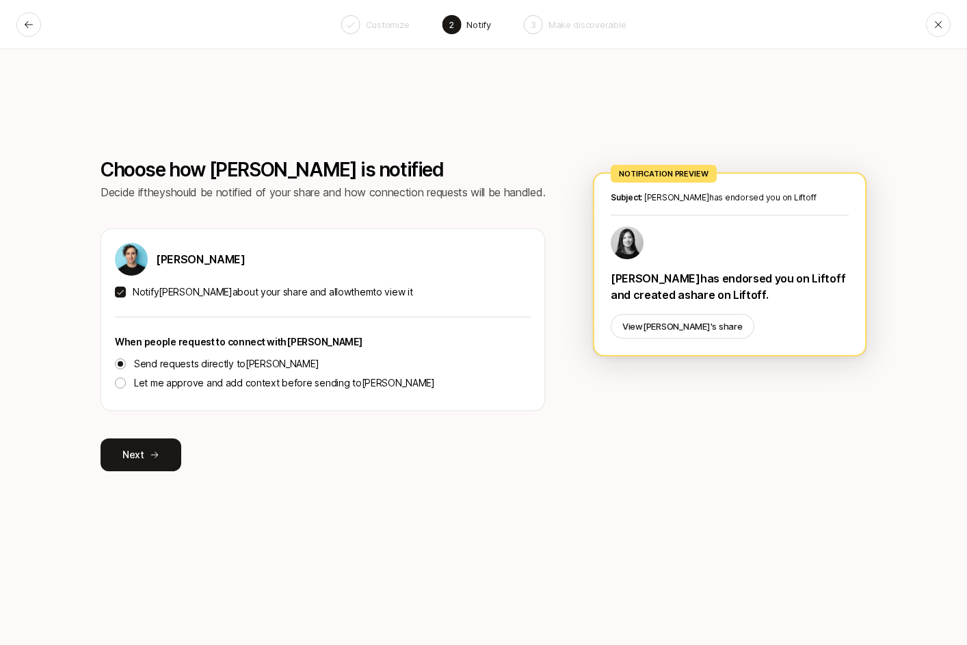
click at [198, 387] on p "Let me approve and add context before sending to Chris" at bounding box center [284, 383] width 301 height 16
click at [126, 387] on button "Let me approve and add context before sending to Chris" at bounding box center [120, 383] width 11 height 11
click at [160, 129] on div "Choose how Chris is notified Decide if they should be notified of your share an…" at bounding box center [483, 347] width 967 height 596
click at [27, 17] on button at bounding box center [28, 24] width 25 height 25
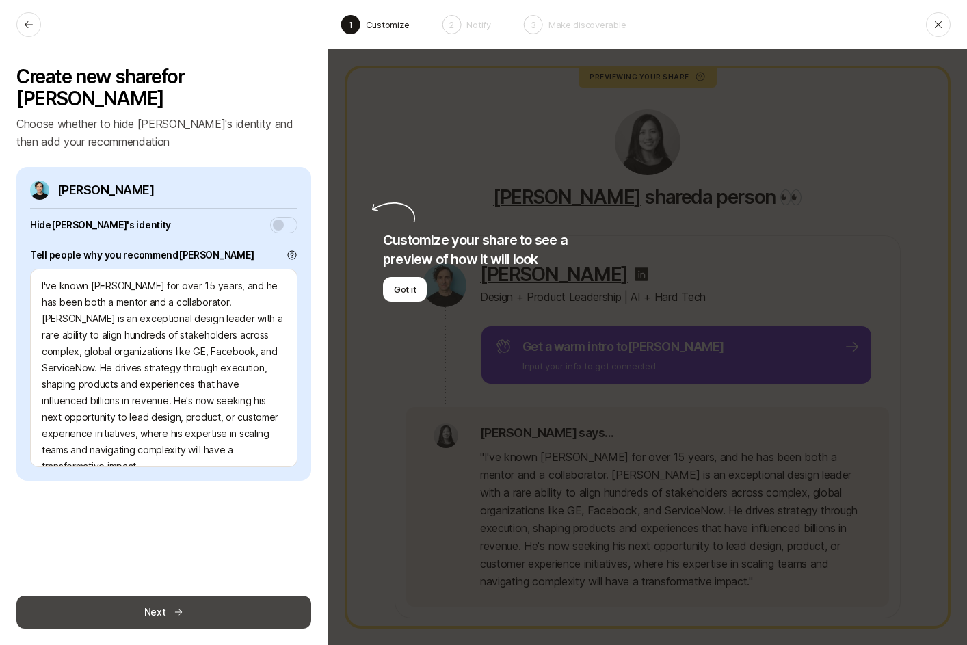
click at [259, 623] on button "Next" at bounding box center [163, 612] width 295 height 33
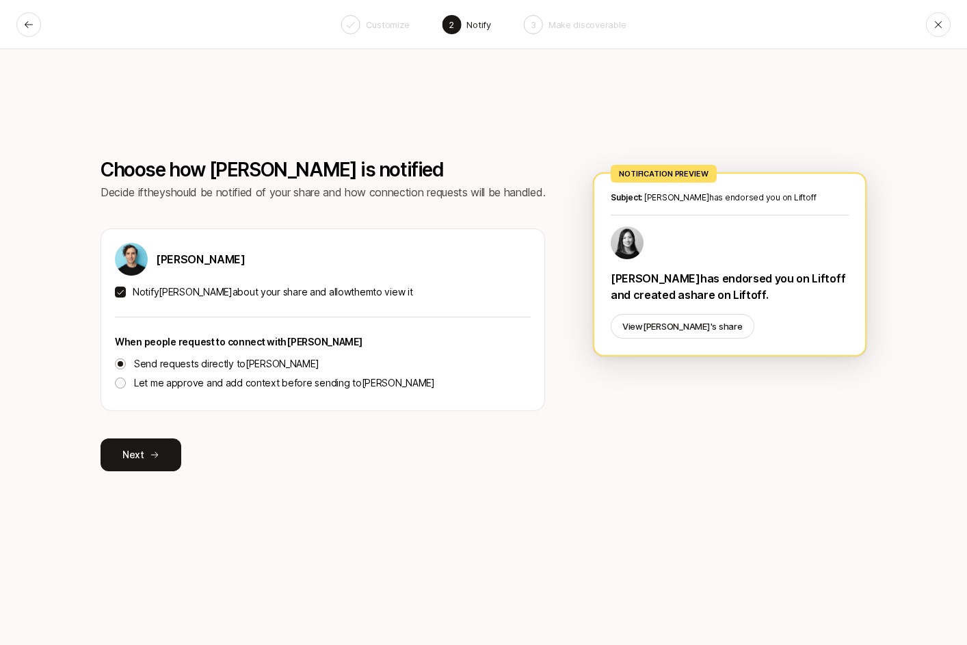
click at [188, 388] on p "Let me approve and add context before sending to Chris" at bounding box center [284, 383] width 301 height 16
click at [126, 388] on button "Let me approve and add context before sending to Chris" at bounding box center [120, 383] width 11 height 11
click at [170, 455] on button "Next" at bounding box center [141, 455] width 81 height 33
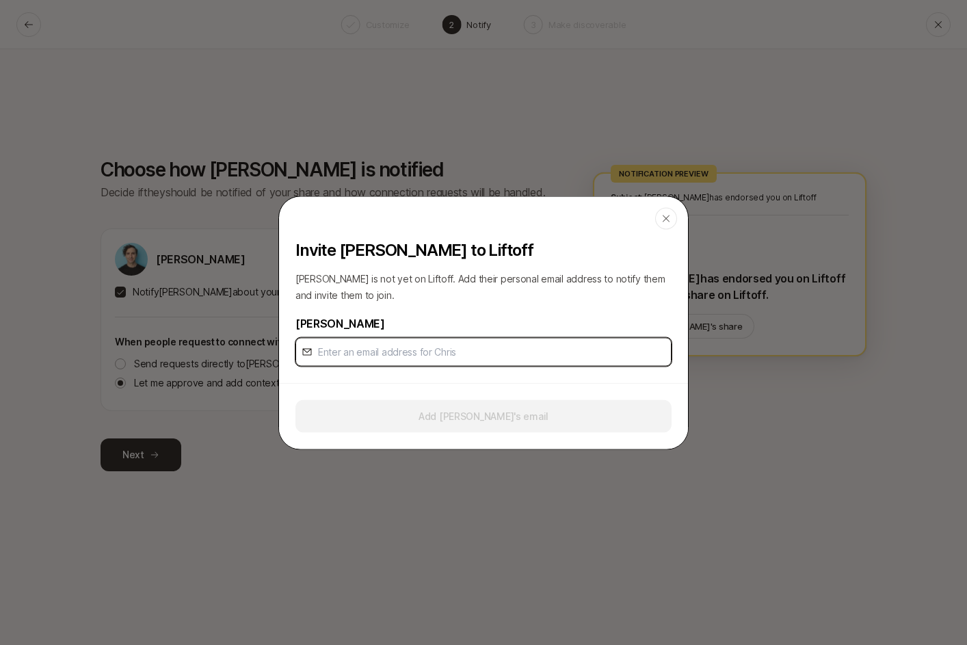
click at [400, 353] on input "email" at bounding box center [492, 351] width 348 height 16
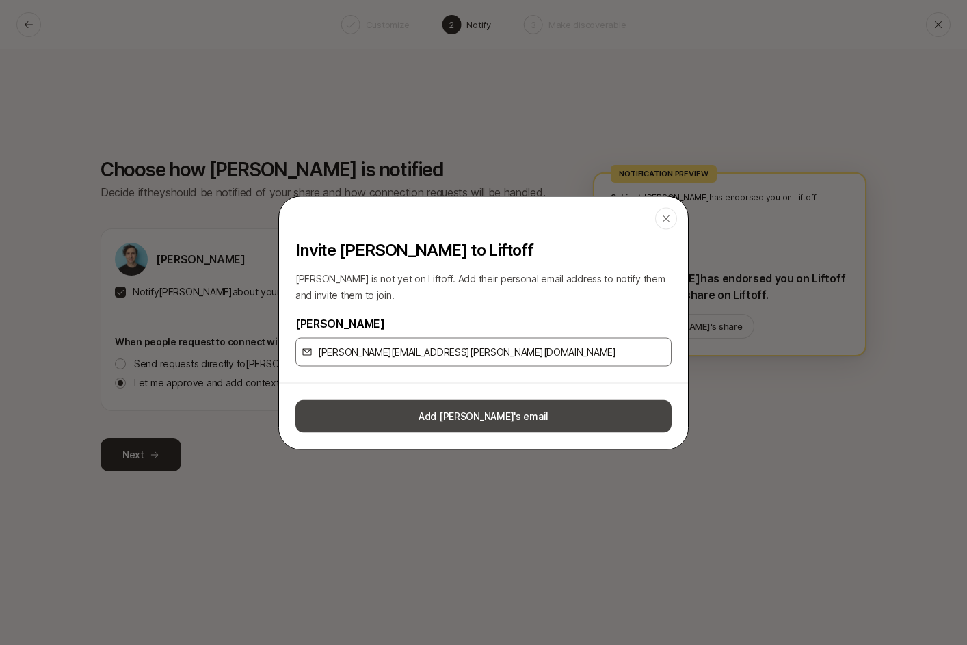
click at [441, 420] on button "Add Chris's email" at bounding box center [484, 416] width 376 height 33
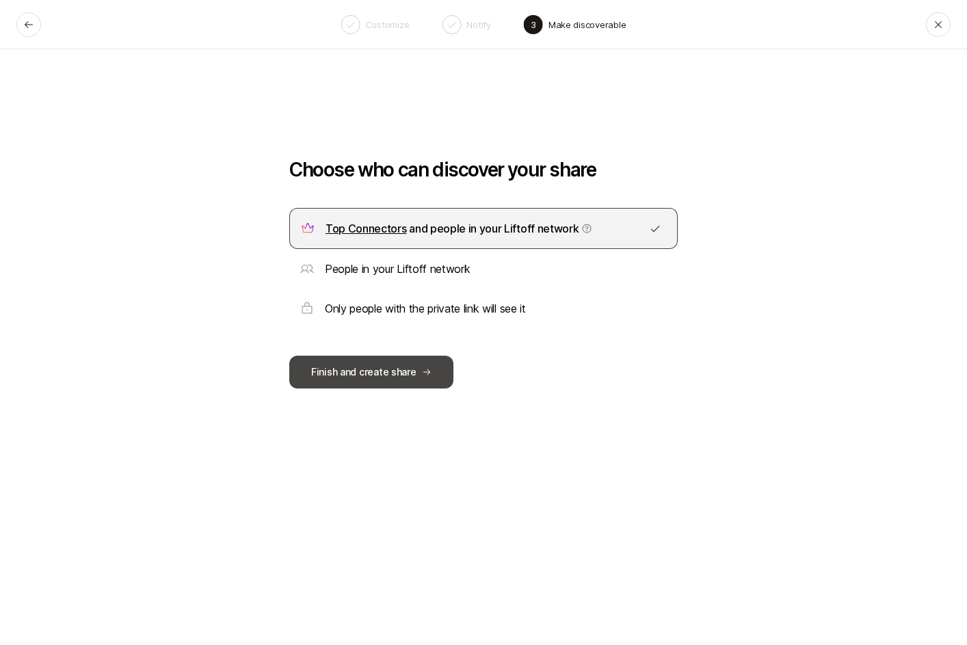
click at [434, 380] on button "Finish and create share" at bounding box center [371, 372] width 164 height 33
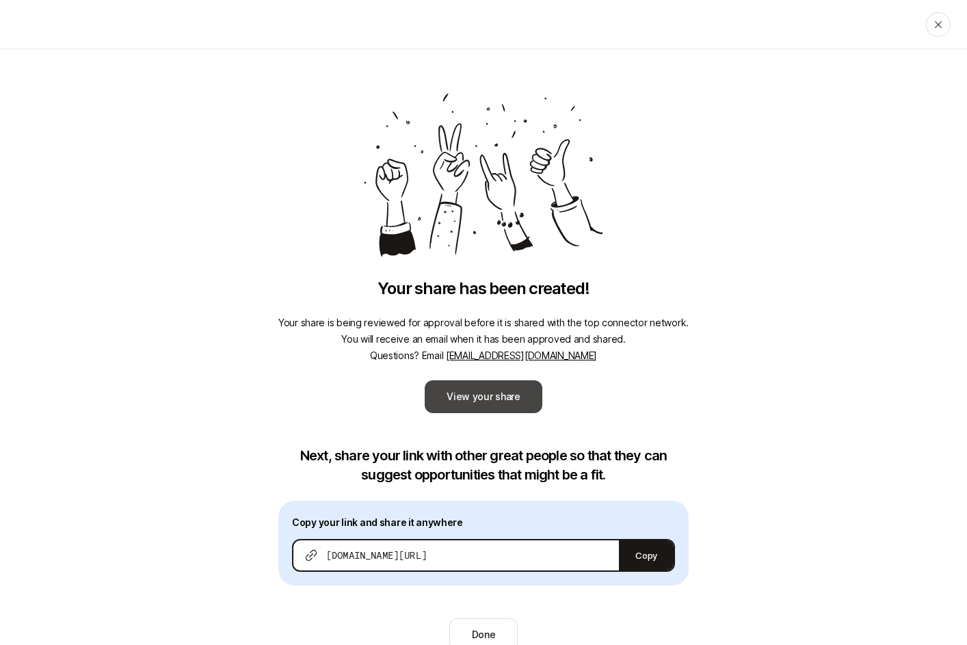
click at [442, 401] on link "View your share" at bounding box center [484, 396] width 118 height 33
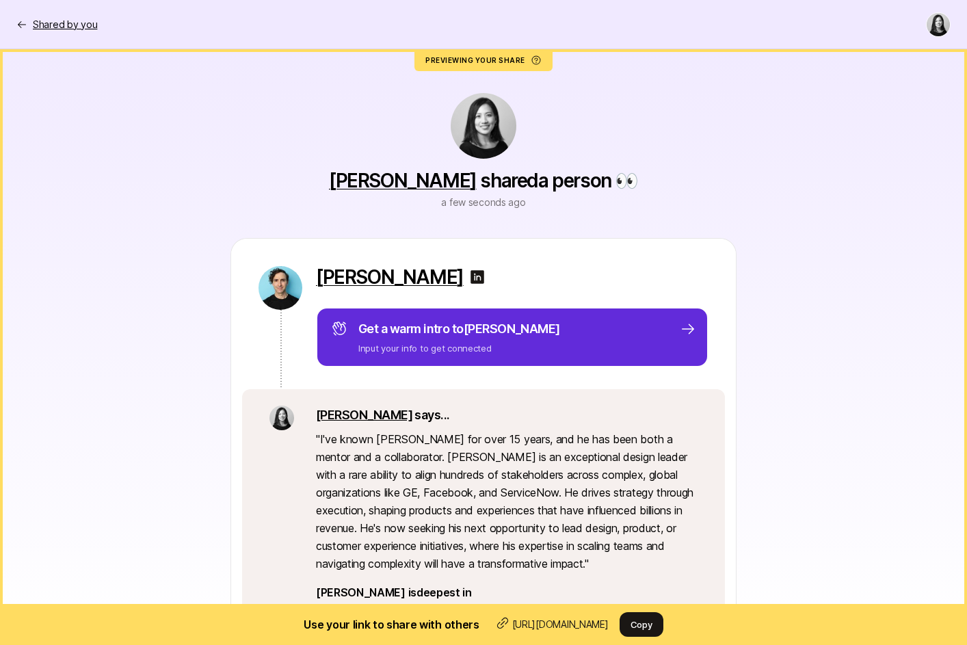
click at [42, 28] on p "Shared by you" at bounding box center [65, 24] width 64 height 16
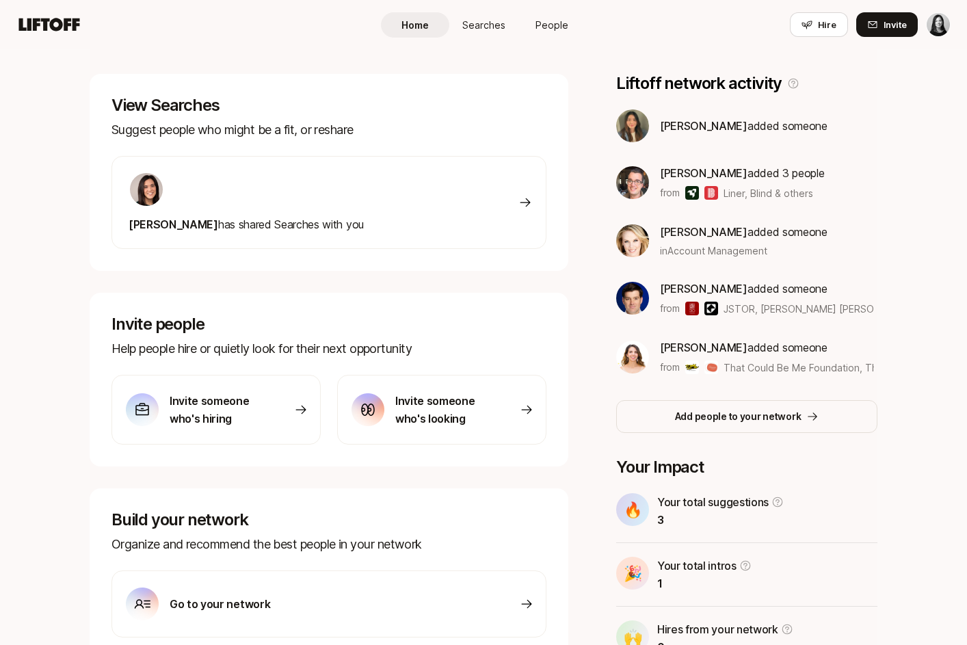
scroll to position [195, 0]
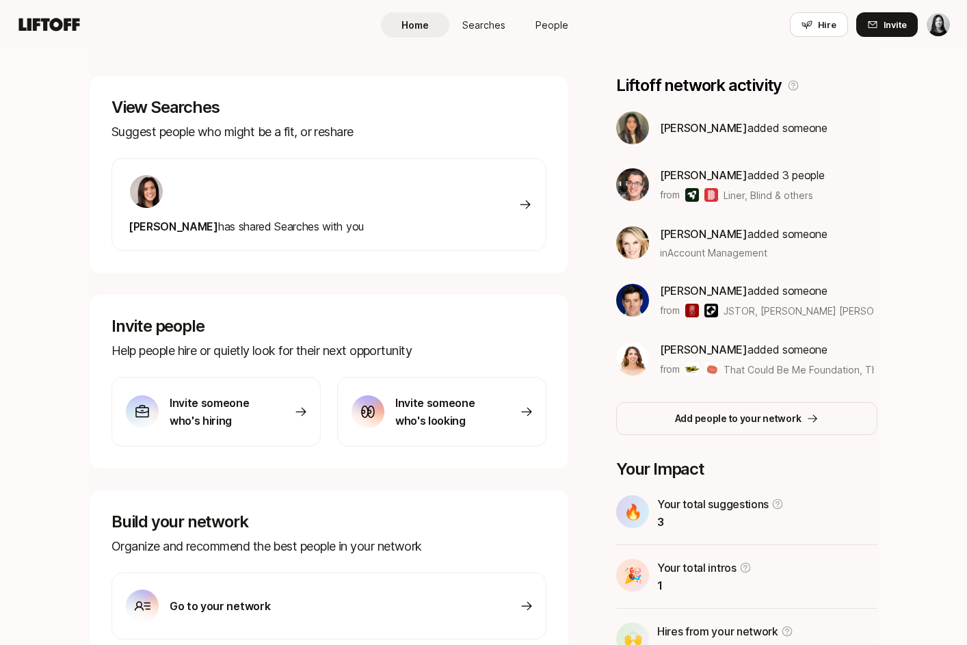
click at [476, 21] on span "Searches" at bounding box center [484, 25] width 43 height 14
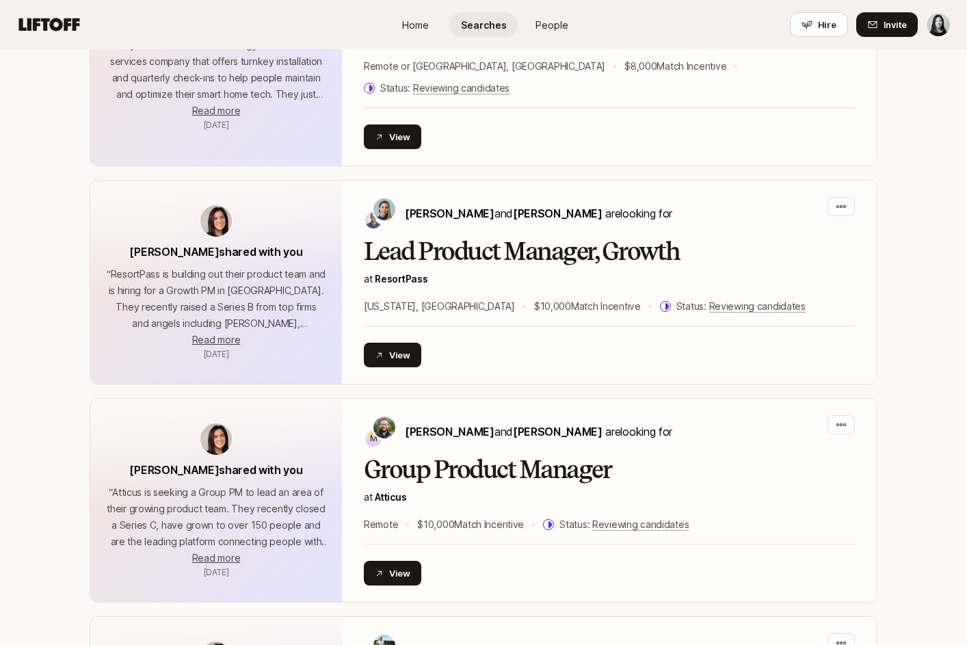
scroll to position [1167, 0]
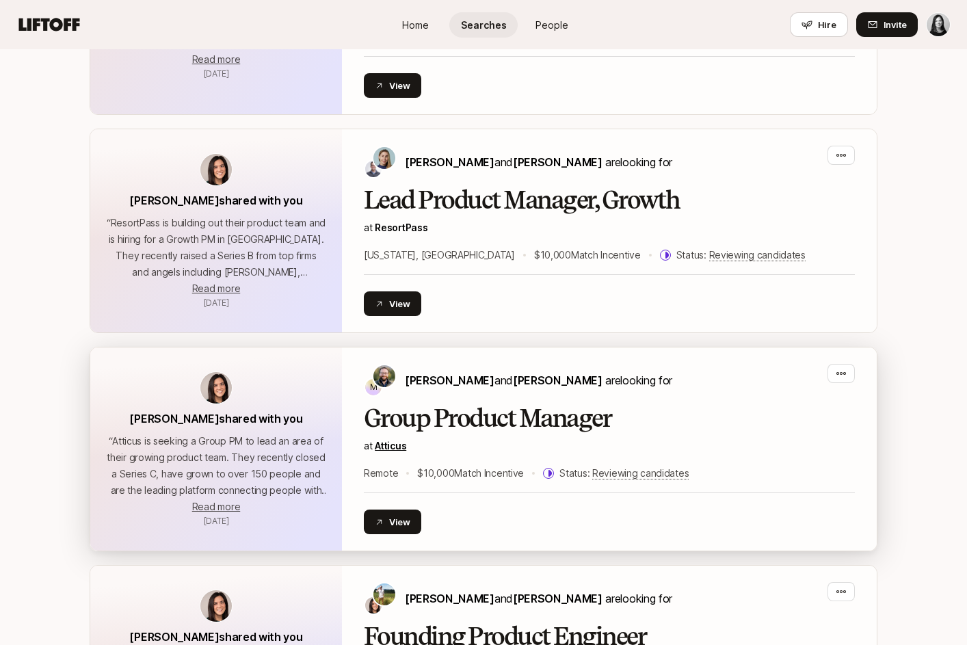
click at [399, 440] on link "Atticus" at bounding box center [390, 446] width 31 height 12
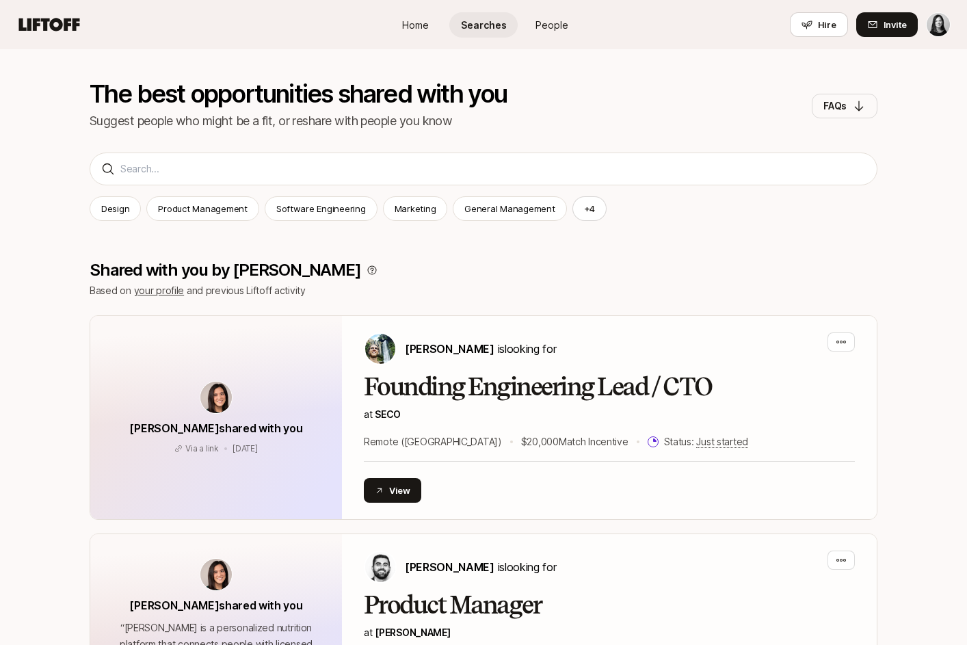
scroll to position [92, 0]
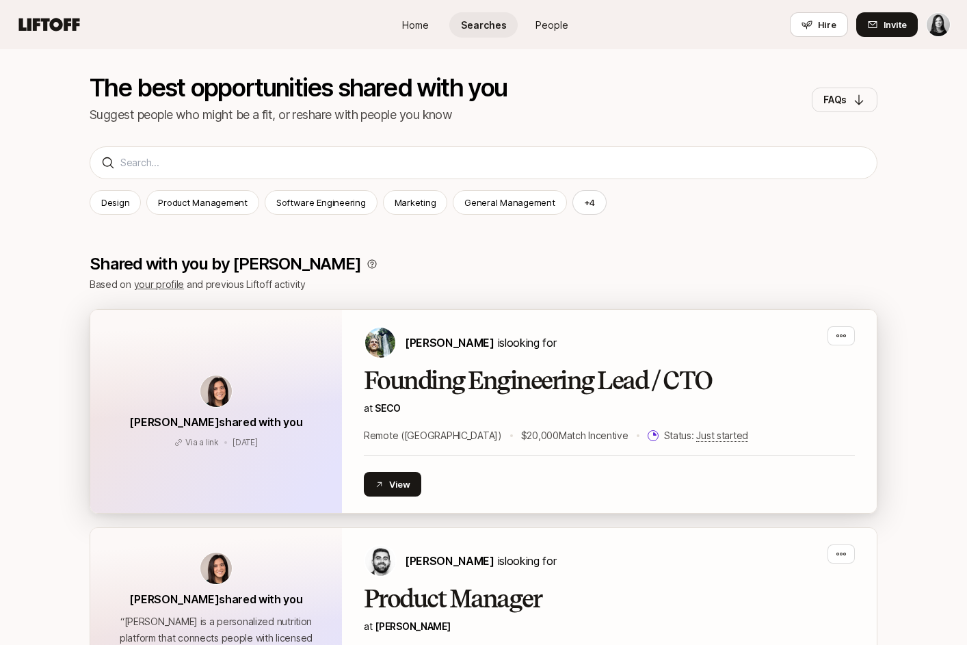
click at [467, 408] on p "at [GEOGRAPHIC_DATA]" at bounding box center [609, 408] width 491 height 16
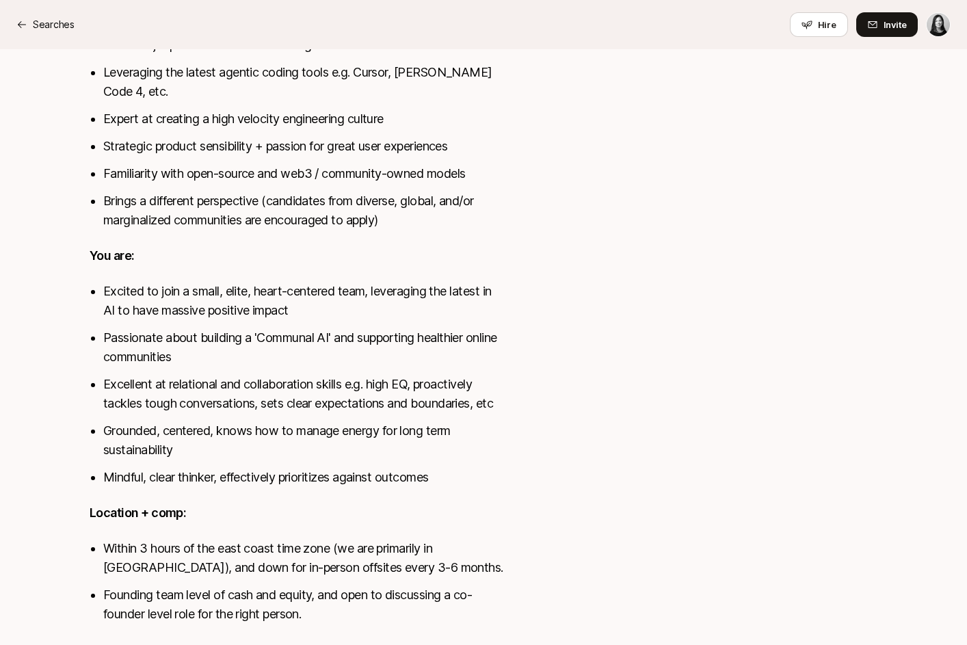
scroll to position [875, 0]
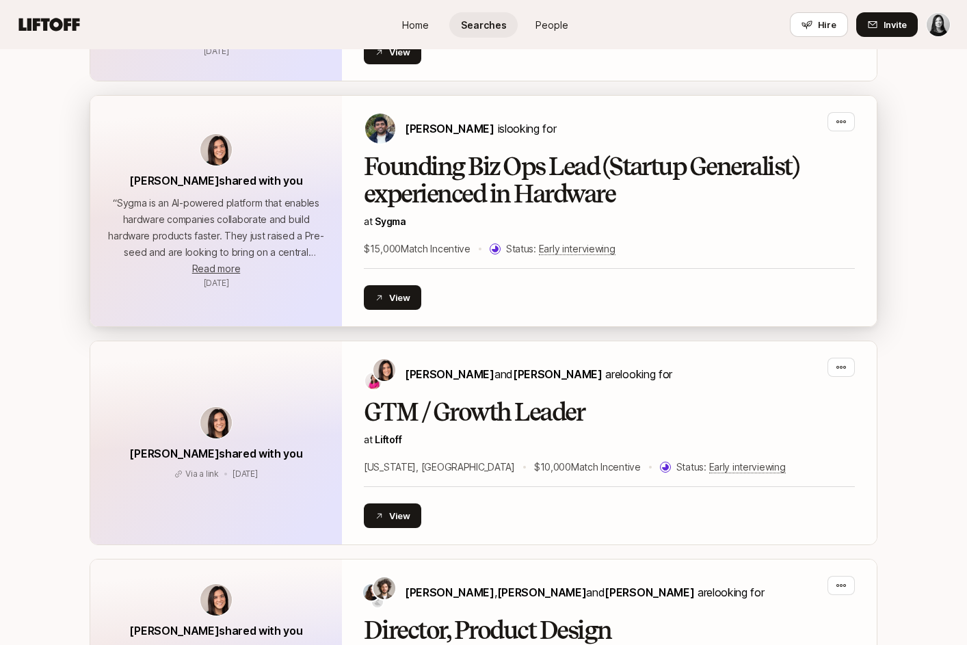
scroll to position [2978, 0]
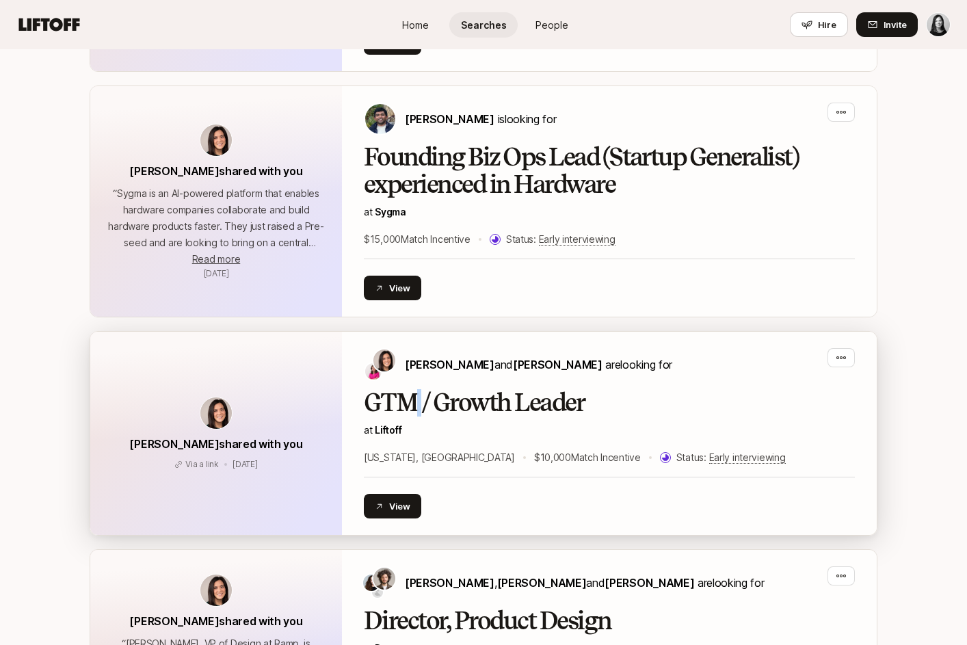
click at [422, 389] on h2 "GTM / Growth Leader" at bounding box center [609, 402] width 491 height 27
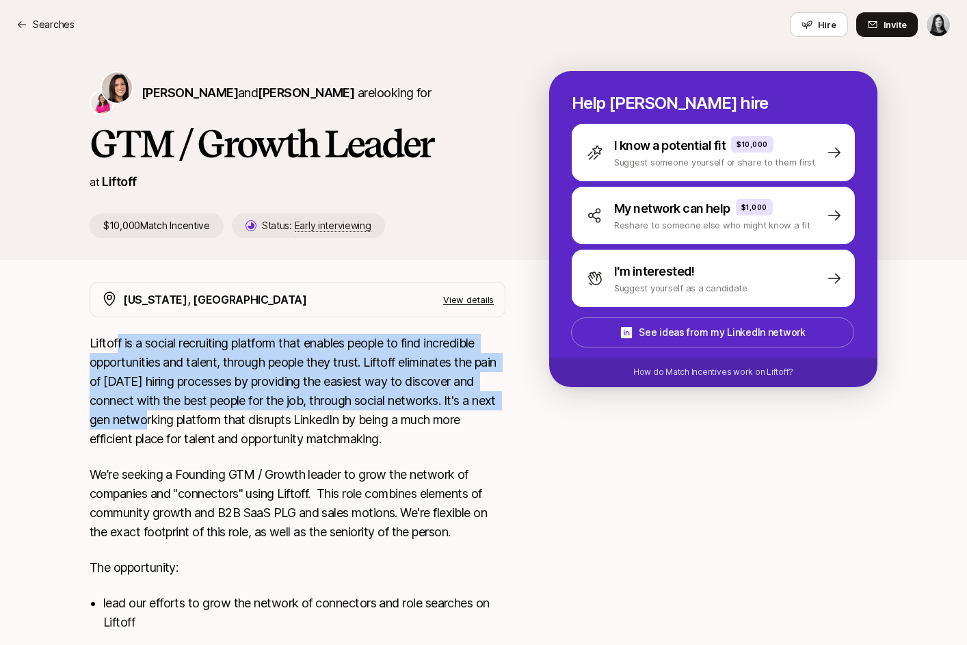
drag, startPoint x: 117, startPoint y: 339, endPoint x: 164, endPoint y: 429, distance: 101.3
click at [164, 429] on p "Liftoff is a social recruiting platform that enables people to find incredible …" at bounding box center [298, 391] width 416 height 115
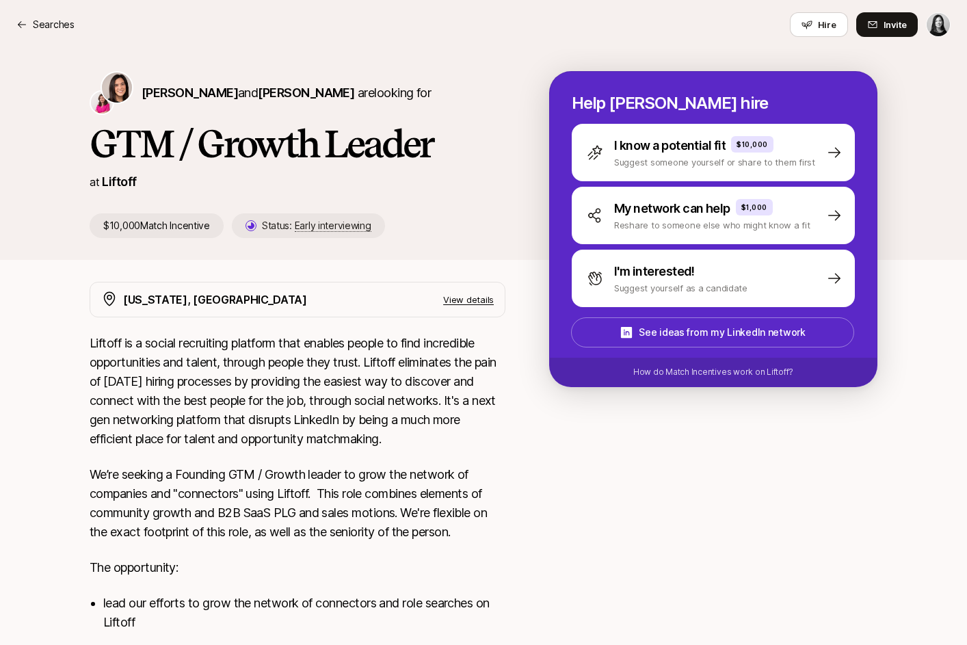
click at [180, 439] on p "Liftoff is a social recruiting platform that enables people to find incredible …" at bounding box center [298, 391] width 416 height 115
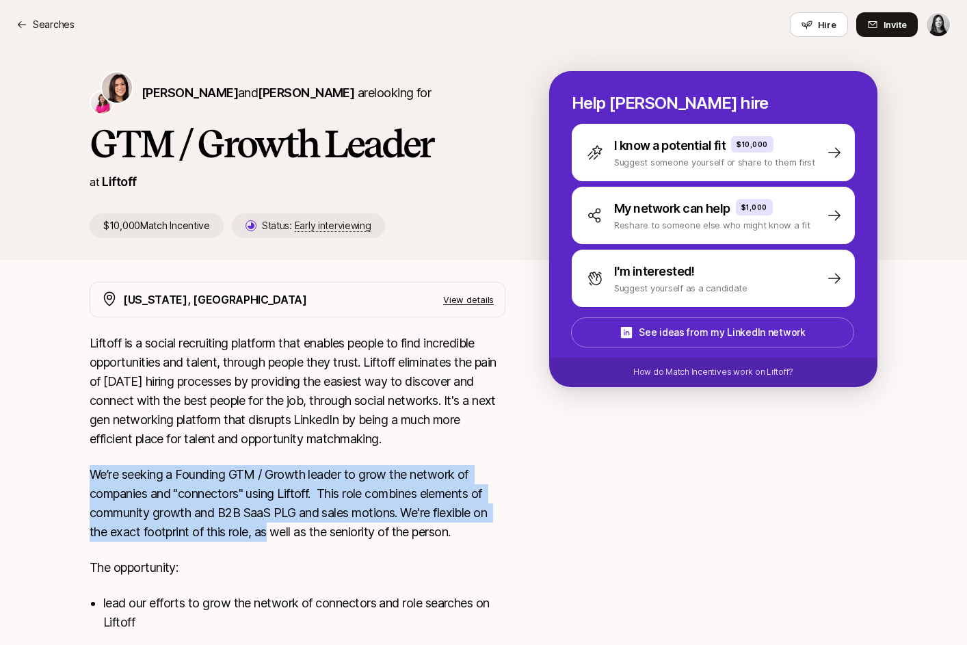
drag, startPoint x: 188, startPoint y: 452, endPoint x: 261, endPoint y: 529, distance: 106.0
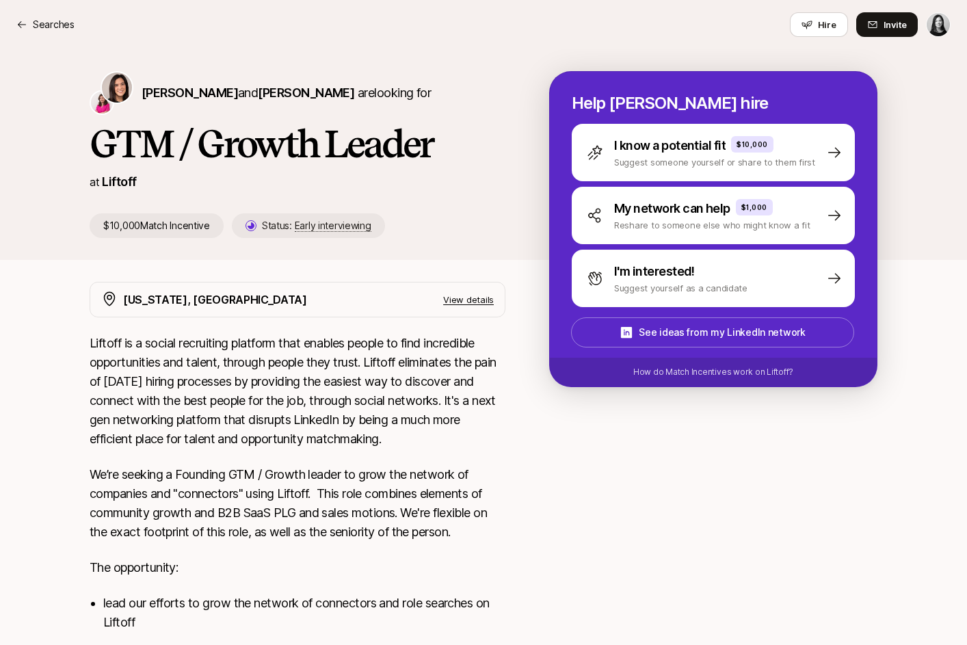
drag, startPoint x: 282, startPoint y: 545, endPoint x: 275, endPoint y: 544, distance: 6.9
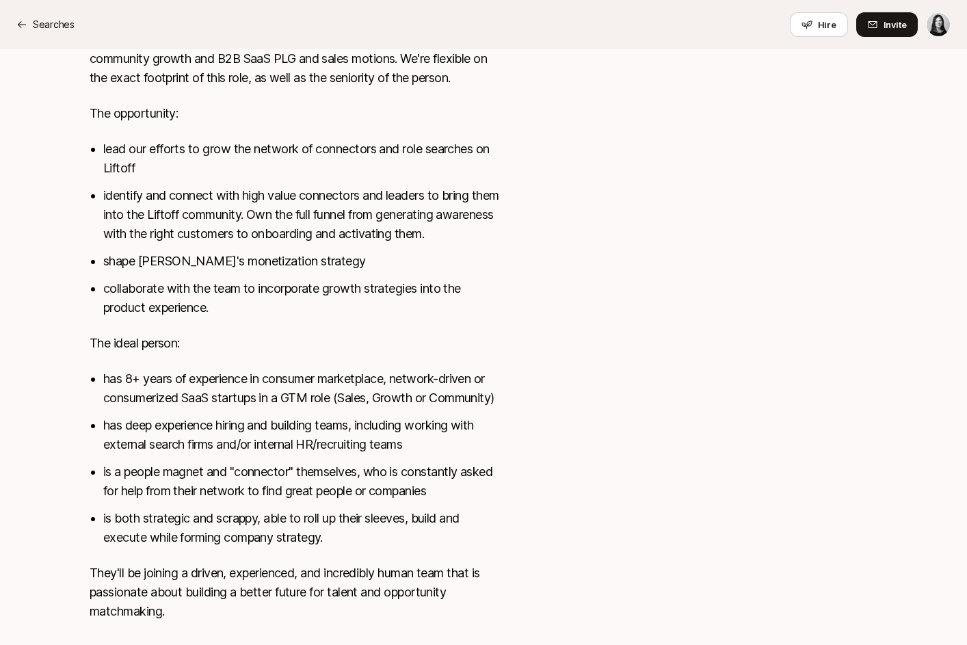
scroll to position [455, 0]
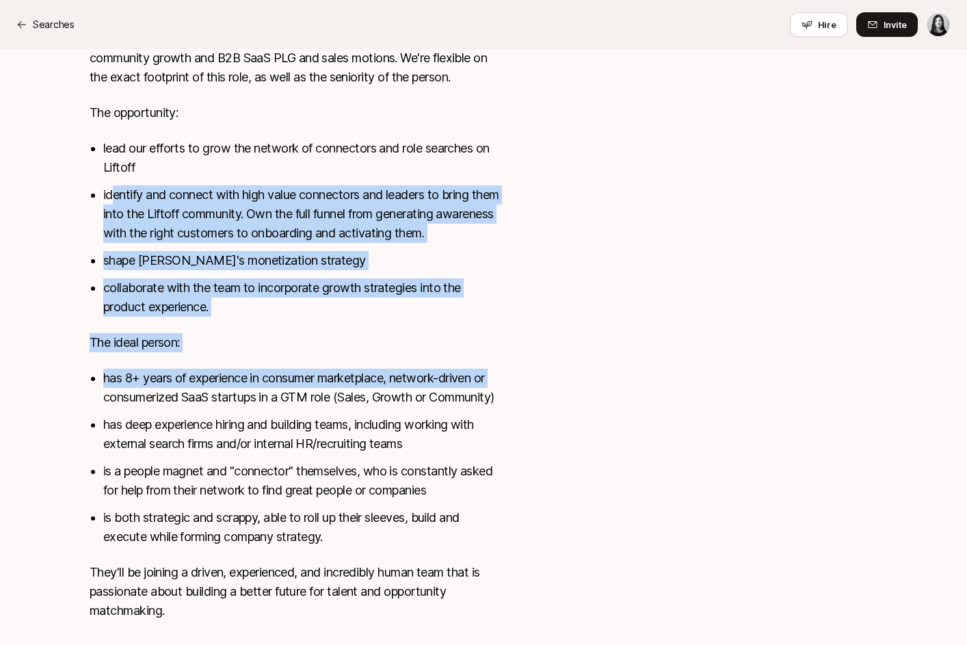
drag, startPoint x: 113, startPoint y: 196, endPoint x: 64, endPoint y: 406, distance: 215.6
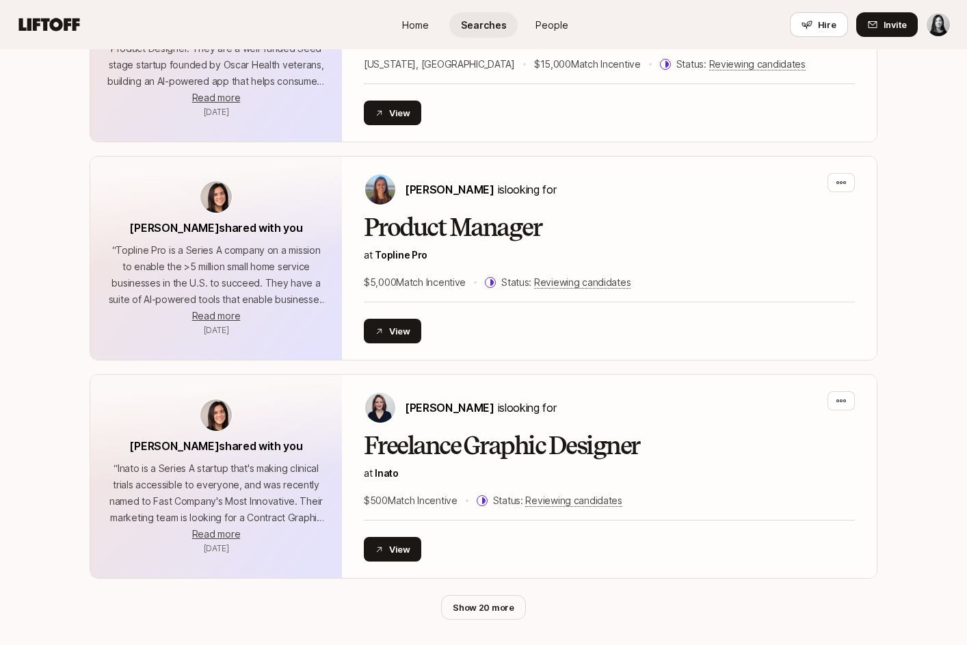
scroll to position [5359, 0]
click at [453, 595] on button "Show 20 more" at bounding box center [483, 607] width 85 height 25
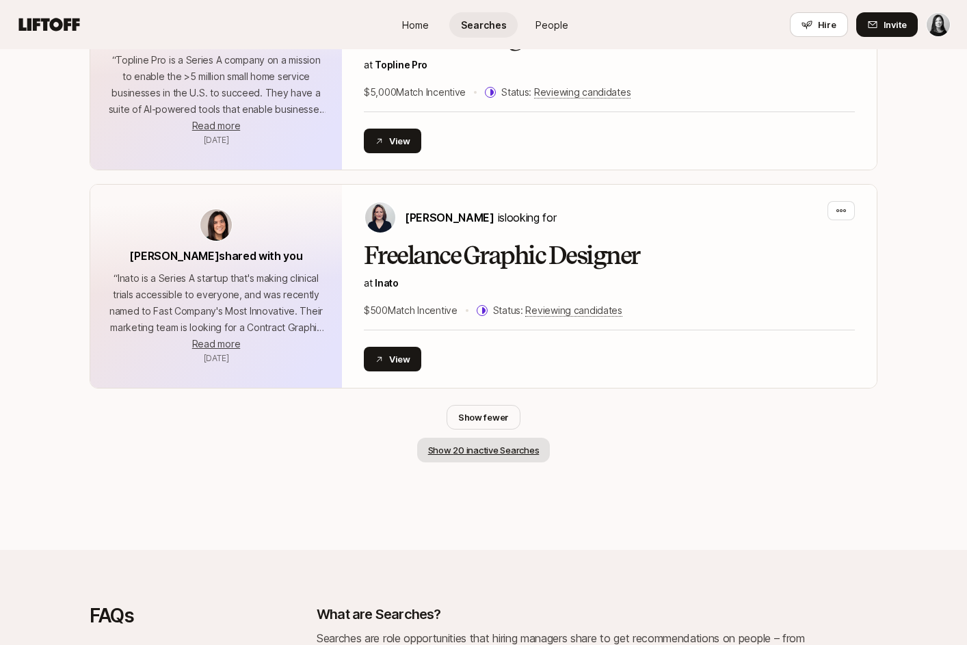
click at [483, 438] on button "Show 20 inactive Searches" at bounding box center [483, 450] width 133 height 25
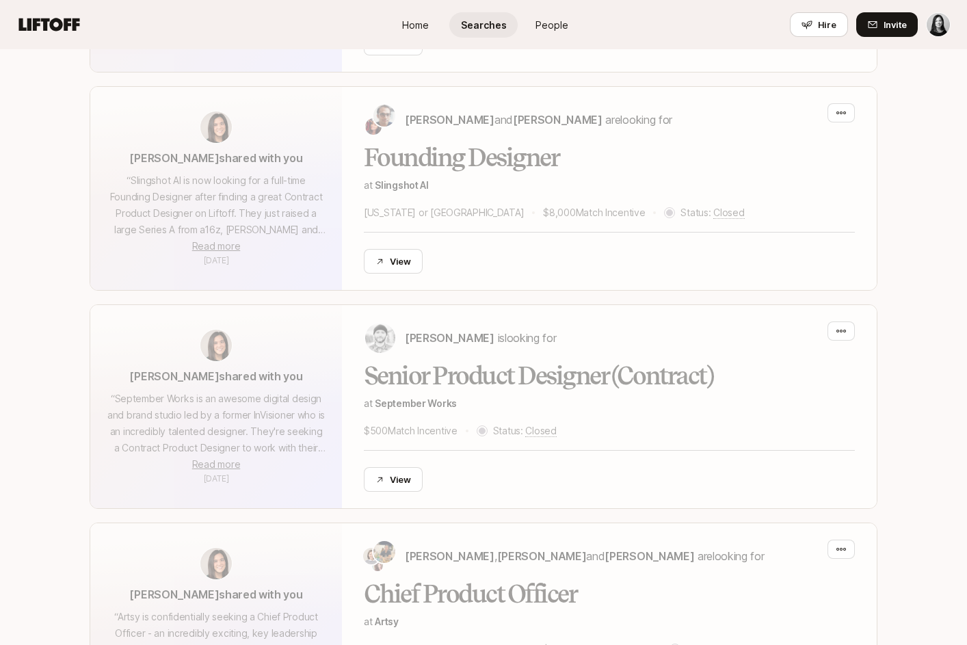
scroll to position [9787, 0]
